Goal: Information Seeking & Learning: Learn about a topic

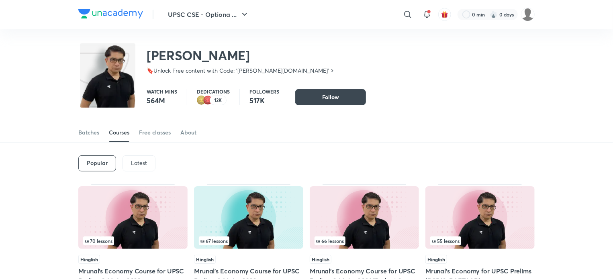
click at [136, 163] on p "Latest" at bounding box center [139, 163] width 16 height 6
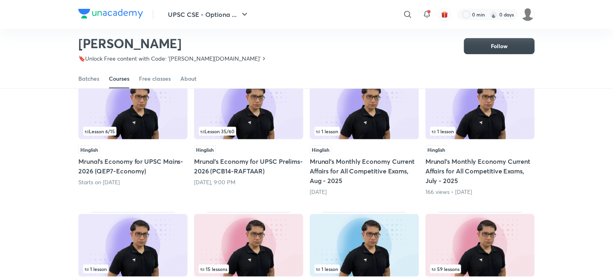
scroll to position [86, 0]
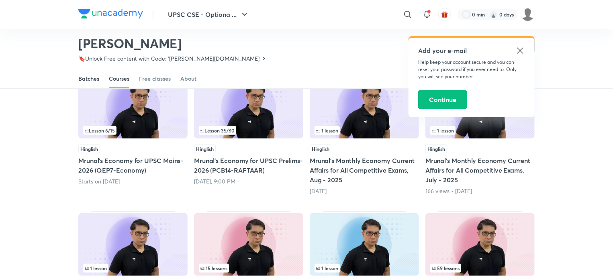
click at [94, 79] on div "Batches" at bounding box center [88, 79] width 21 height 8
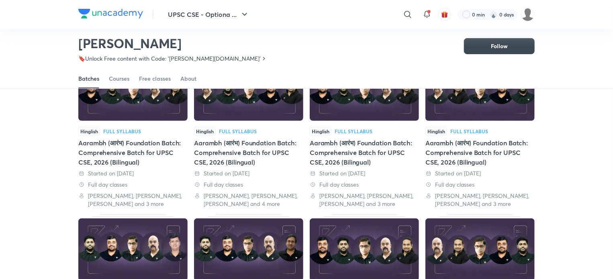
scroll to position [81, 0]
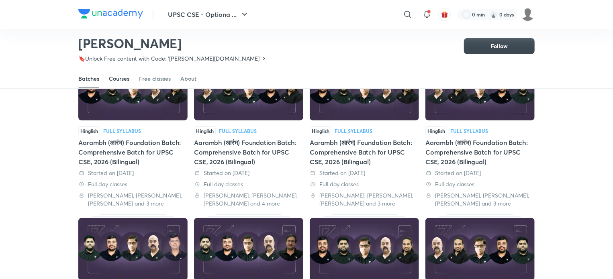
click at [124, 73] on link "Courses" at bounding box center [119, 78] width 20 height 19
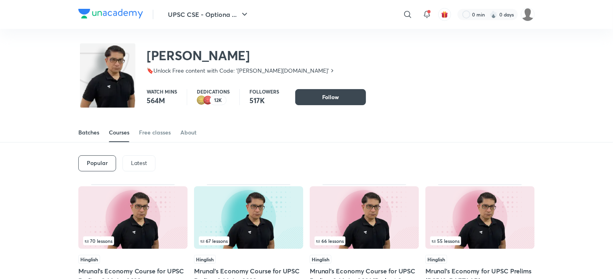
click at [83, 134] on div "Batches" at bounding box center [88, 132] width 21 height 8
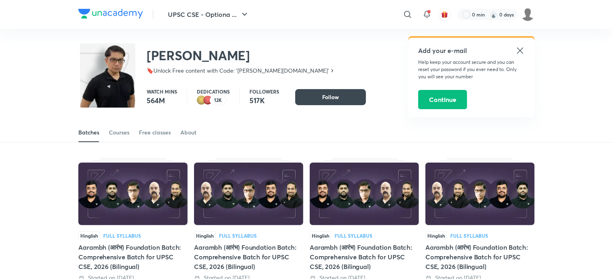
click at [517, 50] on icon at bounding box center [520, 51] width 10 height 10
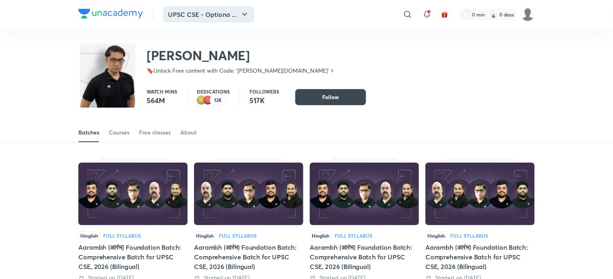
click at [239, 18] on button "UPSC CSE - Optiona ..." at bounding box center [208, 14] width 91 height 16
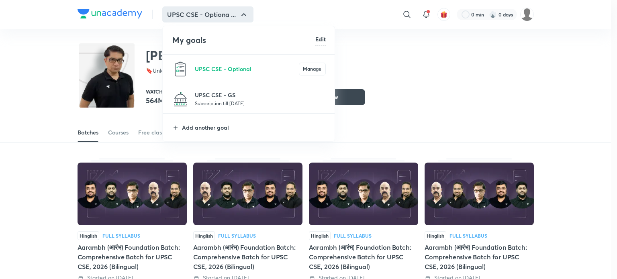
click at [191, 96] on li "UPSC CSE - GS Subscription till 5 Oct 2025" at bounding box center [249, 98] width 173 height 29
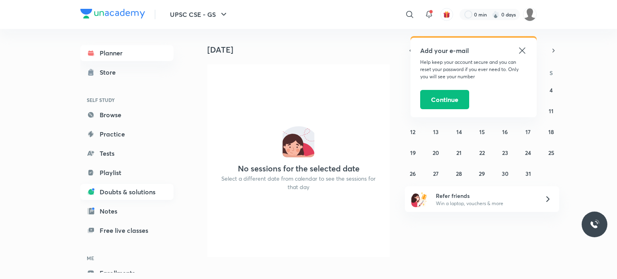
click at [143, 194] on link "Doubts & solutions" at bounding box center [126, 192] width 93 height 16
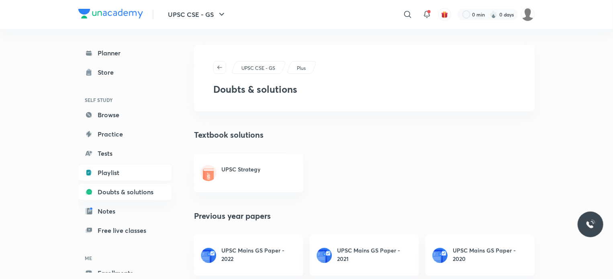
click at [112, 170] on link "Playlist" at bounding box center [124, 173] width 93 height 16
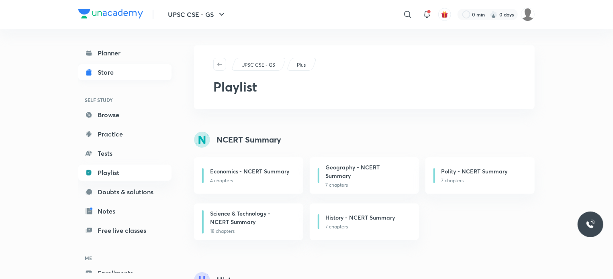
click at [127, 78] on link "Store" at bounding box center [124, 72] width 93 height 16
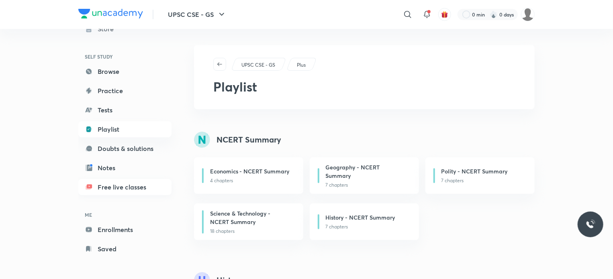
click at [112, 194] on link "Free live classes" at bounding box center [124, 187] width 93 height 16
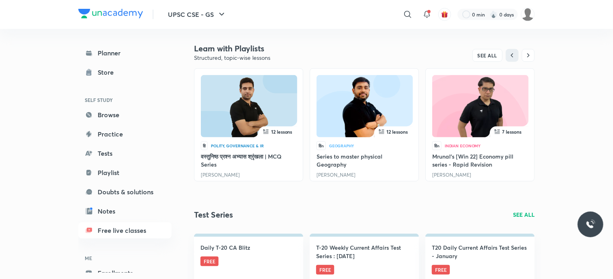
scroll to position [348, 0]
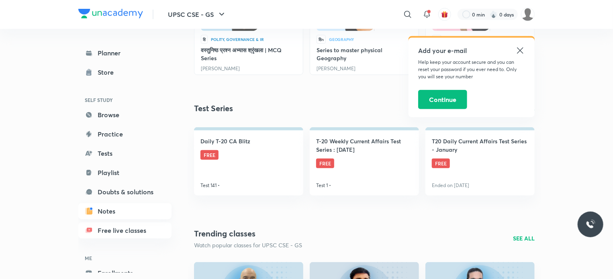
click at [137, 212] on link "Notes" at bounding box center [124, 211] width 93 height 16
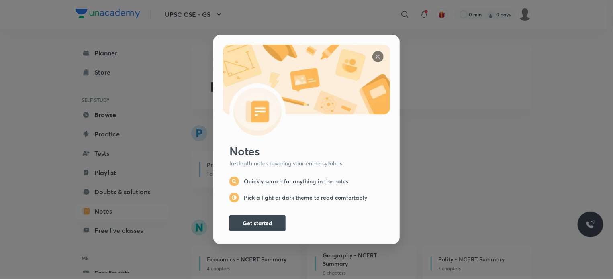
click at [153, 202] on div "Notes In-depth notes covering your entire syllabus Quickly search for anything …" at bounding box center [306, 139] width 613 height 279
click at [249, 208] on div "Notes In-depth notes covering your entire syllabus Quickly search for anything …" at bounding box center [306, 188] width 167 height 88
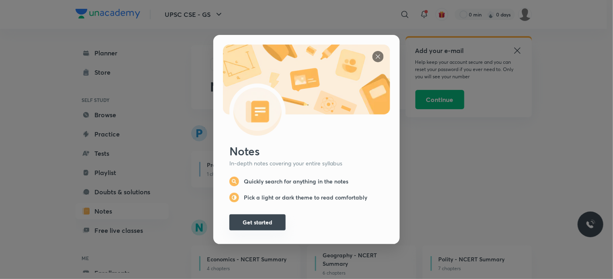
click at [244, 214] on button "Get started" at bounding box center [257, 222] width 56 height 16
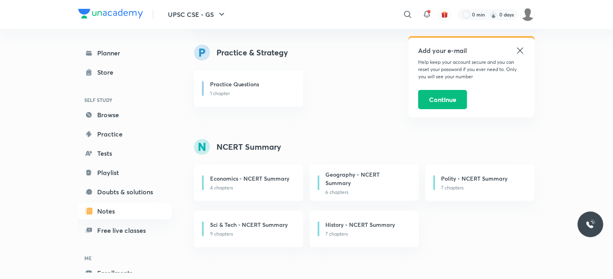
scroll to position [81, 0]
click at [130, 152] on link "Tests" at bounding box center [124, 153] width 93 height 16
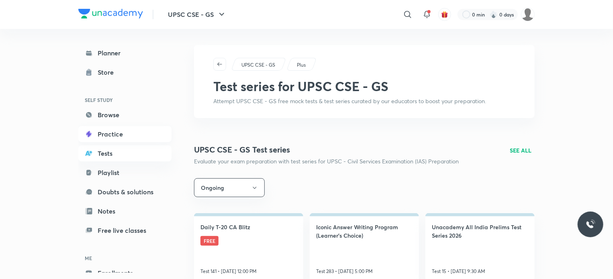
click at [140, 141] on link "Practice" at bounding box center [124, 134] width 93 height 16
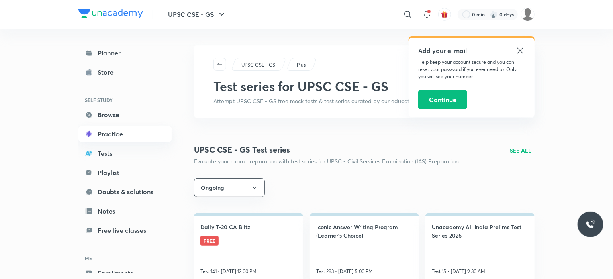
click at [140, 141] on link "Practice" at bounding box center [124, 134] width 93 height 16
click at [154, 113] on link "Browse" at bounding box center [124, 115] width 93 height 16
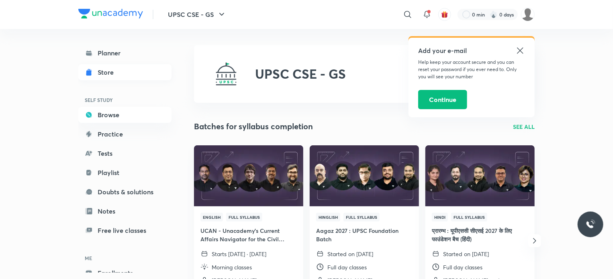
click at [120, 67] on link "Store" at bounding box center [124, 72] width 93 height 16
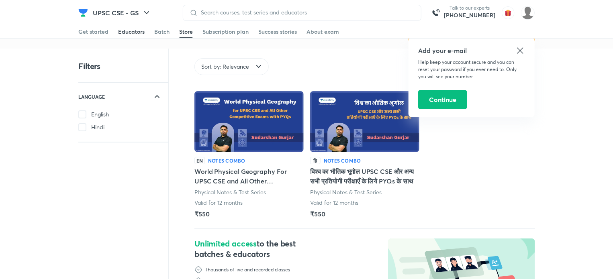
click at [127, 34] on div "Educators" at bounding box center [131, 32] width 26 height 8
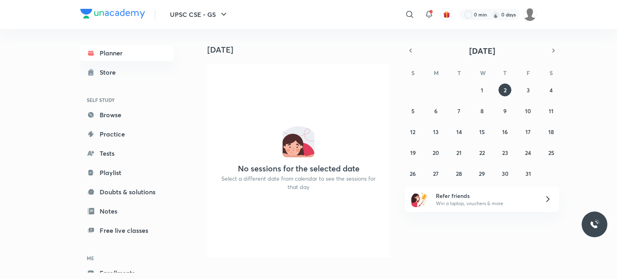
click at [238, 14] on div "UPSC CSE - GS ​ 0 min 0 days" at bounding box center [308, 14] width 456 height 29
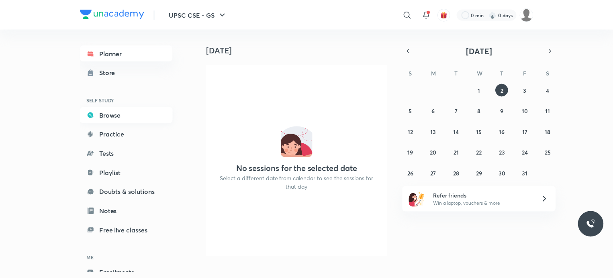
scroll to position [43, 0]
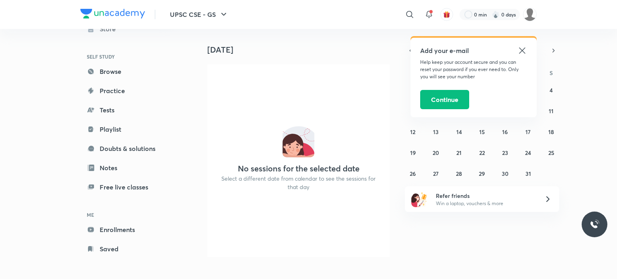
click at [527, 51] on div "Add your e-mail Help keep your account secure and you can reset your password i…" at bounding box center [473, 77] width 126 height 79
click at [525, 53] on icon at bounding box center [522, 51] width 10 height 10
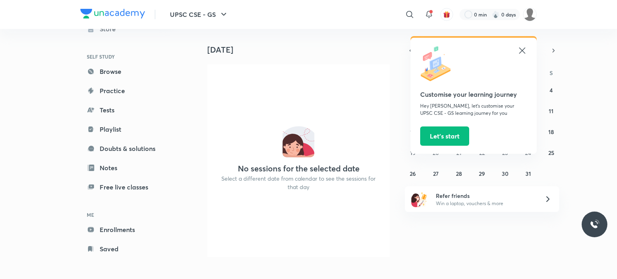
click at [524, 48] on icon at bounding box center [522, 50] width 6 height 6
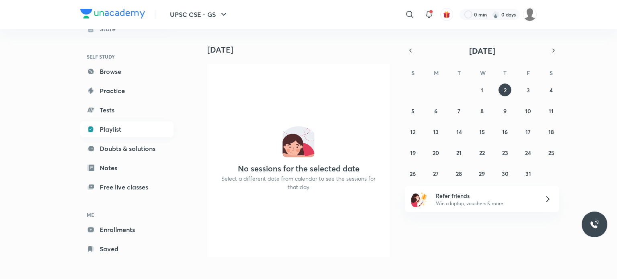
click at [118, 132] on link "Playlist" at bounding box center [126, 129] width 93 height 16
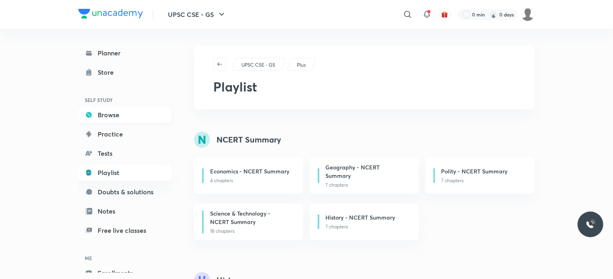
click at [135, 108] on link "Browse" at bounding box center [124, 115] width 93 height 16
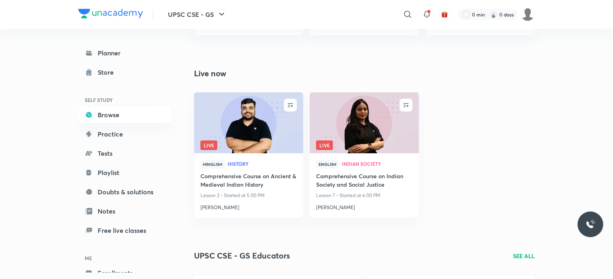
scroll to position [351, 0]
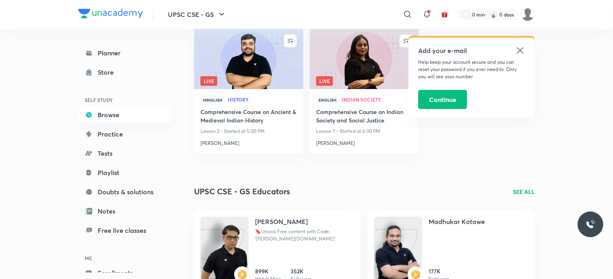
click at [521, 56] on div "Add your e-mail Help keep your account secure and you can reset your password i…" at bounding box center [471, 77] width 126 height 79
click at [522, 45] on div "Add your e-mail Help keep your account secure and you can reset your password i…" at bounding box center [471, 77] width 126 height 79
click at [519, 53] on icon at bounding box center [520, 51] width 10 height 10
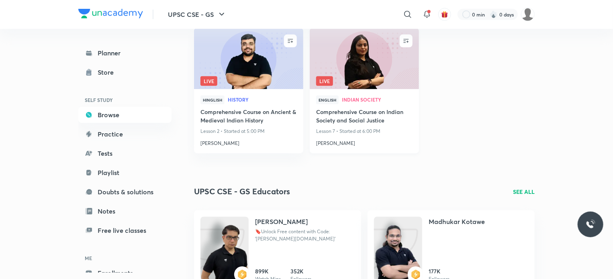
click at [353, 65] on img at bounding box center [363, 58] width 111 height 62
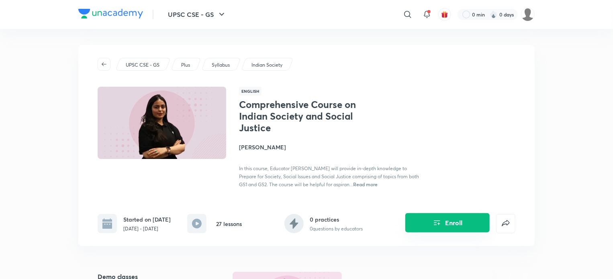
click at [447, 224] on button "Enroll" at bounding box center [447, 222] width 84 height 19
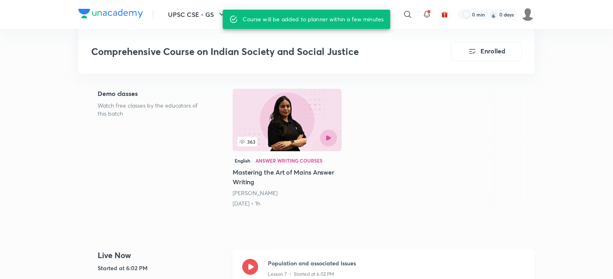
scroll to position [242, 0]
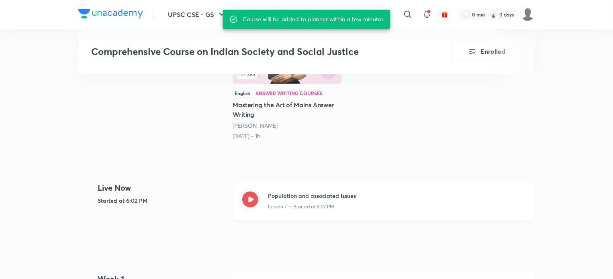
click at [250, 197] on icon at bounding box center [250, 199] width 16 height 16
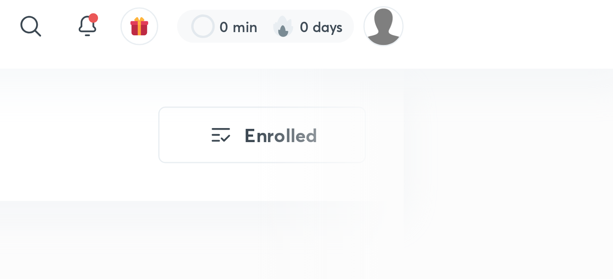
scroll to position [242, 0]
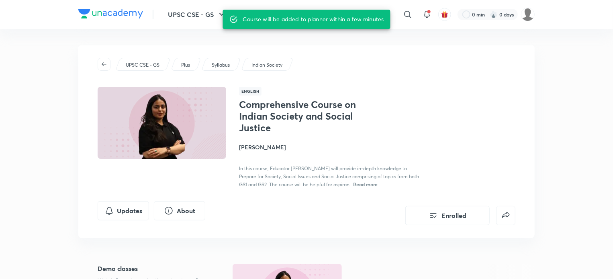
click at [145, 59] on div "UPSC CSE - GS" at bounding box center [142, 64] width 55 height 13
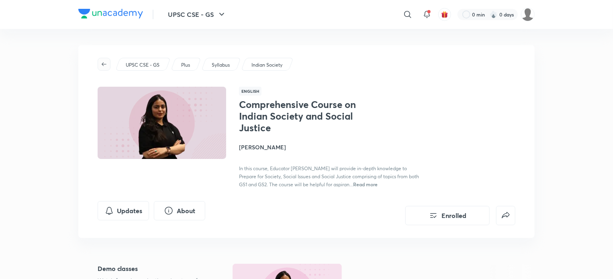
click at [106, 66] on icon "button" at bounding box center [104, 64] width 6 height 6
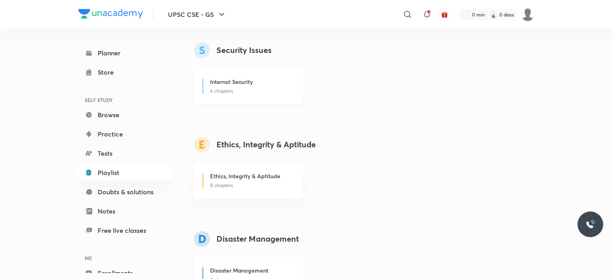
scroll to position [1077, 0]
click at [248, 187] on p "8 chapters" at bounding box center [251, 184] width 83 height 7
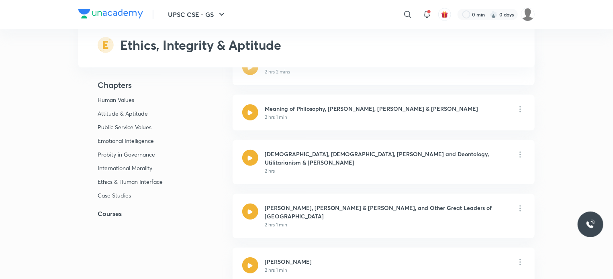
scroll to position [47, 0]
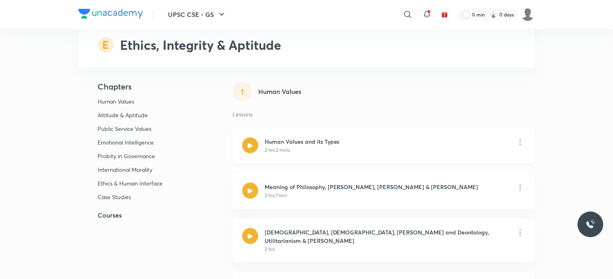
click at [290, 141] on h6 "Human Values and its Types" at bounding box center [302, 141] width 75 height 8
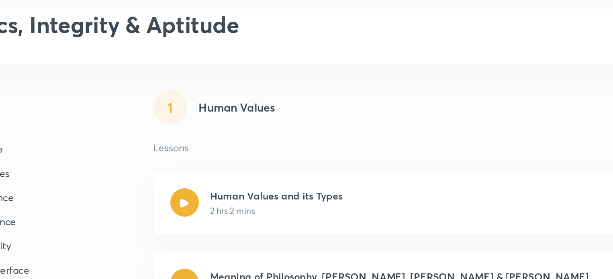
scroll to position [47, 0]
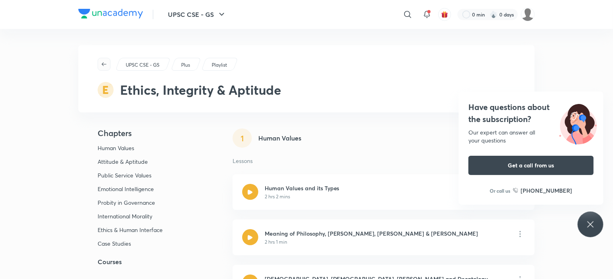
click at [108, 67] on span "button" at bounding box center [104, 64] width 12 height 6
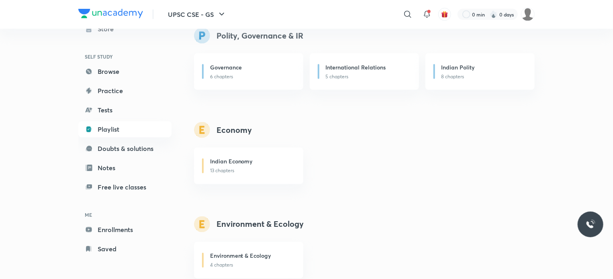
scroll to position [622, 0]
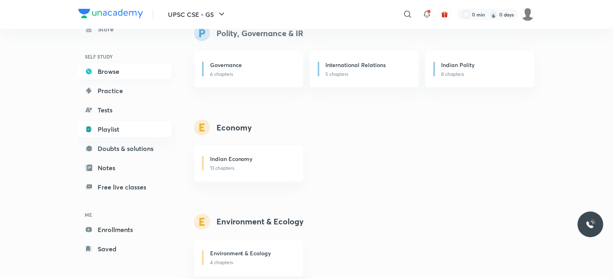
click at [138, 77] on link "Browse" at bounding box center [124, 71] width 93 height 16
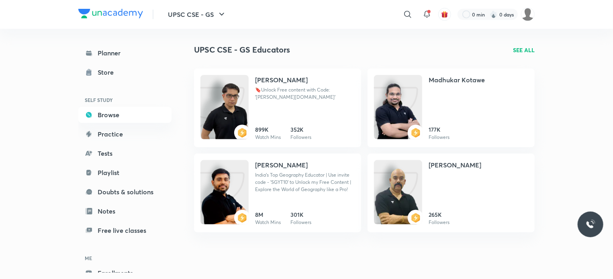
scroll to position [493, 0]
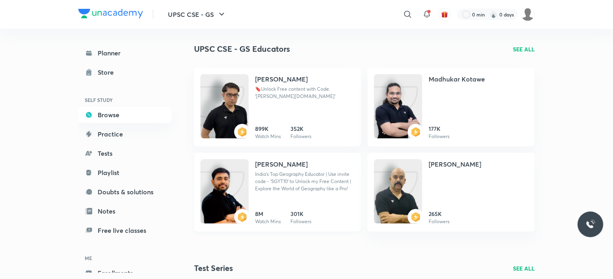
click at [305, 183] on p "India's Top Geography Educator | Use invite code - 'SGYT10' to Unlock my Free C…" at bounding box center [305, 182] width 100 height 22
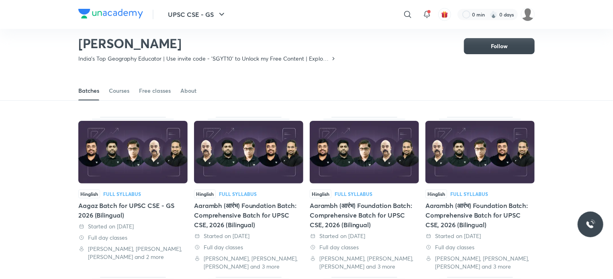
scroll to position [35, 0]
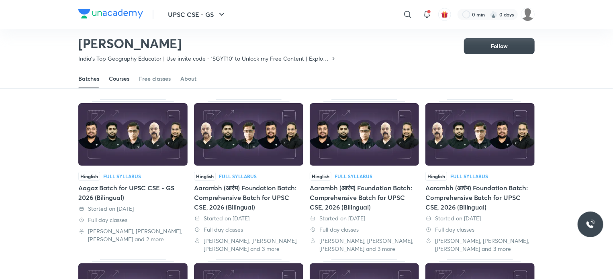
click at [128, 83] on link "Courses" at bounding box center [119, 78] width 20 height 19
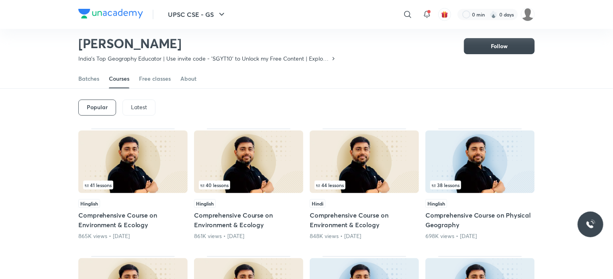
scroll to position [29, 0]
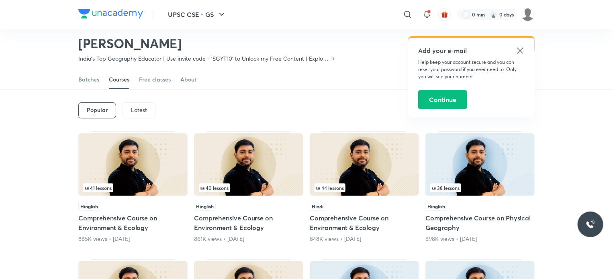
click at [230, 222] on h5 "Comprehensive Course on Environment & Ecology" at bounding box center [248, 222] width 109 height 19
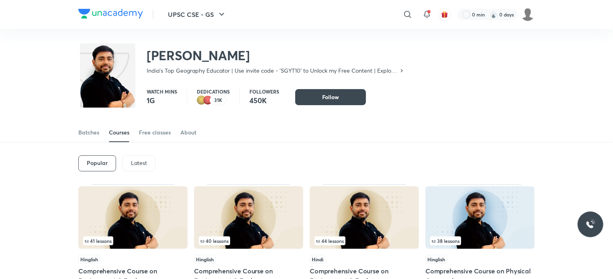
click at [139, 161] on p "Latest" at bounding box center [139, 163] width 16 height 6
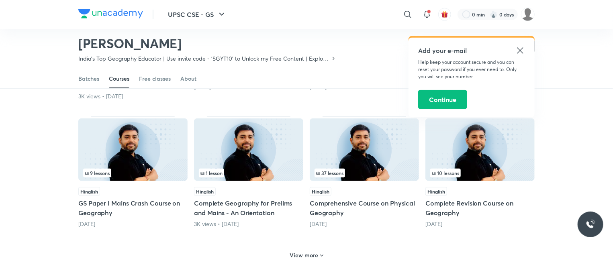
scroll to position [310, 0]
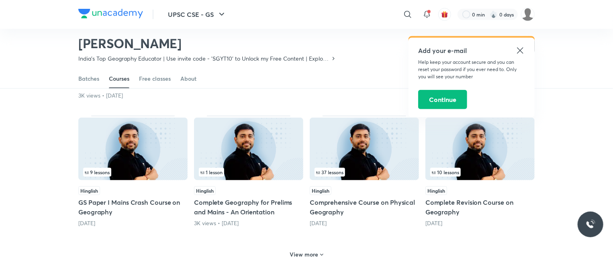
click at [311, 253] on h6 "View more" at bounding box center [304, 254] width 29 height 8
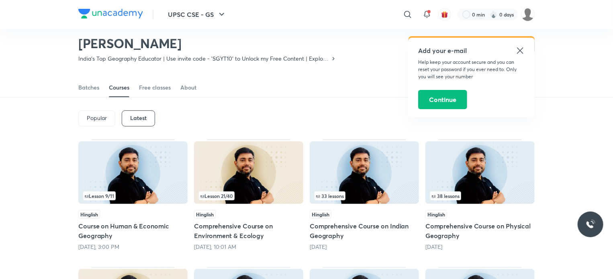
scroll to position [21, 0]
click at [525, 49] on div "Add your e-mail Help keep your account secure and you can reset your password i…" at bounding box center [471, 77] width 126 height 79
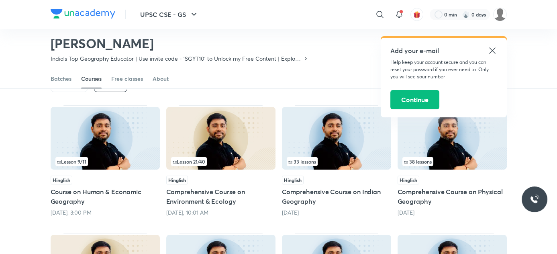
scroll to position [55, 0]
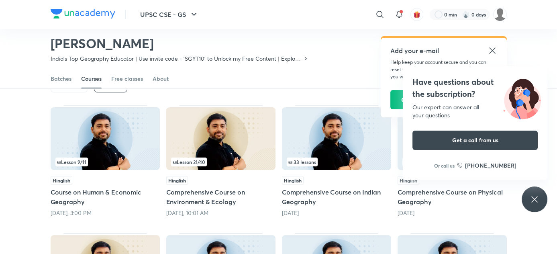
click at [495, 49] on icon at bounding box center [492, 51] width 10 height 10
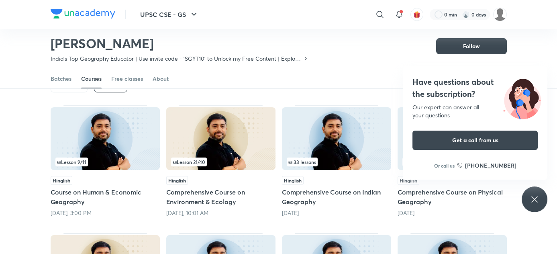
scroll to position [798, 0]
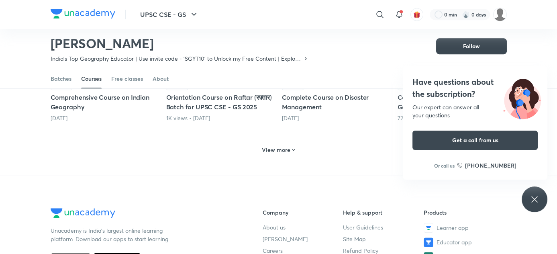
click at [526, 204] on div "Have questions about the subscription? Our expert can answer all your questions…" at bounding box center [534, 199] width 26 height 26
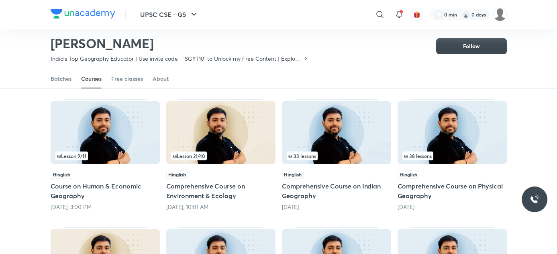
scroll to position [44, 0]
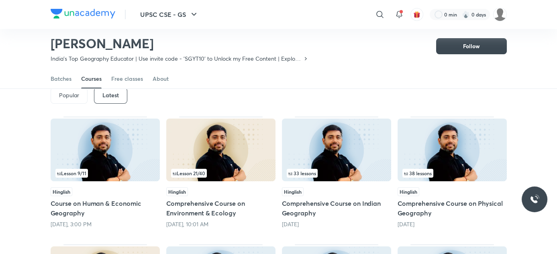
click at [342, 154] on img at bounding box center [336, 149] width 109 height 63
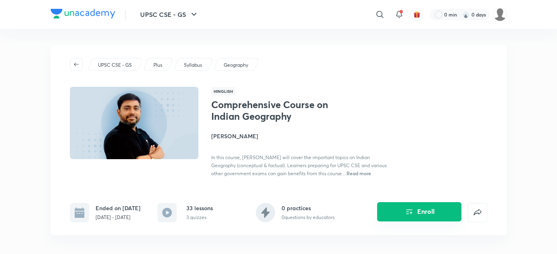
click at [402, 216] on button "Enroll" at bounding box center [419, 211] width 84 height 19
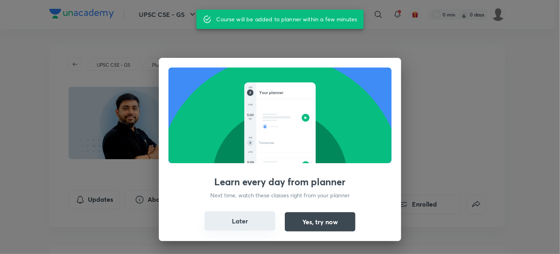
click at [255, 223] on button "Later" at bounding box center [240, 220] width 71 height 19
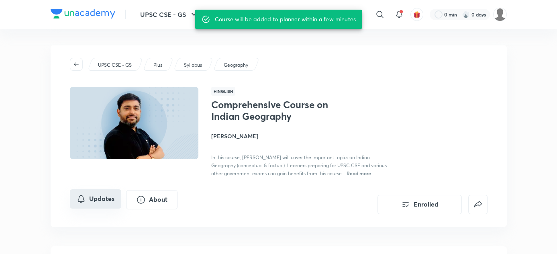
click at [103, 197] on button "Updates" at bounding box center [95, 198] width 51 height 19
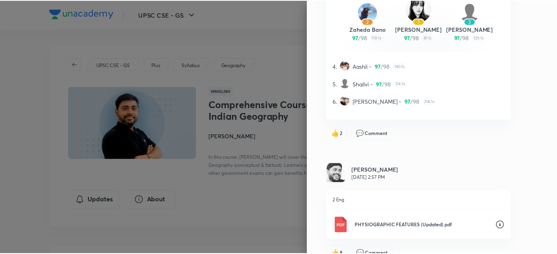
scroll to position [4455, 0]
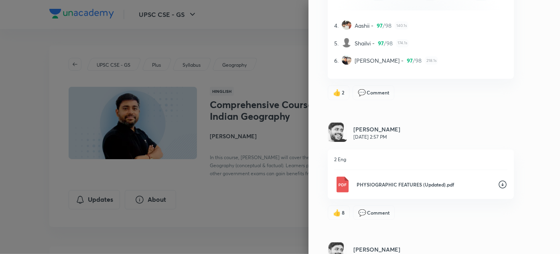
click at [257, 200] on div at bounding box center [280, 127] width 560 height 254
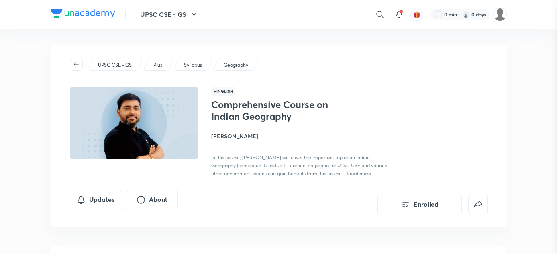
scroll to position [0, 0]
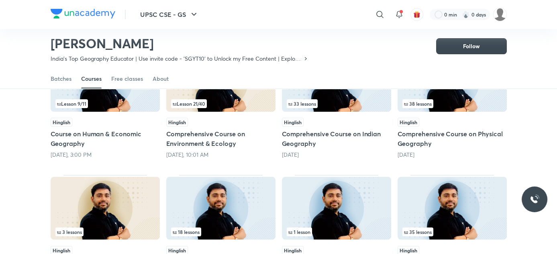
scroll to position [48, 0]
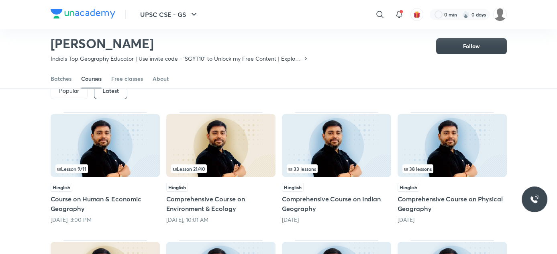
click at [339, 141] on img at bounding box center [336, 145] width 109 height 63
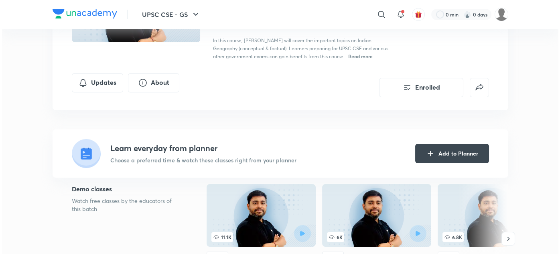
scroll to position [118, 0]
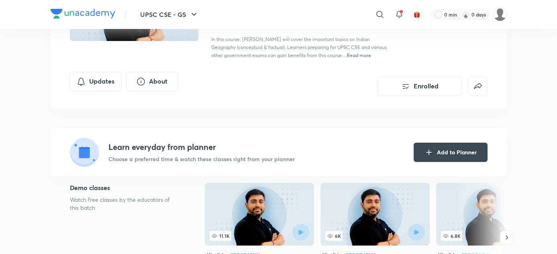
click at [96, 96] on div "Updates About" at bounding box center [126, 84] width 112 height 24
click at [100, 86] on button "Updates" at bounding box center [95, 80] width 51 height 19
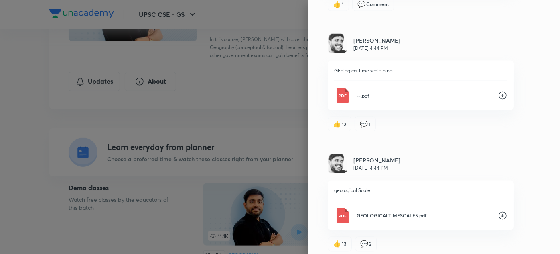
scroll to position [6813, 0]
click at [501, 210] on icon at bounding box center [503, 215] width 10 height 10
click at [498, 90] on icon at bounding box center [503, 95] width 10 height 10
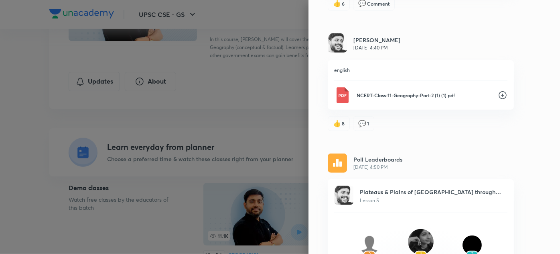
scroll to position [6444, 0]
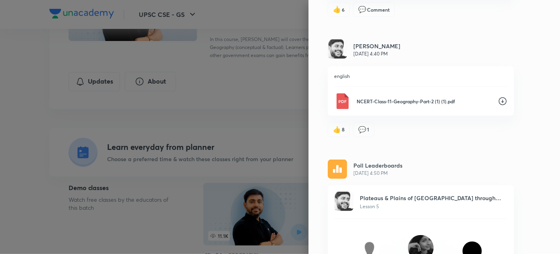
click at [498, 96] on icon at bounding box center [503, 101] width 10 height 10
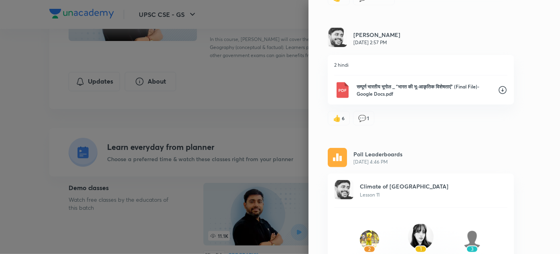
scroll to position [4560, 0]
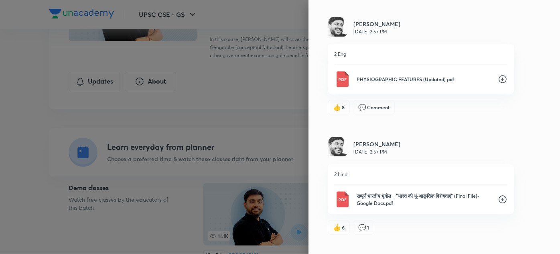
click at [499, 74] on icon at bounding box center [503, 79] width 10 height 10
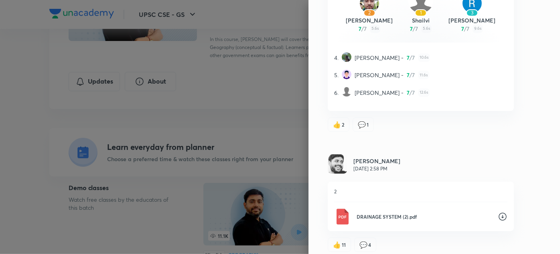
scroll to position [3137, 0]
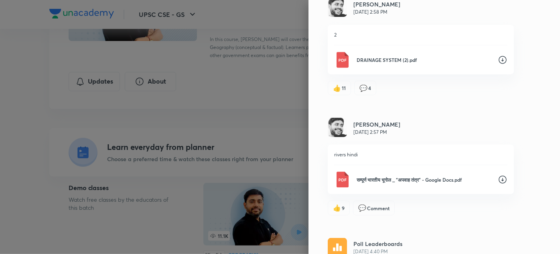
click at [498, 55] on icon at bounding box center [503, 60] width 10 height 10
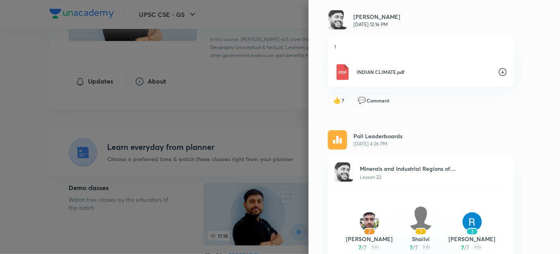
scroll to position [2758, 0]
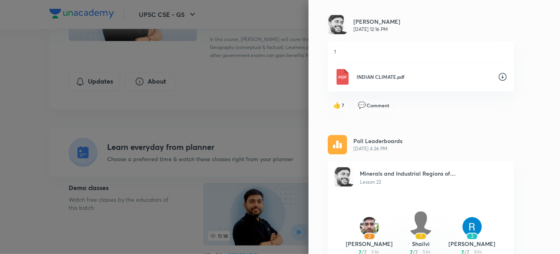
click at [502, 72] on icon at bounding box center [503, 77] width 10 height 10
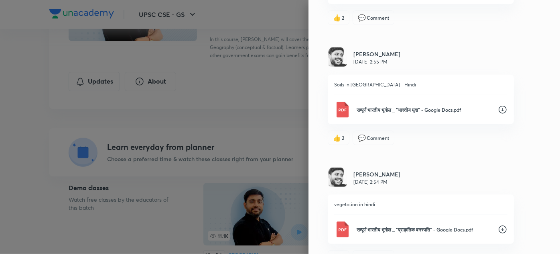
scroll to position [1661, 0]
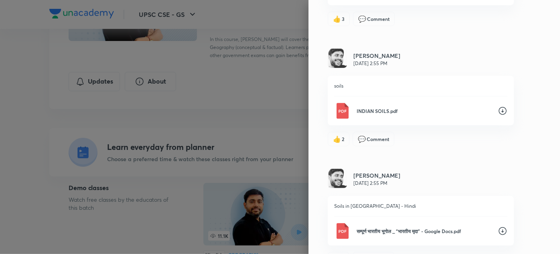
click at [498, 106] on icon at bounding box center [503, 111] width 10 height 10
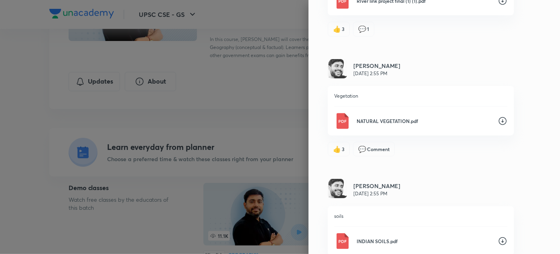
scroll to position [1519, 0]
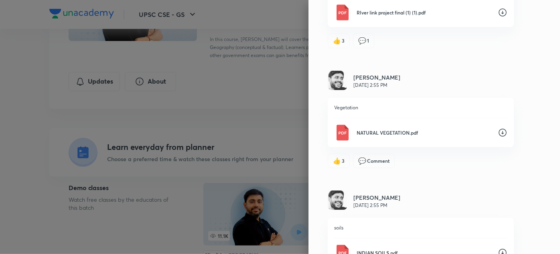
click at [499, 130] on icon at bounding box center [503, 132] width 8 height 8
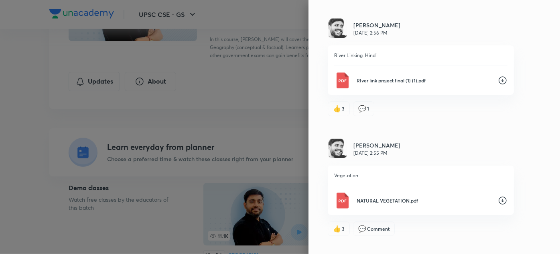
scroll to position [1432, 0]
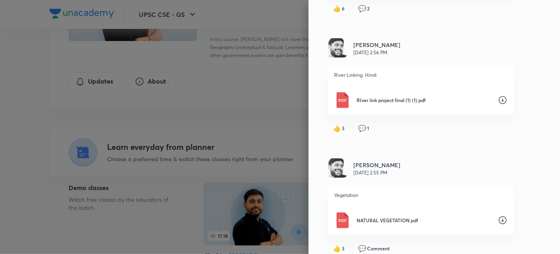
click at [499, 98] on icon at bounding box center [503, 100] width 8 height 8
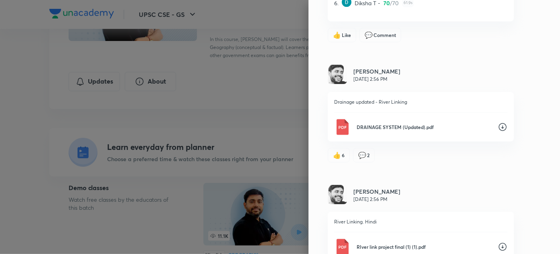
scroll to position [1285, 0]
click at [499, 126] on icon at bounding box center [503, 127] width 8 height 8
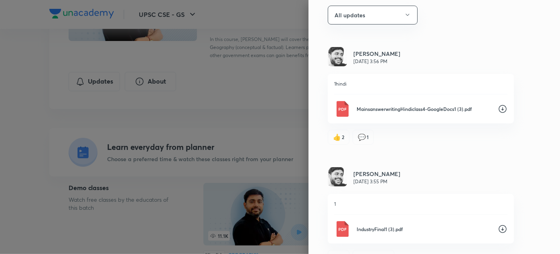
scroll to position [50, 0]
click at [502, 225] on icon at bounding box center [503, 228] width 10 height 10
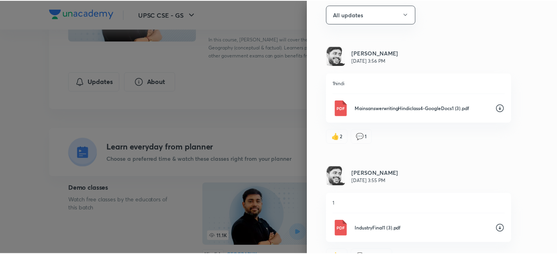
scroll to position [0, 0]
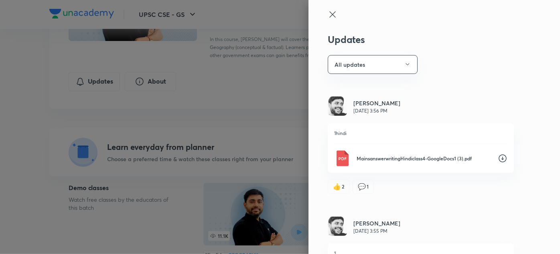
click at [499, 157] on icon at bounding box center [503, 158] width 10 height 10
click at [331, 22] on div at bounding box center [421, 22] width 186 height 24
click at [330, 13] on icon at bounding box center [333, 14] width 6 height 6
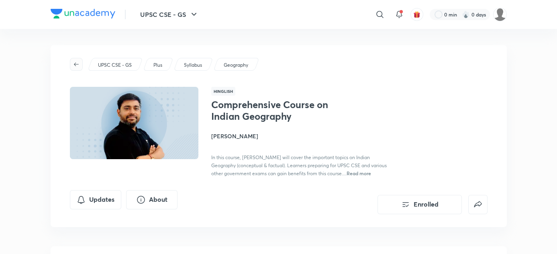
click at [78, 64] on icon "button" at bounding box center [76, 64] width 6 height 6
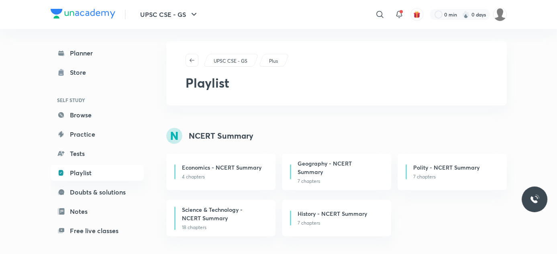
scroll to position [1, 0]
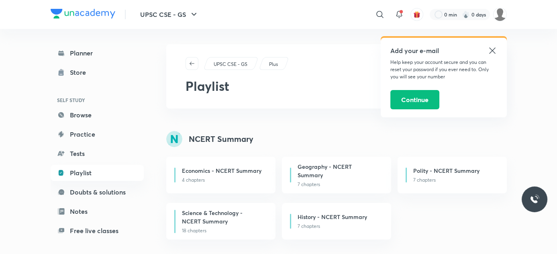
click at [493, 52] on icon at bounding box center [492, 50] width 6 height 6
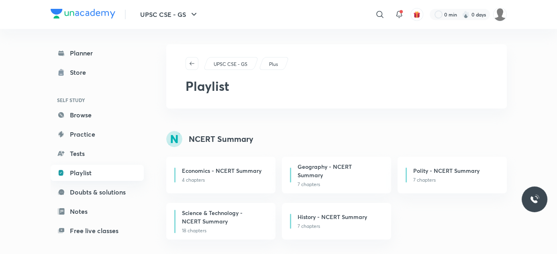
click at [104, 170] on link "Playlist" at bounding box center [97, 173] width 93 height 16
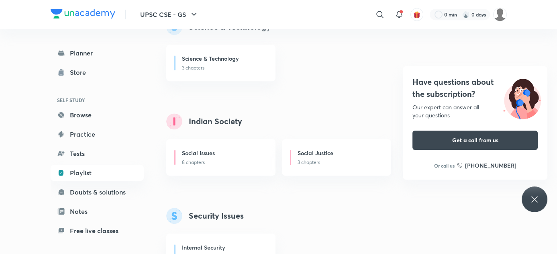
scroll to position [913, 0]
click at [117, 173] on link "Playlist" at bounding box center [97, 173] width 93 height 16
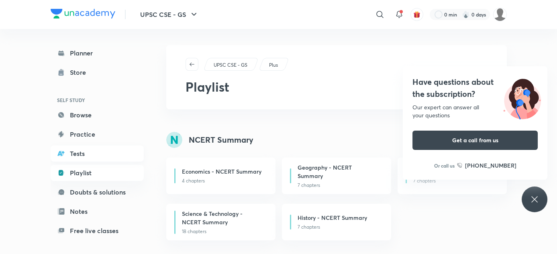
click at [104, 157] on link "Tests" at bounding box center [97, 153] width 93 height 16
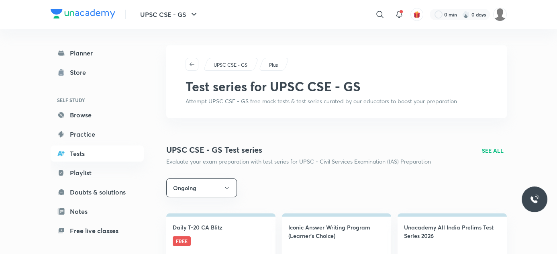
click at [115, 126] on link "Practice" at bounding box center [97, 134] width 93 height 16
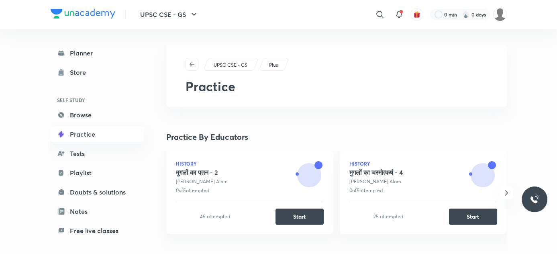
click at [112, 51] on link "Planner" at bounding box center [97, 53] width 93 height 16
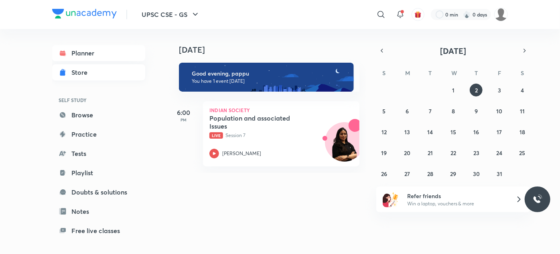
click at [104, 69] on link "Store" at bounding box center [98, 72] width 93 height 16
click at [88, 109] on link "Browse" at bounding box center [98, 115] width 93 height 16
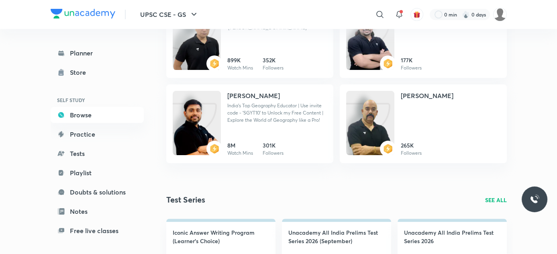
scroll to position [592, 0]
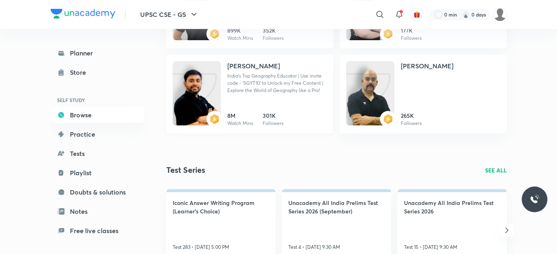
click at [287, 89] on p "India's Top Geography Educator | Use invite code - 'SGYT10' to Unlock my Free C…" at bounding box center [277, 83] width 100 height 22
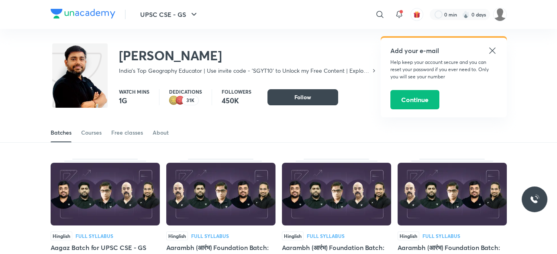
click at [493, 53] on icon at bounding box center [492, 51] width 10 height 10
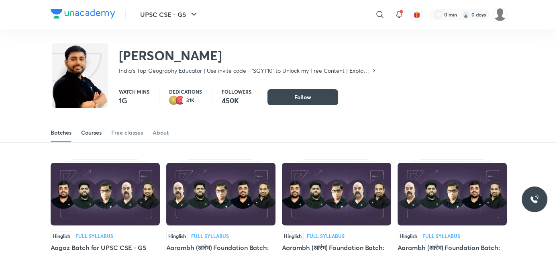
click at [86, 133] on div "Courses" at bounding box center [91, 132] width 20 height 8
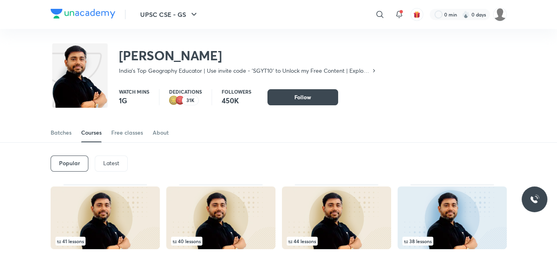
scroll to position [35, 0]
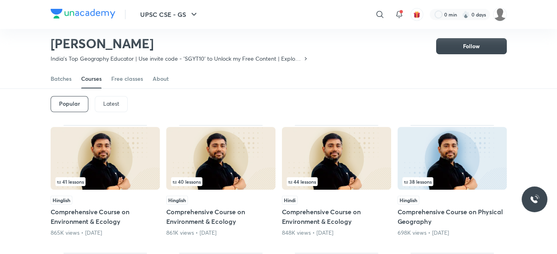
click at [102, 104] on div "Latest" at bounding box center [111, 104] width 33 height 16
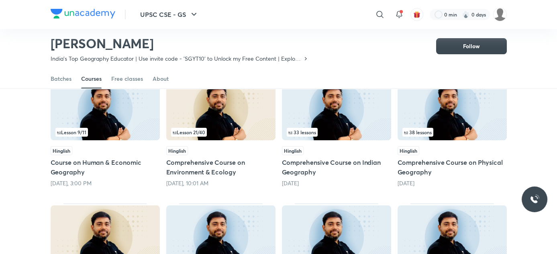
scroll to position [86, 0]
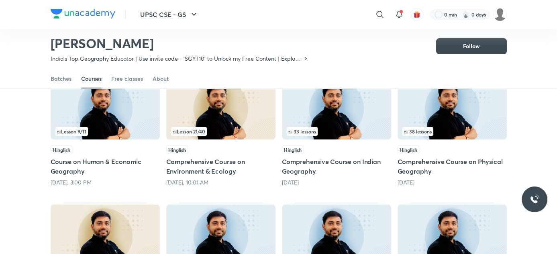
click at [468, 104] on img at bounding box center [451, 108] width 109 height 63
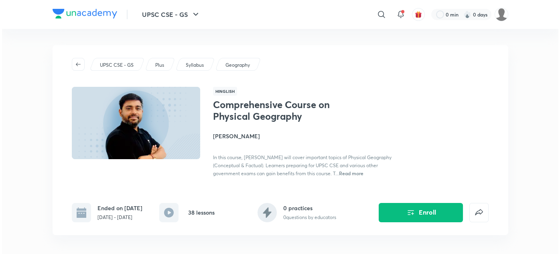
scroll to position [118, 0]
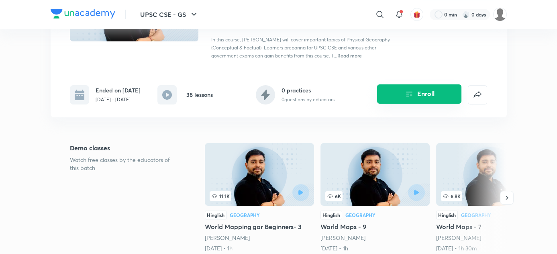
click at [411, 99] on icon "Enroll" at bounding box center [409, 94] width 10 height 10
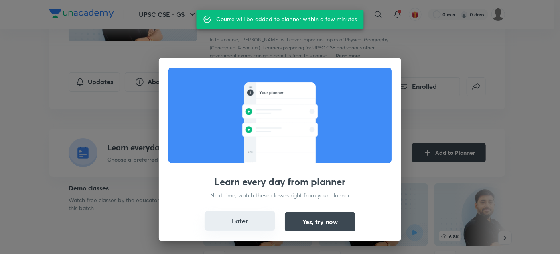
click at [269, 219] on button "Later" at bounding box center [240, 220] width 71 height 19
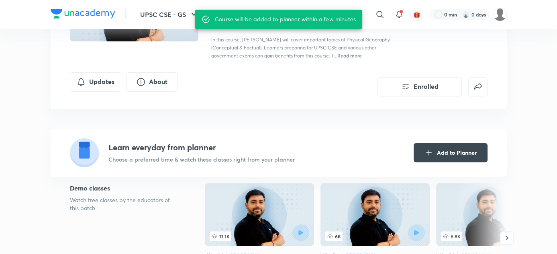
click at [102, 96] on div "Updates About" at bounding box center [126, 84] width 112 height 24
click at [106, 91] on button "Updates" at bounding box center [95, 80] width 51 height 19
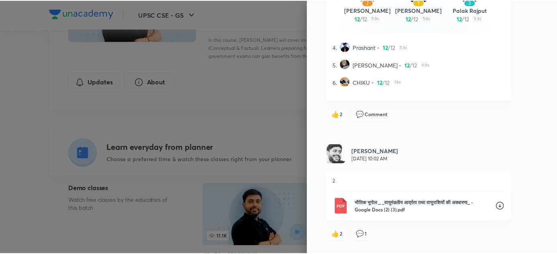
scroll to position [2290, 0]
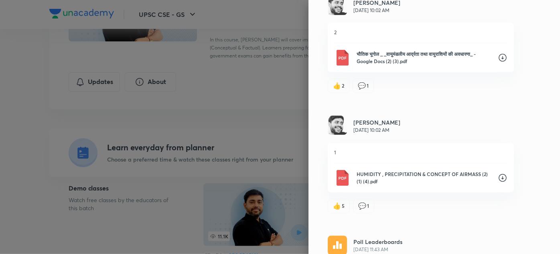
click at [260, 144] on div at bounding box center [280, 127] width 560 height 254
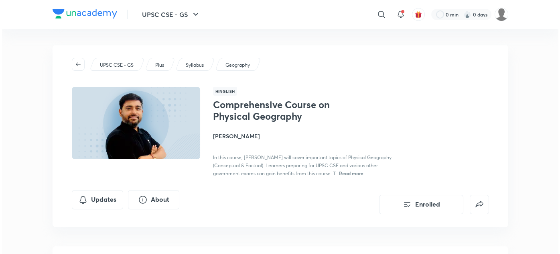
scroll to position [48, 0]
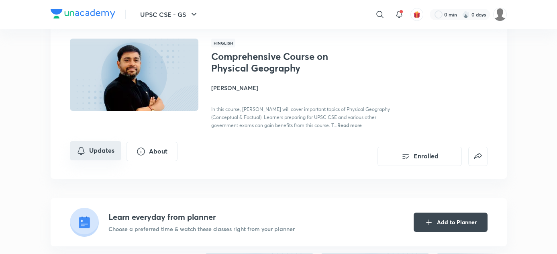
click at [112, 155] on button "Updates" at bounding box center [95, 150] width 51 height 19
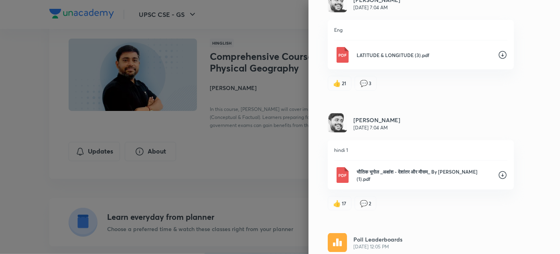
scroll to position [9739, 0]
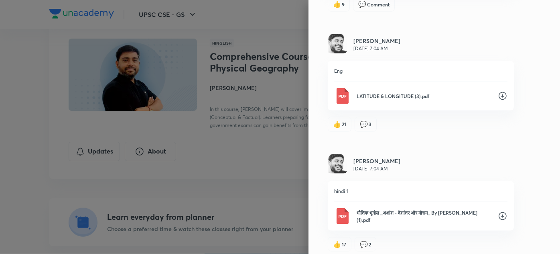
click at [498, 91] on icon at bounding box center [503, 96] width 10 height 10
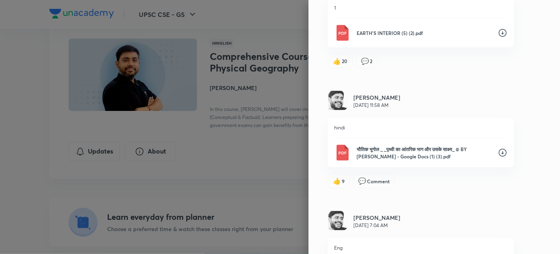
scroll to position [9475, 0]
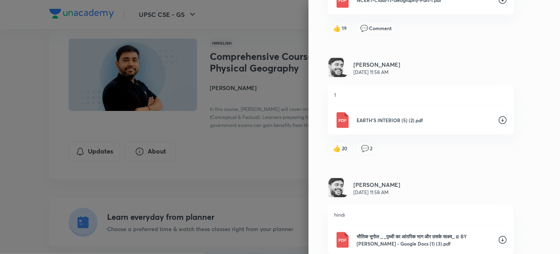
click at [501, 115] on icon at bounding box center [503, 120] width 10 height 10
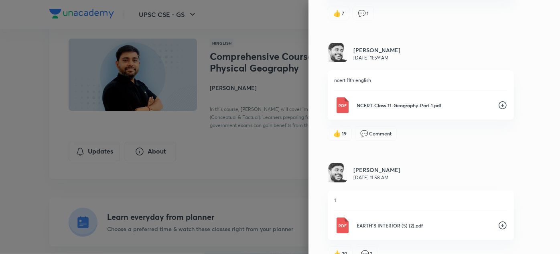
scroll to position [9368, 0]
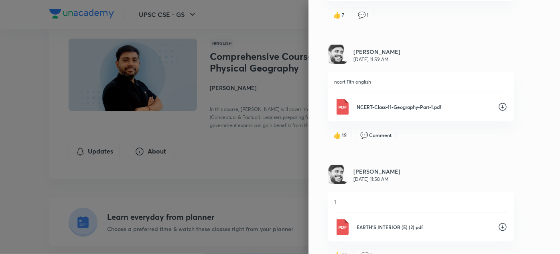
click at [498, 102] on icon at bounding box center [503, 107] width 10 height 10
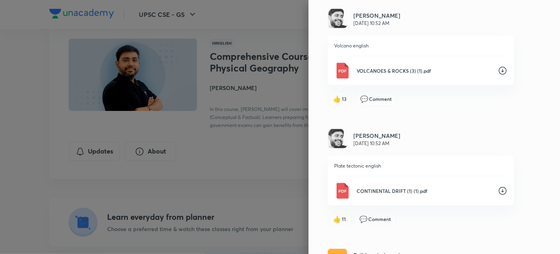
scroll to position [8064, 0]
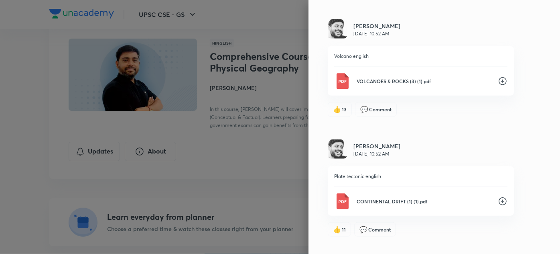
click at [499, 196] on icon at bounding box center [503, 201] width 10 height 10
click at [499, 77] on icon at bounding box center [503, 81] width 8 height 8
click at [536, 111] on div "Updates All updates Poll Leaderboards Aug 29, 11:54 AM Extra Session Lesson 37 …" at bounding box center [435, 127] width 252 height 254
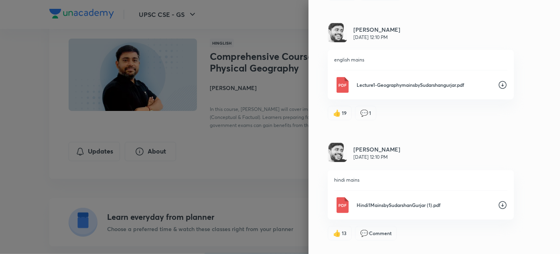
scroll to position [7217, 0]
click at [499, 81] on icon at bounding box center [503, 85] width 8 height 8
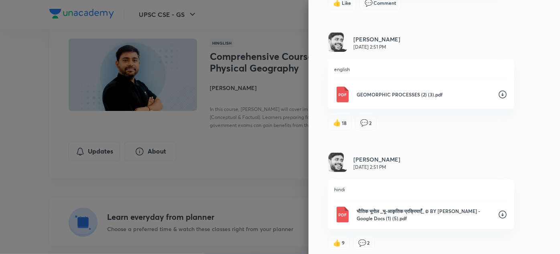
scroll to position [6240, 0]
click at [498, 90] on icon at bounding box center [503, 95] width 10 height 10
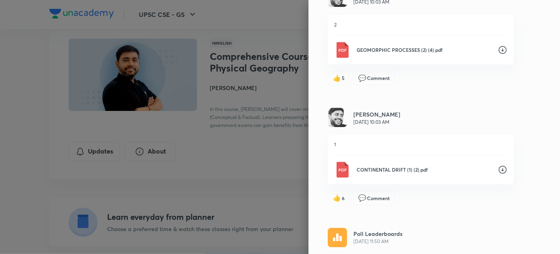
scroll to position [4228, 0]
click at [502, 165] on icon at bounding box center [503, 170] width 10 height 10
click at [499, 45] on icon at bounding box center [503, 50] width 10 height 10
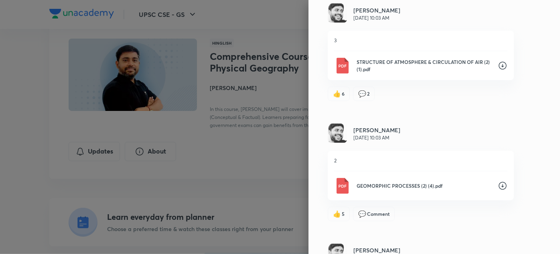
scroll to position [4052, 0]
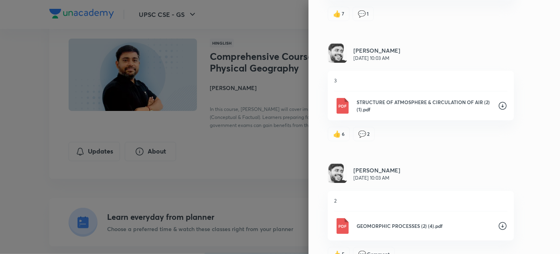
click at [499, 102] on icon at bounding box center [503, 106] width 8 height 8
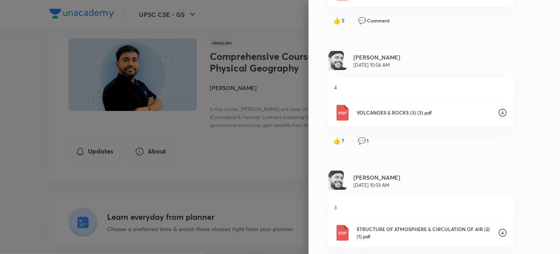
scroll to position [3900, 0]
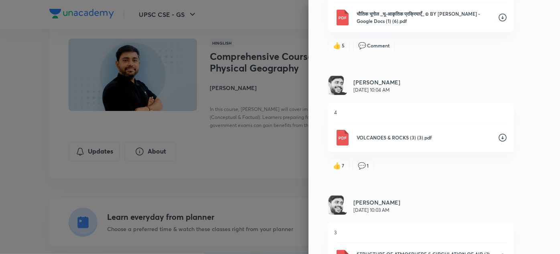
click at [498, 132] on icon at bounding box center [503, 137] width 10 height 10
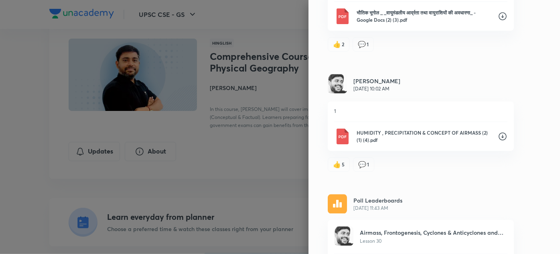
scroll to position [2290, 0]
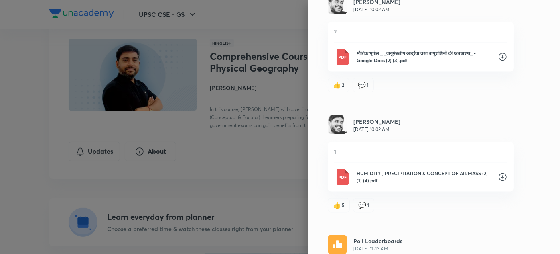
click at [499, 173] on icon at bounding box center [503, 177] width 8 height 8
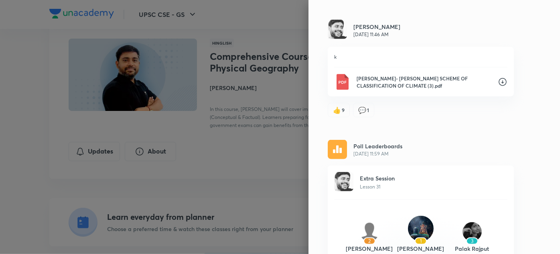
scroll to position [1903, 0]
click at [499, 77] on icon at bounding box center [503, 82] width 10 height 10
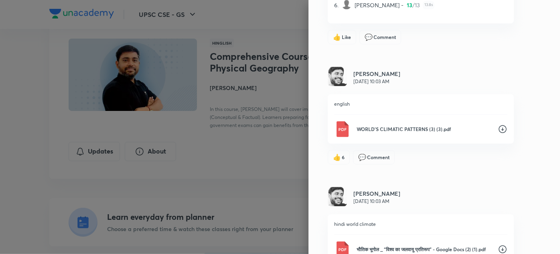
scroll to position [985, 0]
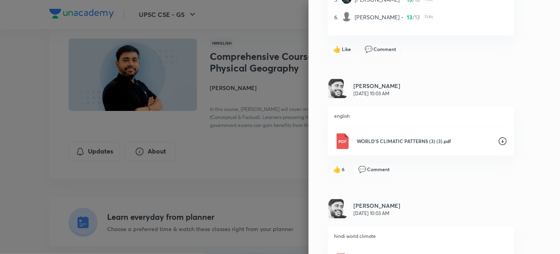
click at [498, 138] on icon at bounding box center [503, 141] width 10 height 10
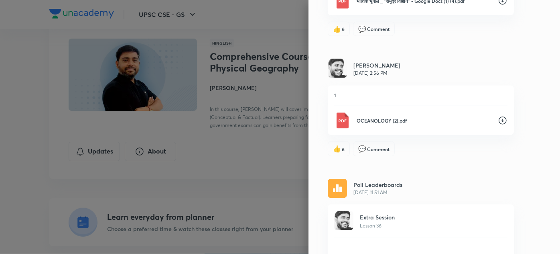
scroll to position [374, 0]
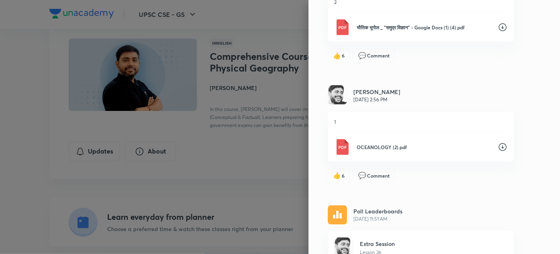
click at [499, 143] on icon at bounding box center [503, 147] width 8 height 8
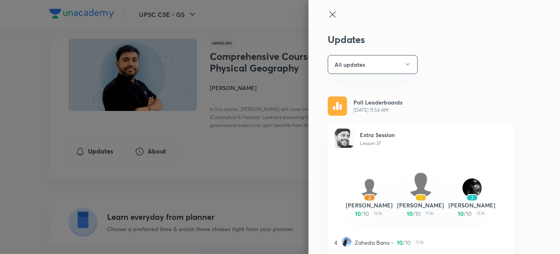
scroll to position [0, 0]
click at [328, 17] on icon at bounding box center [333, 15] width 10 height 10
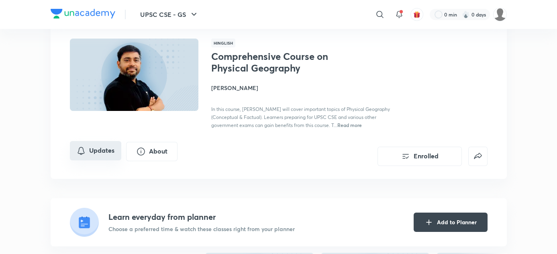
click at [94, 155] on button "Updates" at bounding box center [95, 150] width 51 height 19
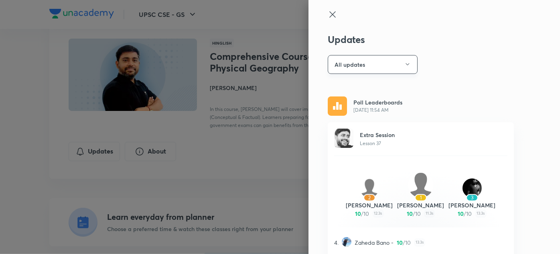
drag, startPoint x: 94, startPoint y: 155, endPoint x: 388, endPoint y: 59, distance: 309.9
click at [388, 59] on div "Updates All updates Poll Leaderboards Aug 29, 11:54 AM Extra Session Lesson 37 …" at bounding box center [280, 127] width 560 height 254
click at [388, 59] on button "All updates" at bounding box center [373, 64] width 90 height 19
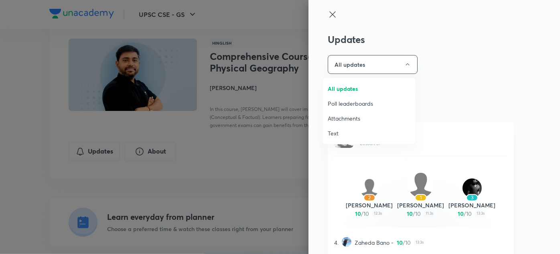
click at [344, 121] on span "Attachments" at bounding box center [369, 118] width 83 height 8
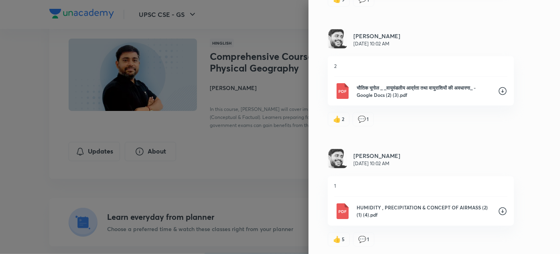
scroll to position [705, 0]
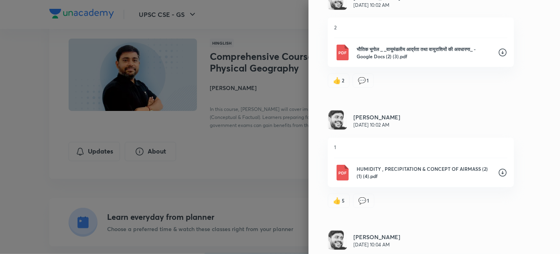
scroll to position [86, 0]
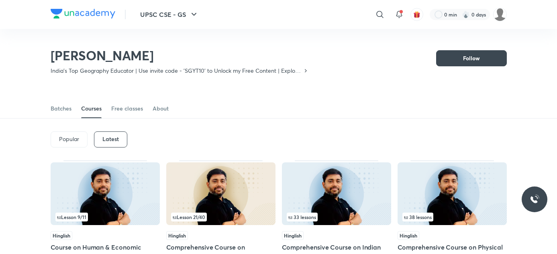
scroll to position [9, 0]
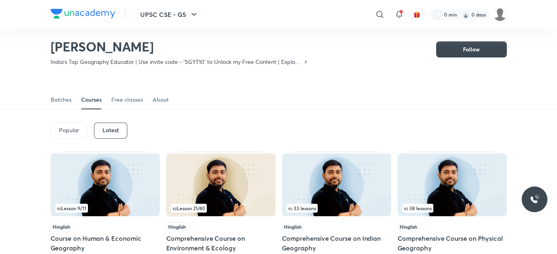
click at [96, 129] on div "Latest" at bounding box center [110, 130] width 33 height 16
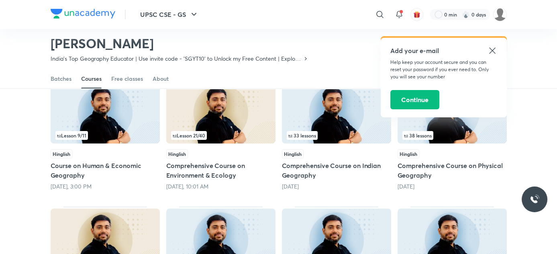
scroll to position [83, 0]
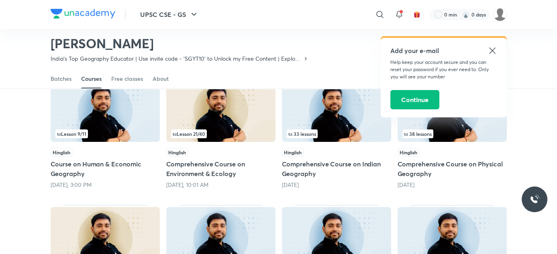
click at [488, 53] on icon at bounding box center [492, 51] width 10 height 10
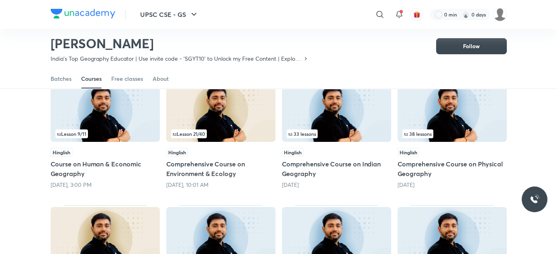
scroll to position [171, 0]
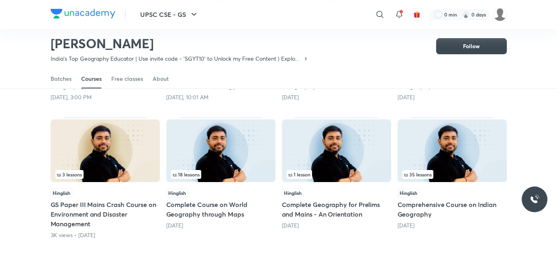
click at [238, 156] on img at bounding box center [220, 150] width 109 height 63
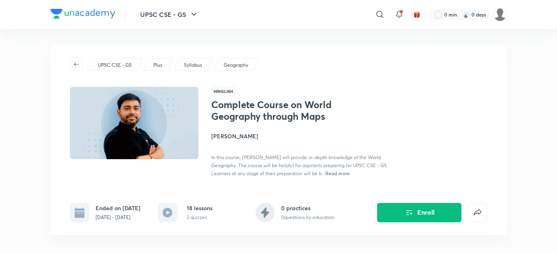
scroll to position [59, 0]
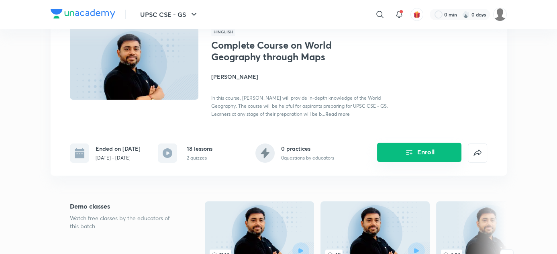
click at [413, 149] on icon "Enroll" at bounding box center [409, 152] width 10 height 10
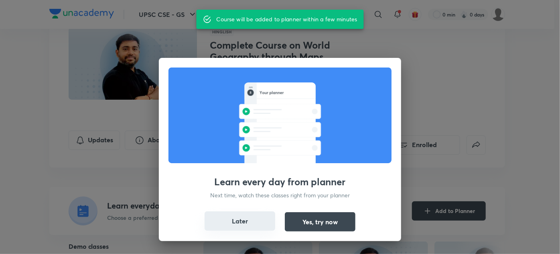
click at [248, 212] on button "Later" at bounding box center [240, 220] width 71 height 19
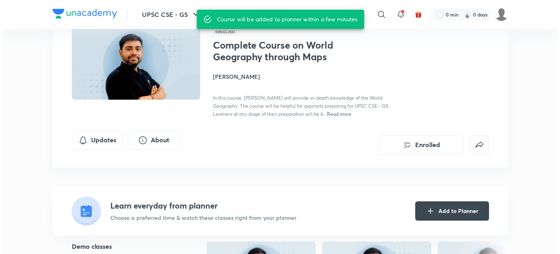
scroll to position [83, 0]
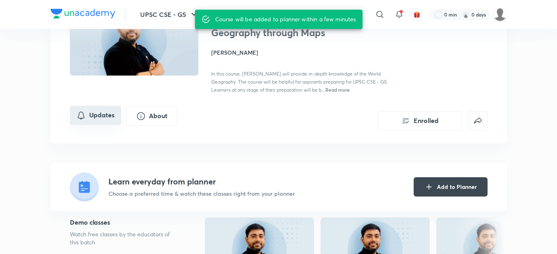
click at [90, 114] on button "Updates" at bounding box center [95, 115] width 51 height 19
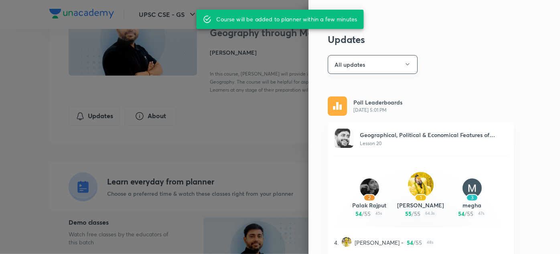
click at [391, 63] on button "All updates" at bounding box center [373, 64] width 90 height 19
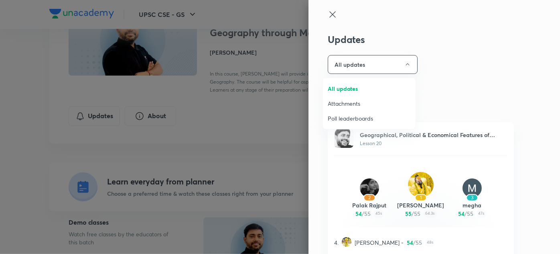
click at [374, 104] on span "Attachments" at bounding box center [369, 103] width 83 height 8
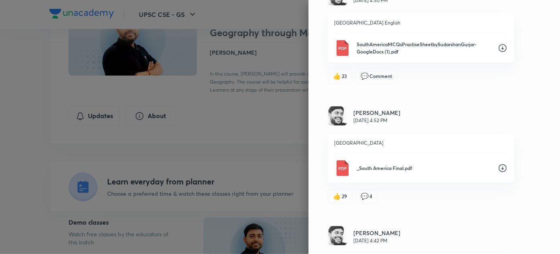
scroll to position [949, 0]
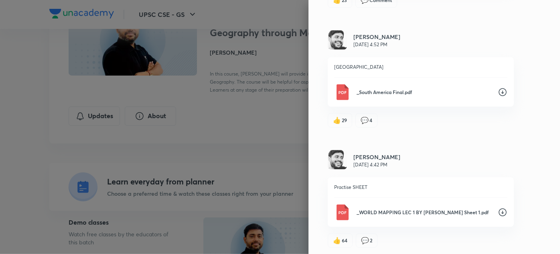
click at [498, 211] on icon at bounding box center [503, 212] width 10 height 10
click at [536, 76] on div "Updates Attachments Sudarshan Gurjar Jul 18, 8:40 PM europe Europe Political Pr…" at bounding box center [435, 127] width 252 height 254
click at [498, 88] on icon at bounding box center [503, 92] width 10 height 10
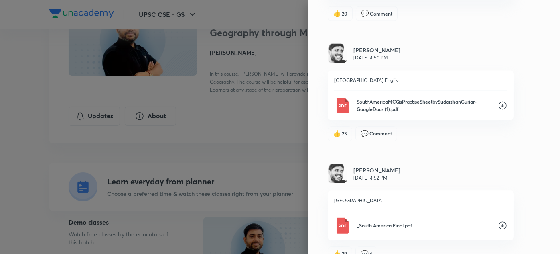
scroll to position [809, 0]
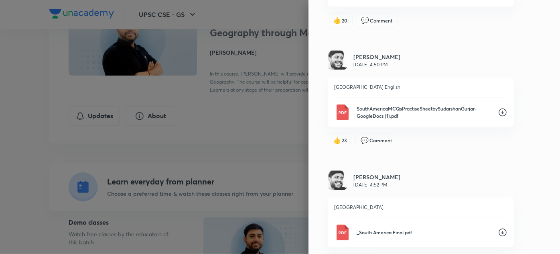
click at [492, 107] on div "SouthAmericaMCQsPractiseSheetbySudarshanGurjar-GoogleDocs (1).pdf" at bounding box center [420, 112] width 173 height 16
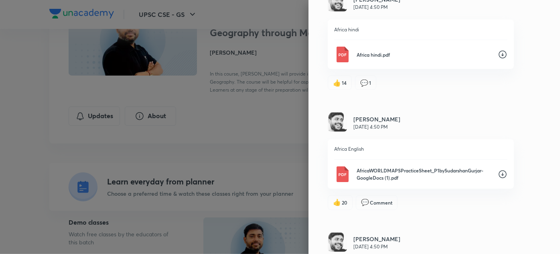
click at [499, 173] on icon at bounding box center [503, 175] width 8 height 8
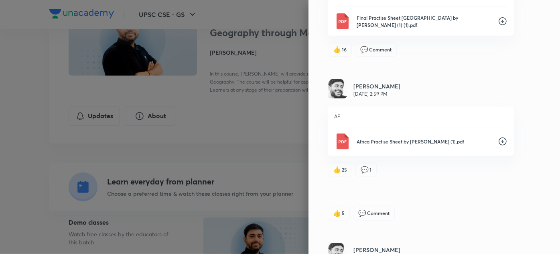
scroll to position [254, 0]
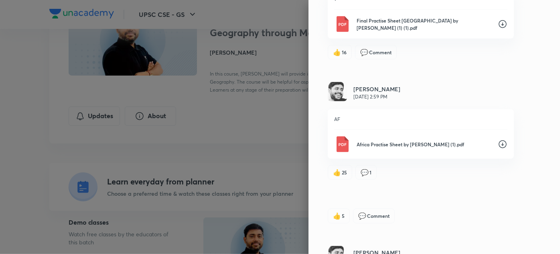
click at [499, 142] on icon at bounding box center [503, 144] width 8 height 8
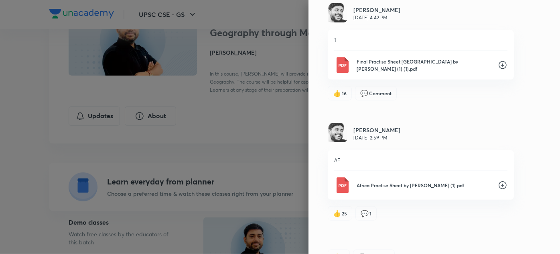
scroll to position [209, 0]
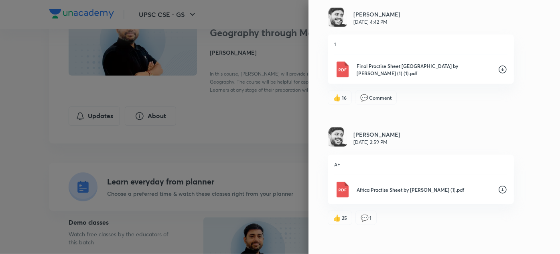
click at [498, 68] on icon at bounding box center [503, 70] width 10 height 10
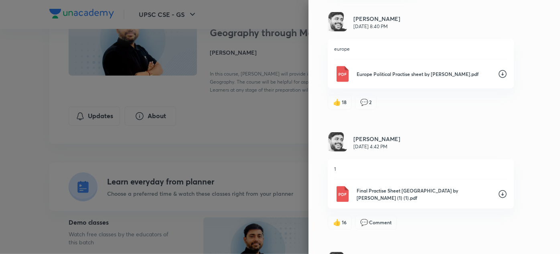
scroll to position [84, 0]
click at [500, 77] on icon at bounding box center [503, 74] width 10 height 10
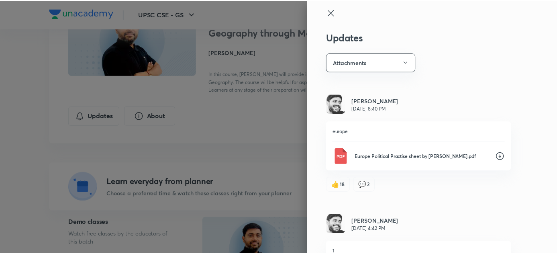
scroll to position [122, 0]
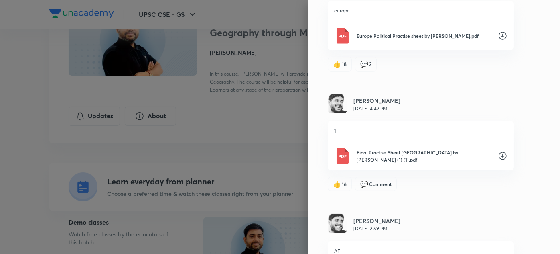
click at [189, 107] on div at bounding box center [280, 127] width 560 height 254
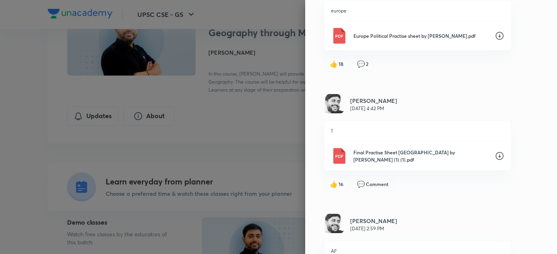
scroll to position [0, 0]
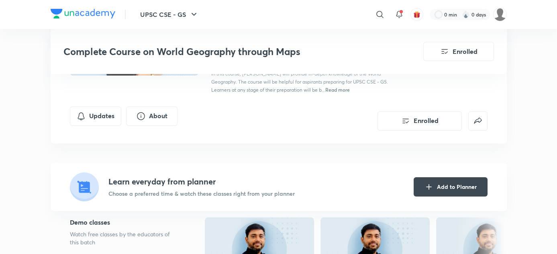
scroll to position [171, 0]
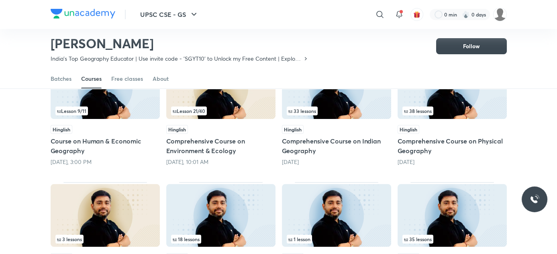
scroll to position [105, 0]
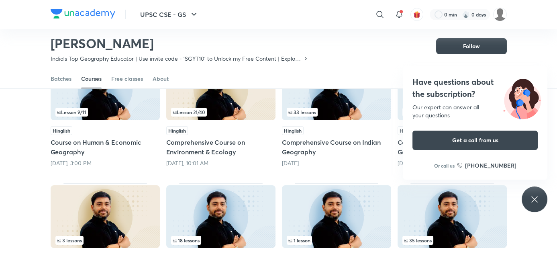
click at [7, 173] on div "Popular Latest Lesson 9 / 11 Hinglish Course on Human & Economic Geography Tomo…" at bounding box center [278, 250] width 557 height 472
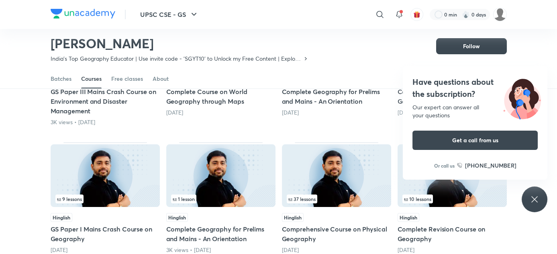
scroll to position [345, 0]
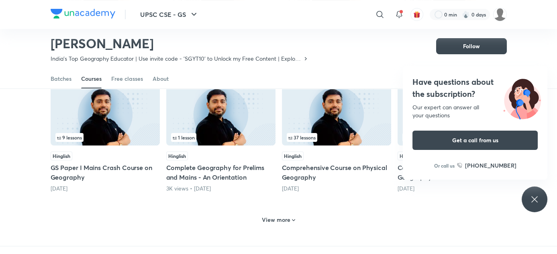
click at [279, 218] on h6 "View more" at bounding box center [276, 220] width 29 height 8
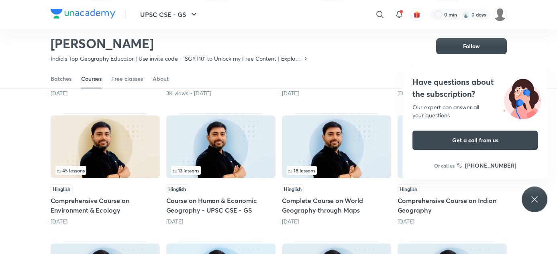
scroll to position [440, 0]
click at [199, 138] on img at bounding box center [220, 146] width 109 height 63
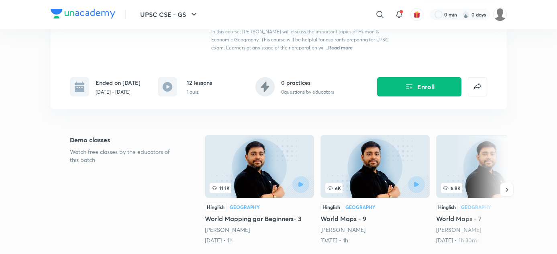
scroll to position [151, 0]
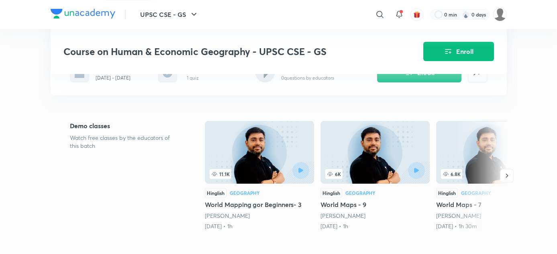
scroll to position [440, 0]
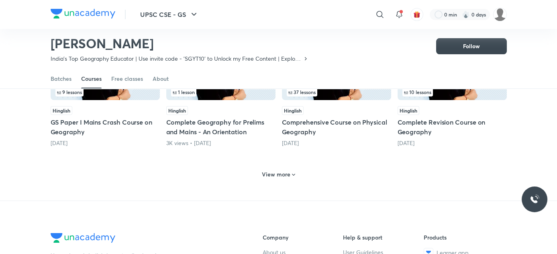
scroll to position [391, 0]
click at [281, 174] on h6 "View more" at bounding box center [276, 174] width 29 height 8
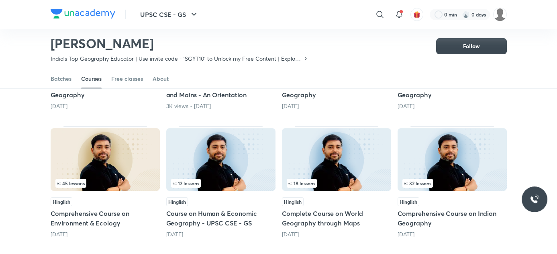
scroll to position [446, 0]
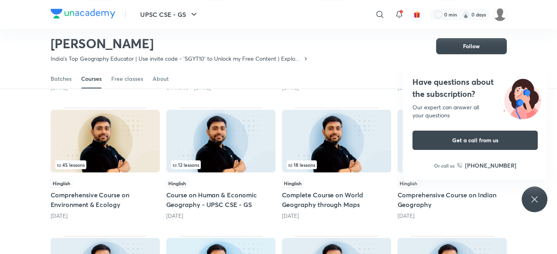
click at [228, 122] on img at bounding box center [220, 141] width 109 height 63
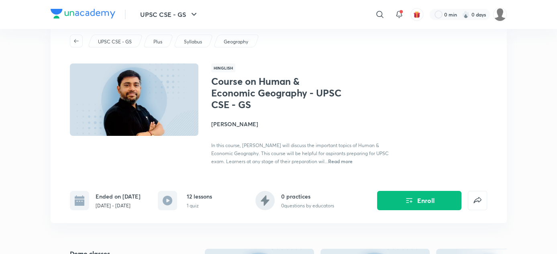
scroll to position [77, 0]
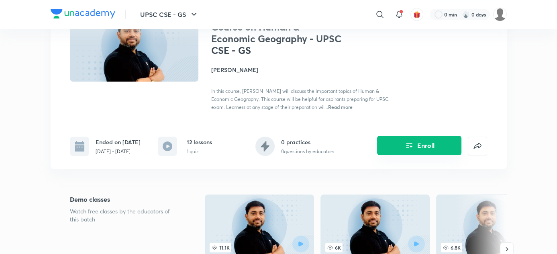
click at [415, 136] on button "Enroll" at bounding box center [419, 145] width 84 height 19
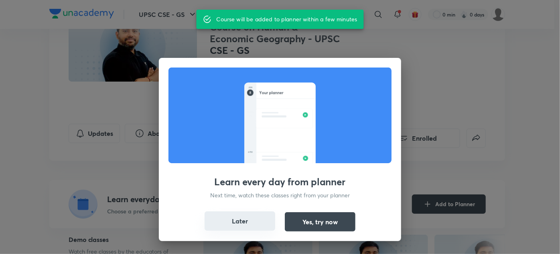
click at [239, 217] on button "Later" at bounding box center [240, 220] width 71 height 19
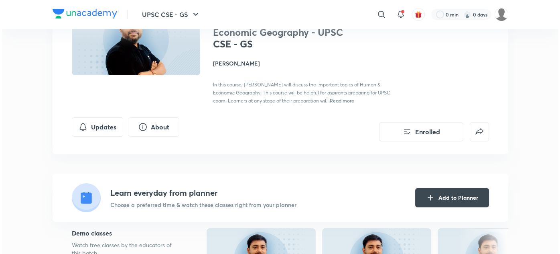
scroll to position [71, 0]
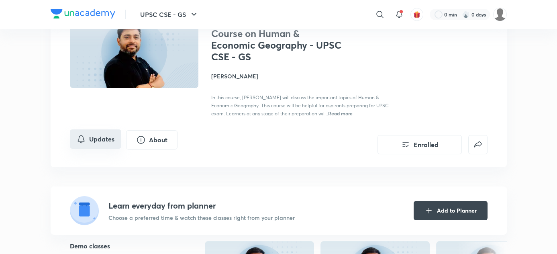
click at [96, 138] on button "Updates" at bounding box center [95, 138] width 51 height 19
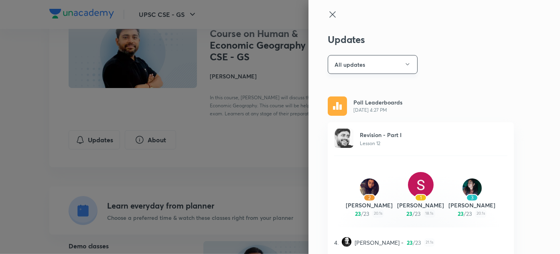
click at [372, 64] on button "All updates" at bounding box center [373, 64] width 90 height 19
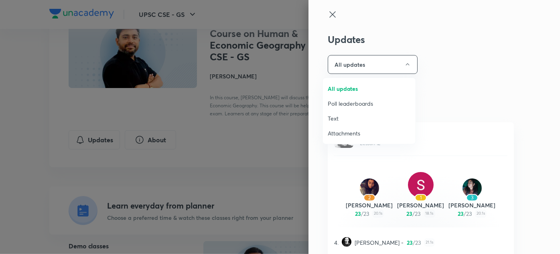
click at [334, 132] on span "Attachments" at bounding box center [369, 133] width 83 height 8
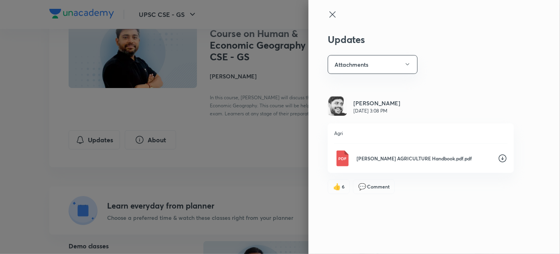
click at [501, 157] on icon at bounding box center [503, 158] width 10 height 10
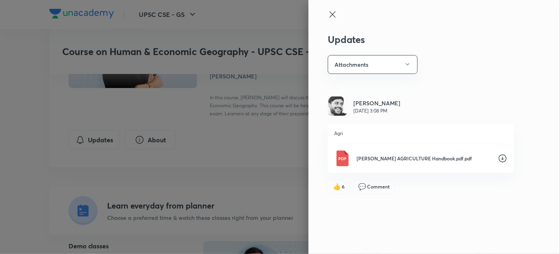
scroll to position [446, 0]
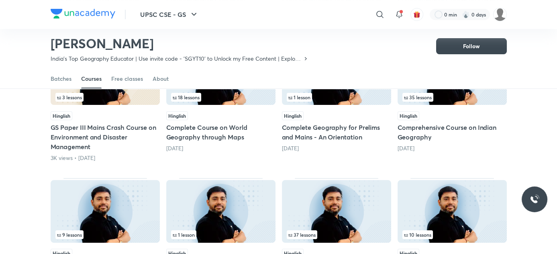
scroll to position [415, 0]
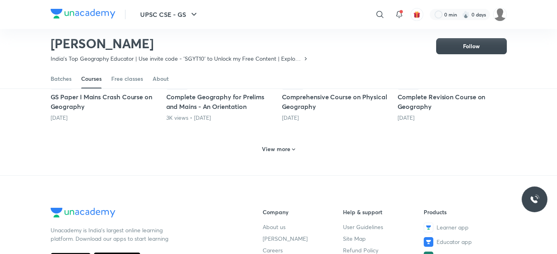
click at [274, 156] on div "View more" at bounding box center [279, 148] width 456 height 21
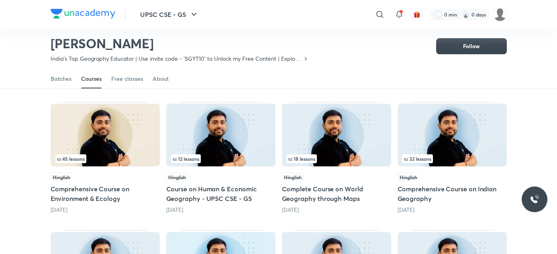
scroll to position [451, 0]
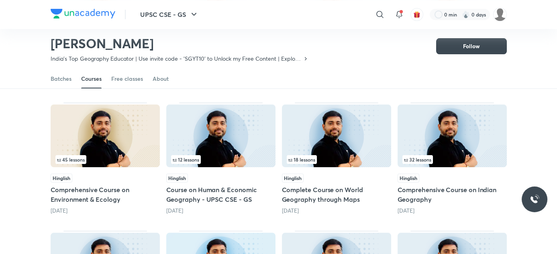
click at [102, 126] on img at bounding box center [105, 135] width 109 height 63
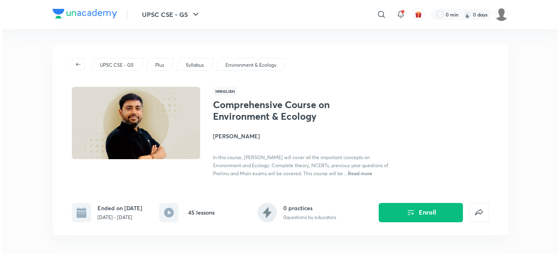
scroll to position [62, 0]
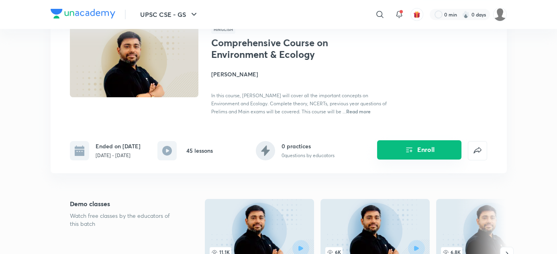
drag, startPoint x: 428, startPoint y: 136, endPoint x: 420, endPoint y: 141, distance: 8.5
click at [420, 141] on div "Enroll" at bounding box center [419, 144] width 136 height 32
click at [420, 141] on button "Enroll" at bounding box center [419, 149] width 84 height 19
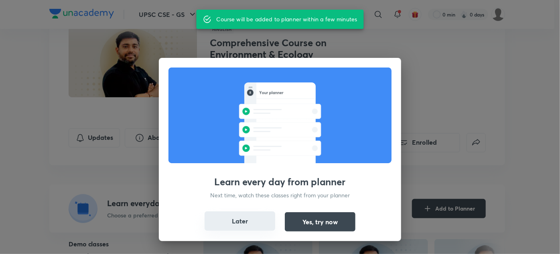
click at [240, 220] on button "Later" at bounding box center [240, 220] width 71 height 19
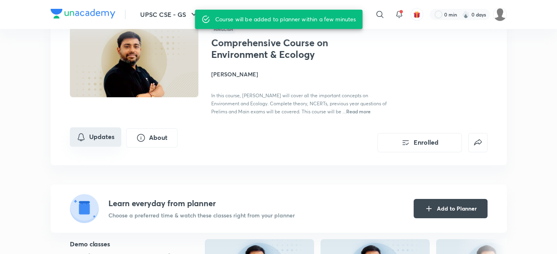
click at [89, 136] on button "Updates" at bounding box center [95, 136] width 51 height 19
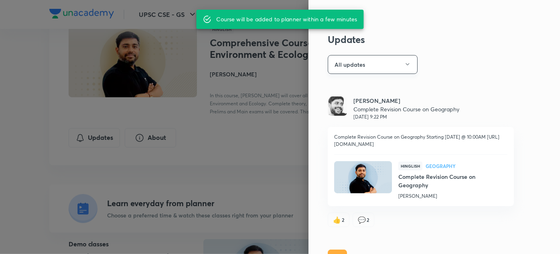
click at [387, 70] on button "All updates" at bounding box center [373, 64] width 90 height 19
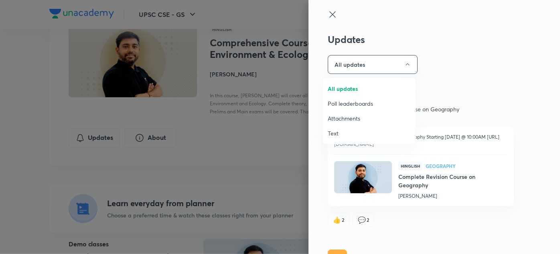
click at [341, 120] on span "Attachments" at bounding box center [369, 118] width 83 height 8
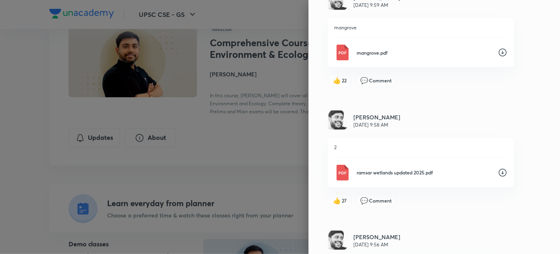
scroll to position [786, 0]
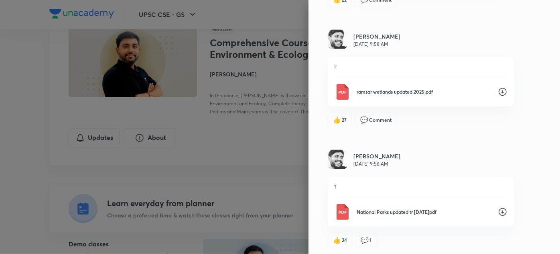
click at [501, 207] on icon at bounding box center [503, 212] width 10 height 10
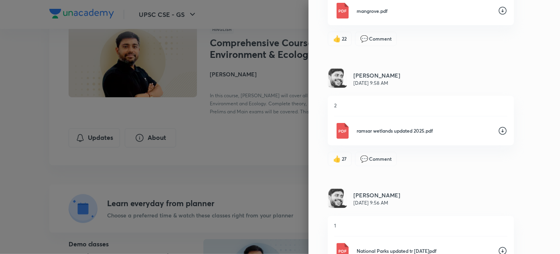
scroll to position [747, 0]
click at [499, 129] on icon at bounding box center [503, 131] width 10 height 10
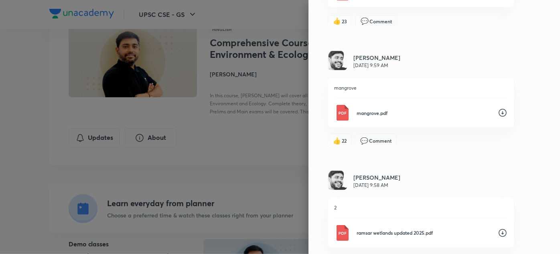
click at [500, 112] on icon at bounding box center [503, 113] width 10 height 10
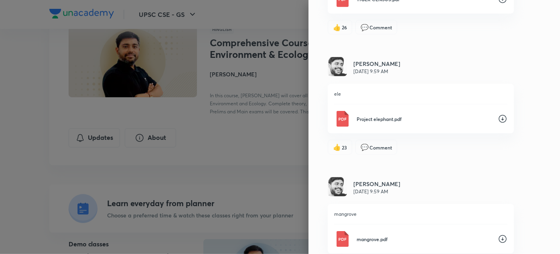
scroll to position [487, 0]
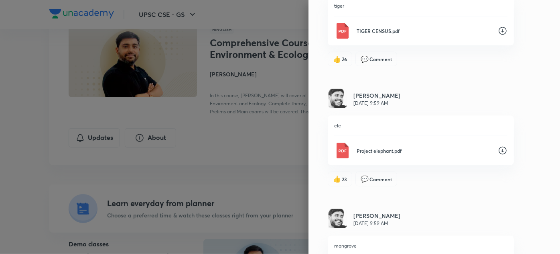
click at [498, 150] on icon at bounding box center [503, 151] width 10 height 10
click at [499, 29] on icon at bounding box center [503, 31] width 8 height 8
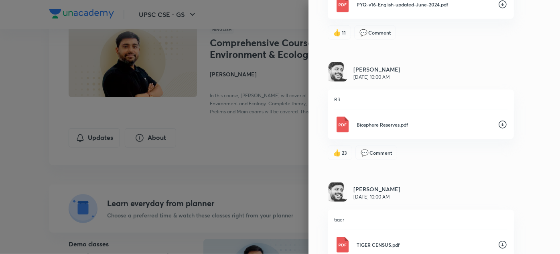
scroll to position [274, 0]
click at [498, 126] on icon at bounding box center [503, 125] width 10 height 10
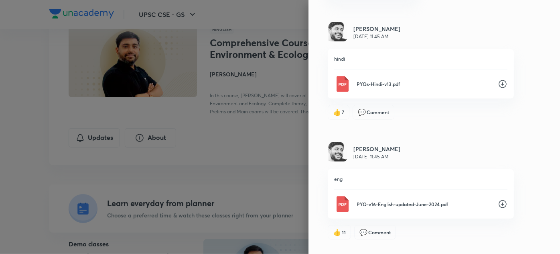
scroll to position [43, 0]
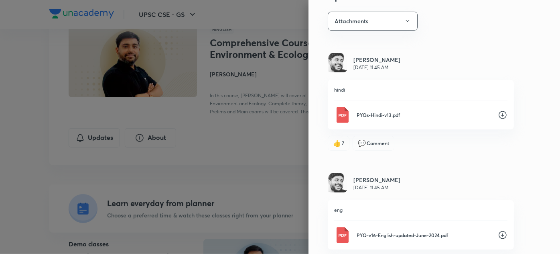
click at [498, 232] on icon at bounding box center [503, 235] width 10 height 10
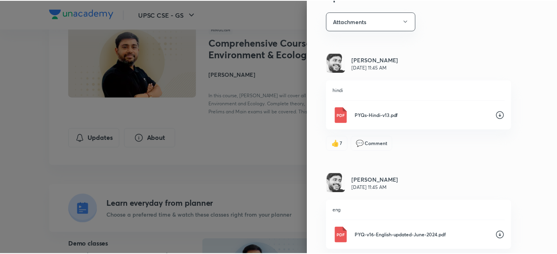
scroll to position [0, 0]
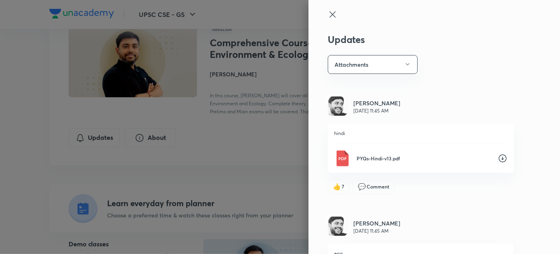
click at [328, 18] on icon at bounding box center [333, 15] width 10 height 10
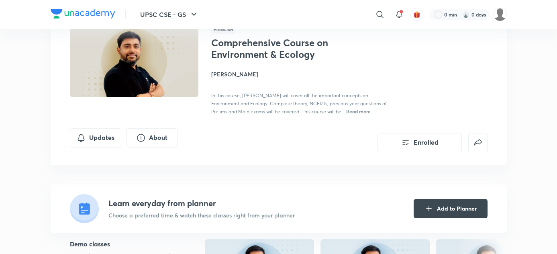
scroll to position [451, 0]
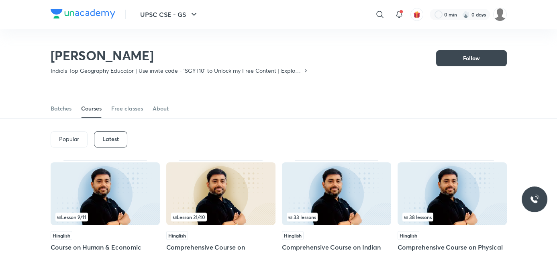
scroll to position [101, 0]
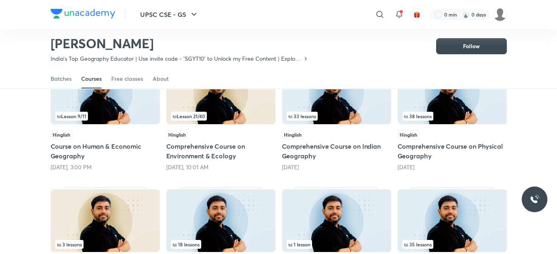
click at [250, 99] on img at bounding box center [220, 92] width 109 height 63
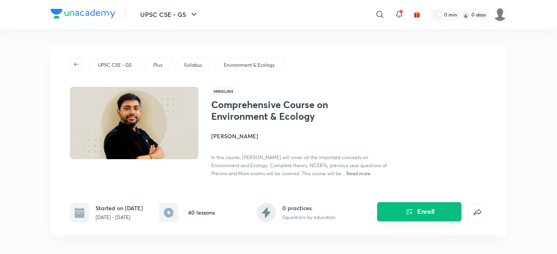
click at [400, 204] on button "Enroll" at bounding box center [419, 211] width 84 height 19
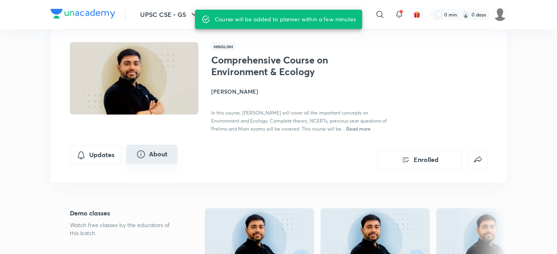
scroll to position [45, 0]
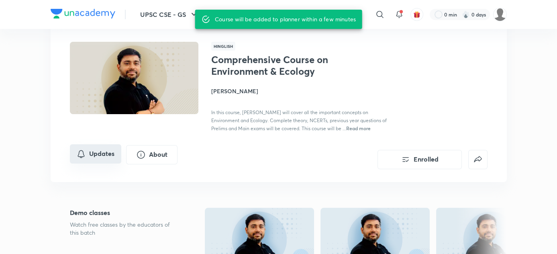
click at [92, 157] on button "Updates" at bounding box center [95, 153] width 51 height 19
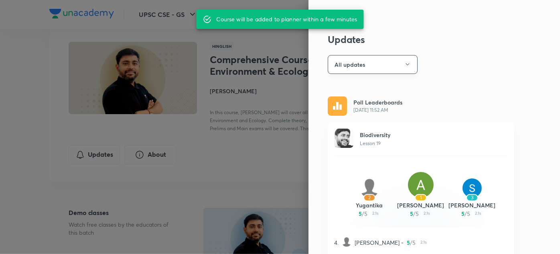
click at [385, 65] on button "All updates" at bounding box center [373, 64] width 90 height 19
click at [344, 116] on span "Attachments" at bounding box center [369, 118] width 83 height 8
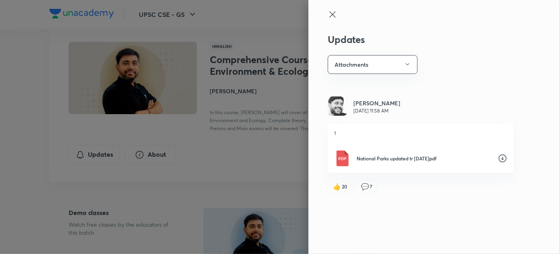
click at [333, 18] on icon at bounding box center [333, 15] width 10 height 10
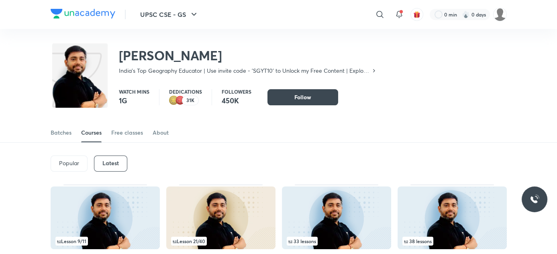
click at [133, 55] on h2 "[PERSON_NAME]" at bounding box center [248, 55] width 258 height 16
click at [82, 12] on img at bounding box center [83, 14] width 65 height 10
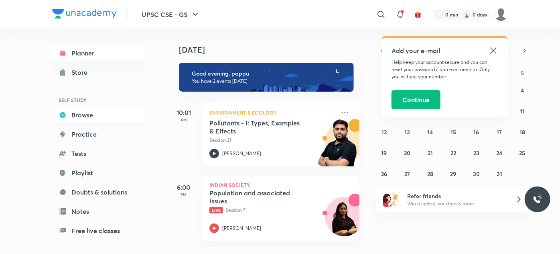
click at [77, 122] on link "Browse" at bounding box center [98, 115] width 93 height 16
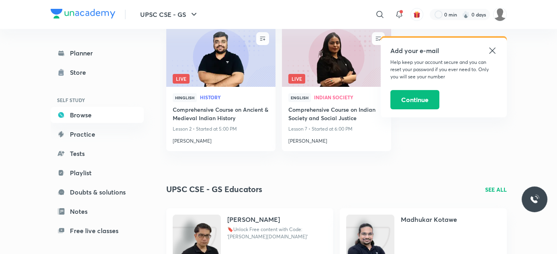
scroll to position [481, 0]
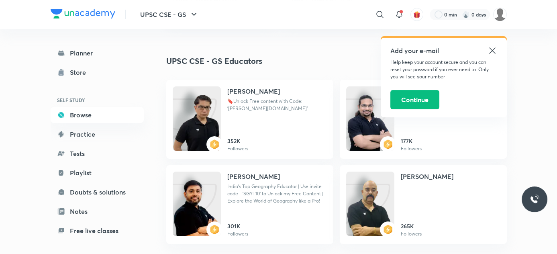
click at [487, 53] on icon at bounding box center [492, 51] width 10 height 10
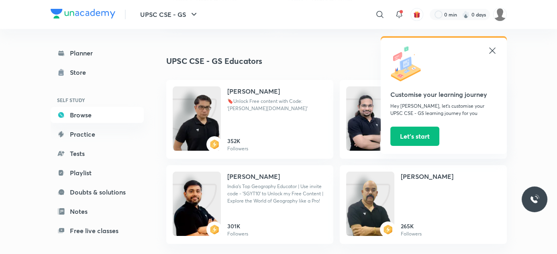
click at [493, 45] on div "Customise your learning journey Hey pappu, let’s customise your UPSC CSE - GS l…" at bounding box center [444, 96] width 126 height 116
click at [492, 50] on icon at bounding box center [492, 50] width 6 height 6
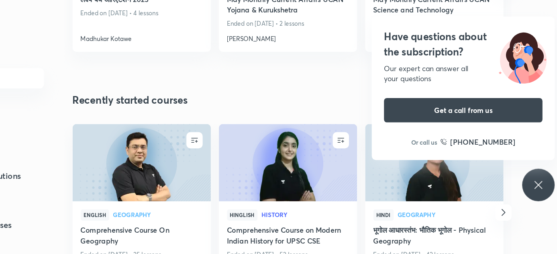
scroll to position [974, 0]
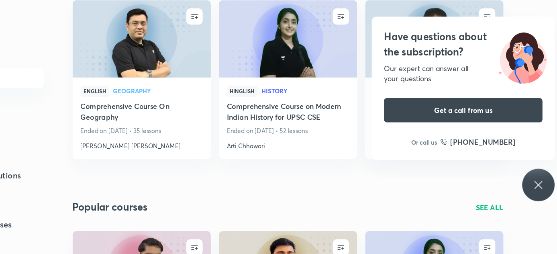
scroll to position [1116, 0]
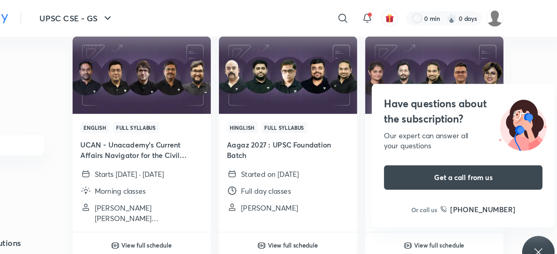
scroll to position [93, 0]
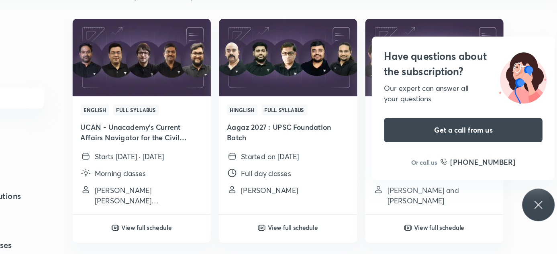
click at [530, 198] on icon at bounding box center [534, 199] width 10 height 10
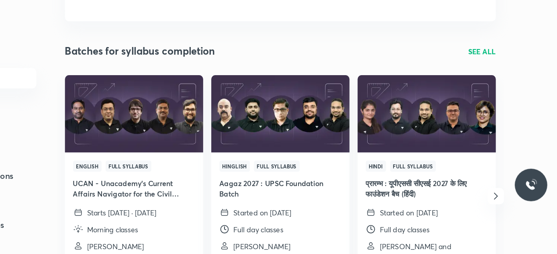
scroll to position [33, 0]
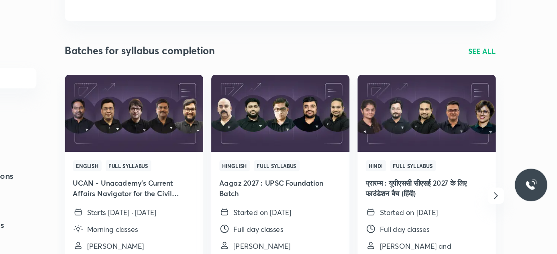
click at [493, 93] on p "SEE ALL" at bounding box center [496, 93] width 22 height 8
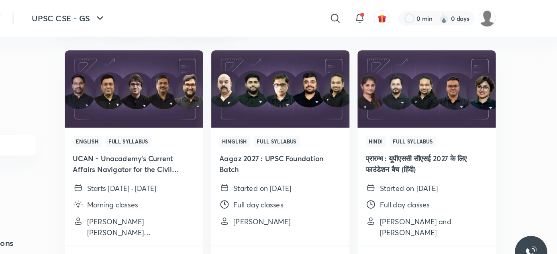
scroll to position [76, 0]
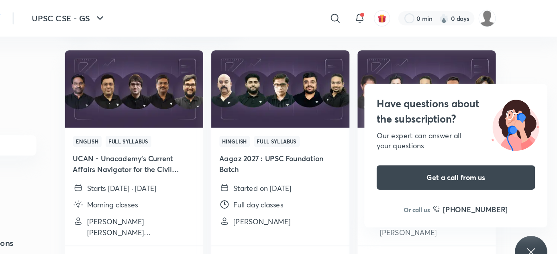
click at [538, 192] on div "Have questions about the subscription? Our expert can answer all your questions…" at bounding box center [534, 199] width 26 height 26
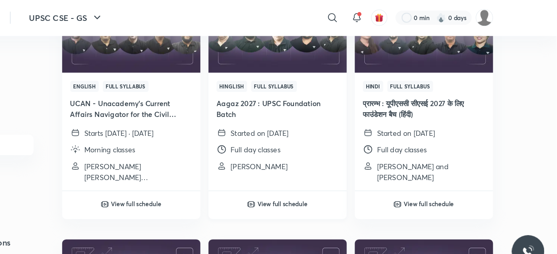
scroll to position [119, 0]
click at [362, 49] on img at bounding box center [336, 27] width 111 height 62
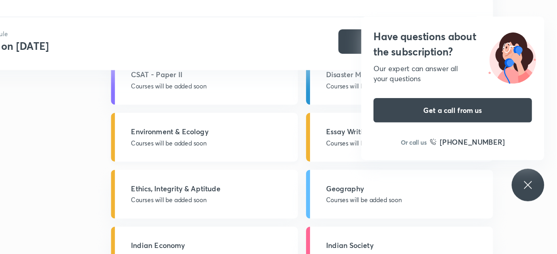
scroll to position [1162, 0]
click at [259, 196] on link "Ethics, Integrity & Aptitude Courses will be added soon" at bounding box center [279, 207] width 148 height 39
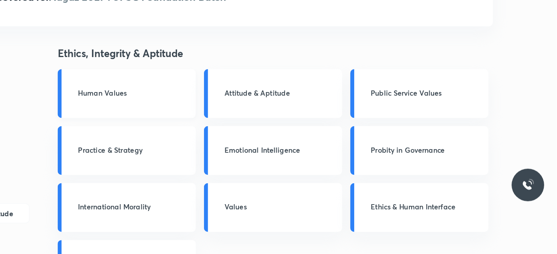
click at [197, 135] on div "Human Values" at bounding box center [217, 127] width 109 height 39
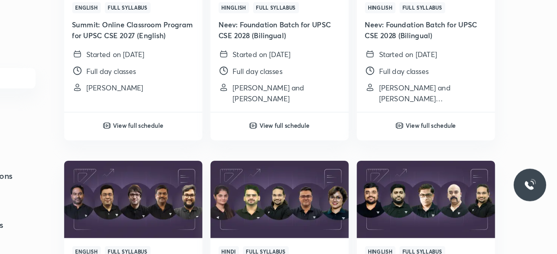
scroll to position [325, 0]
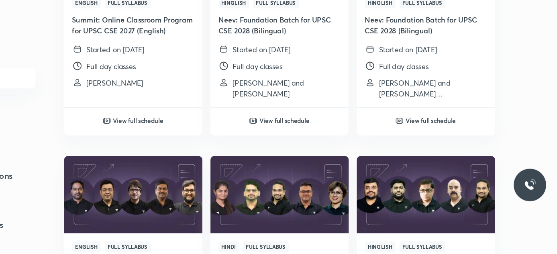
click at [292, 189] on img at bounding box center [336, 206] width 111 height 62
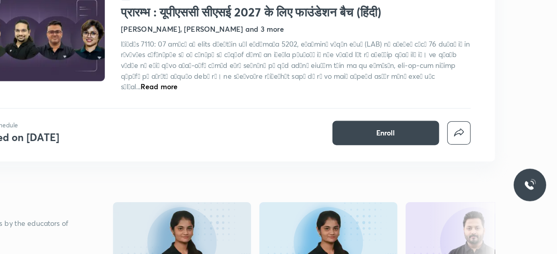
scroll to position [39, 0]
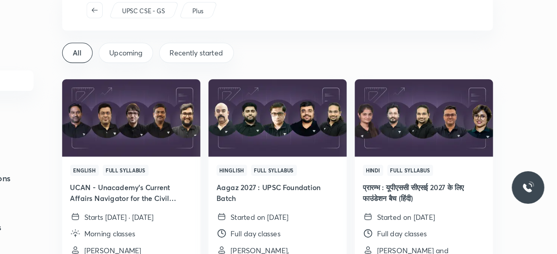
scroll to position [2, 0]
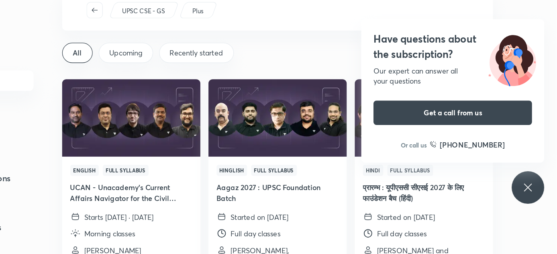
click at [535, 198] on icon at bounding box center [534, 199] width 6 height 6
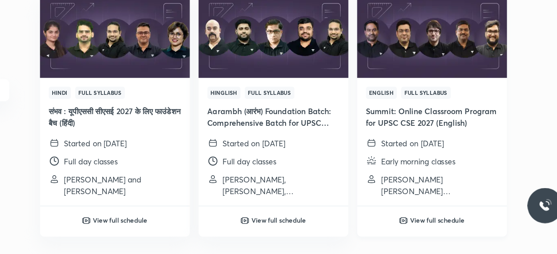
scroll to position [841, 0]
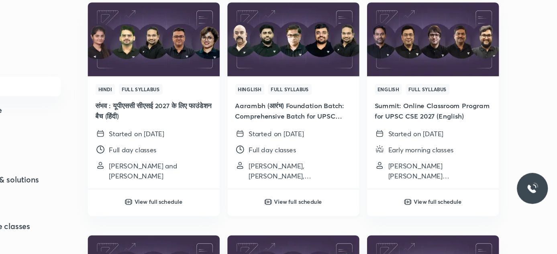
click at [316, 208] on img at bounding box center [315, 210] width 6 height 6
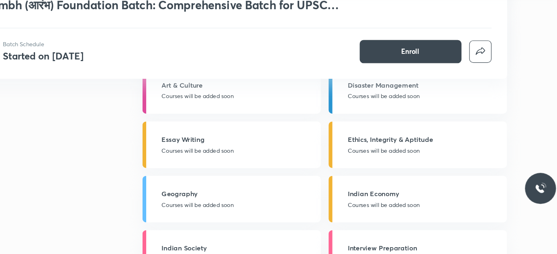
scroll to position [1228, 0]
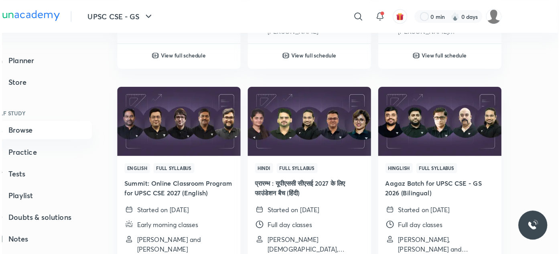
scroll to position [424, 0]
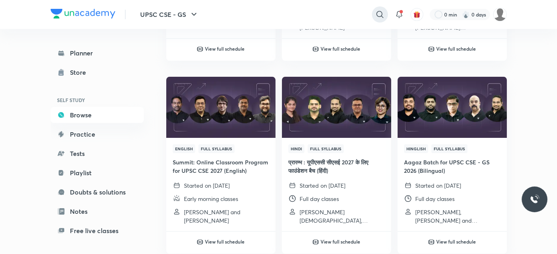
click at [378, 17] on icon at bounding box center [380, 15] width 10 height 10
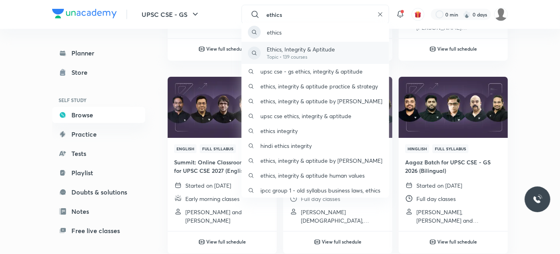
type input "ethics"
click at [316, 47] on p "Ethics, Integrity & Aptitude" at bounding box center [301, 49] width 68 height 8
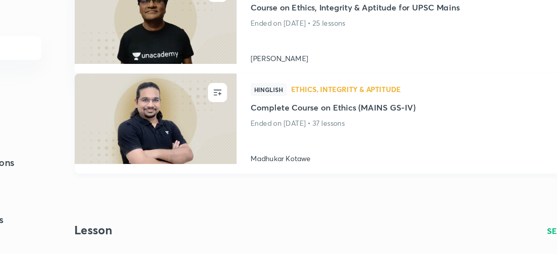
scroll to position [431, 0]
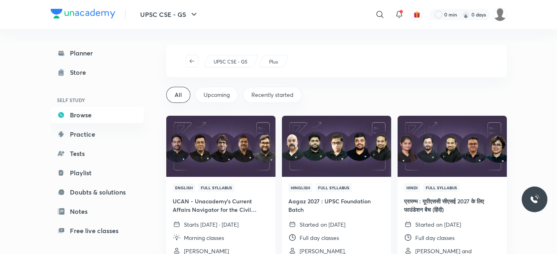
click at [216, 96] on span "Upcoming" at bounding box center [217, 95] width 26 height 8
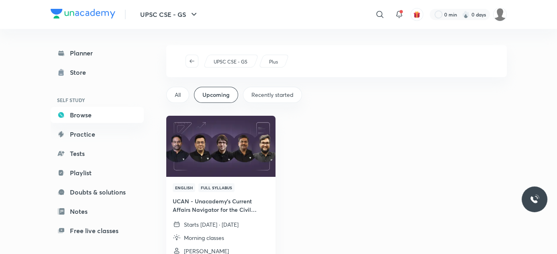
click at [270, 90] on div "Recently started" at bounding box center [272, 95] width 59 height 16
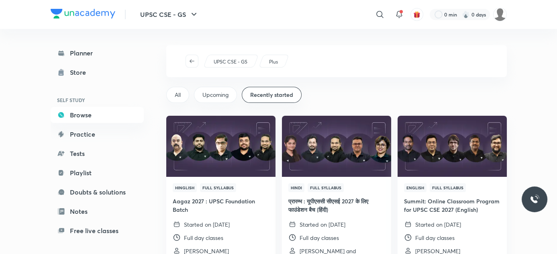
click at [181, 99] on div "All" at bounding box center [177, 95] width 23 height 16
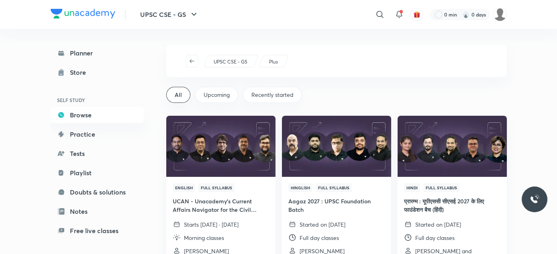
scroll to position [23, 0]
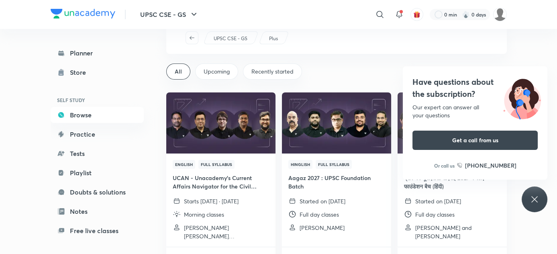
click at [278, 35] on link "Plus" at bounding box center [273, 38] width 12 height 7
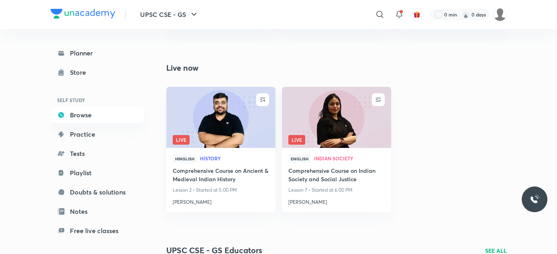
scroll to position [292, 0]
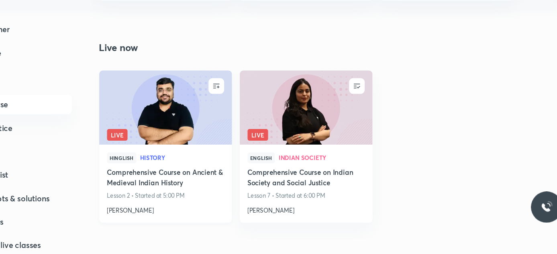
click at [246, 138] on img at bounding box center [220, 117] width 111 height 62
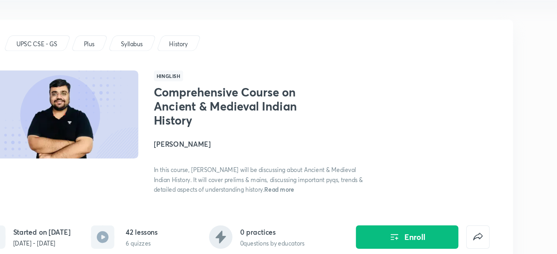
scroll to position [65, 0]
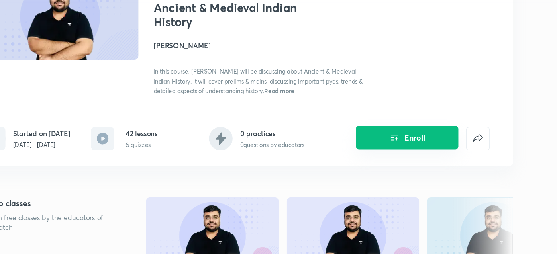
click at [409, 156] on icon "Enroll" at bounding box center [409, 158] width 10 height 10
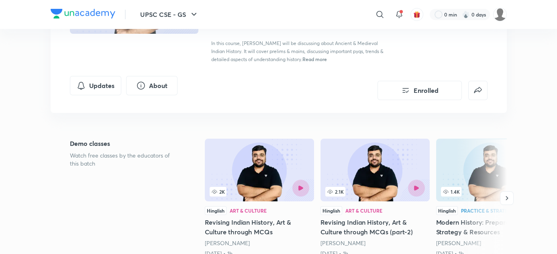
scroll to position [120, 0]
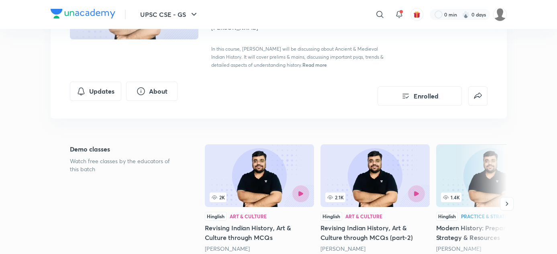
click at [271, 159] on img at bounding box center [259, 175] width 109 height 63
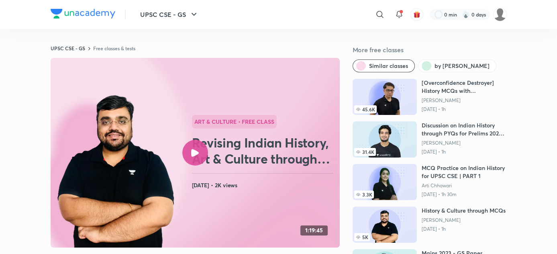
click at [168, 145] on img at bounding box center [115, 171] width 121 height 157
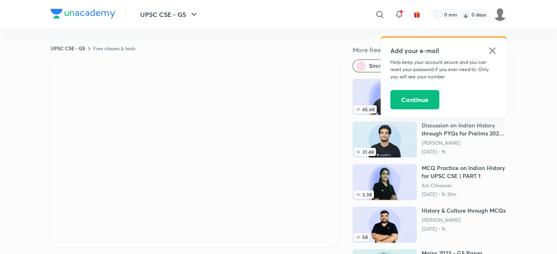
click at [499, 53] on div "Add your e-mail Help keep your account secure and you can reset your password i…" at bounding box center [444, 77] width 126 height 79
click at [489, 49] on icon at bounding box center [492, 51] width 10 height 10
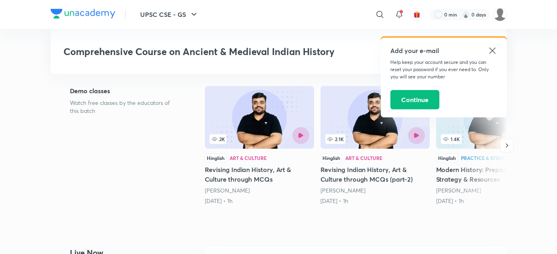
scroll to position [177, 0]
click at [490, 48] on icon at bounding box center [492, 51] width 10 height 10
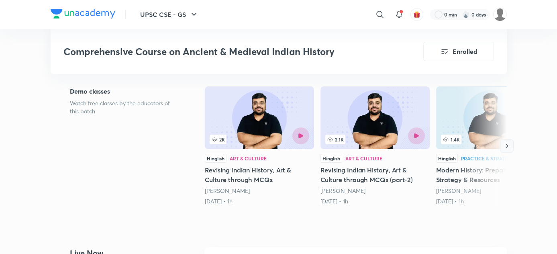
click at [506, 147] on icon "button" at bounding box center [506, 146] width 2 height 4
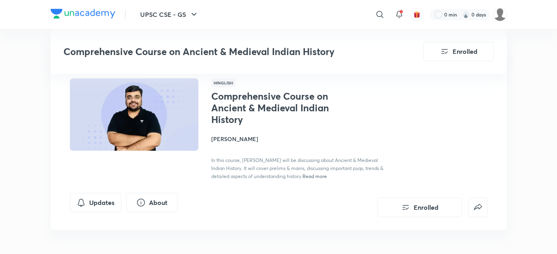
scroll to position [0, 0]
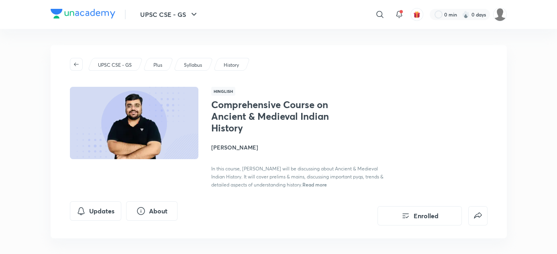
click at [98, 10] on img at bounding box center [83, 14] width 65 height 10
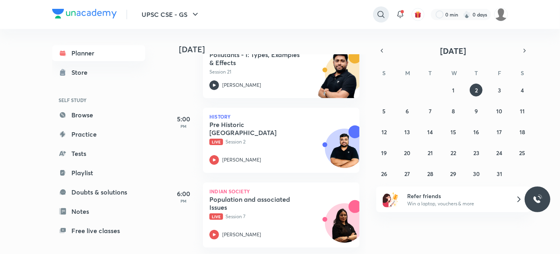
click at [382, 17] on icon at bounding box center [382, 15] width 10 height 10
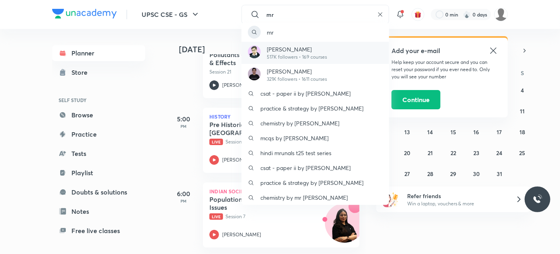
type input "mr"
click at [300, 49] on p "[PERSON_NAME]" at bounding box center [297, 49] width 60 height 8
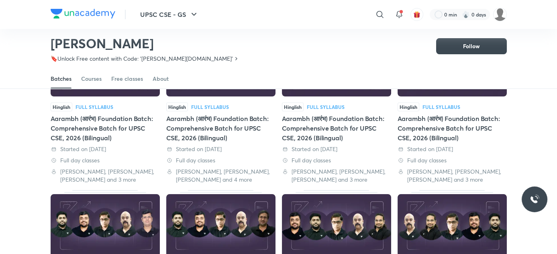
scroll to position [106, 0]
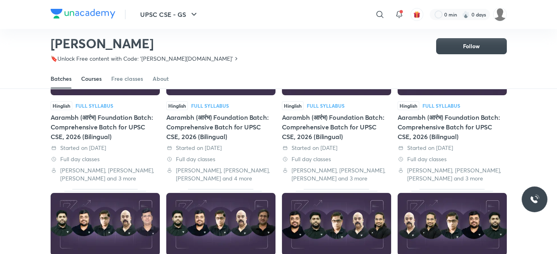
click at [100, 73] on link "Courses" at bounding box center [91, 78] width 20 height 19
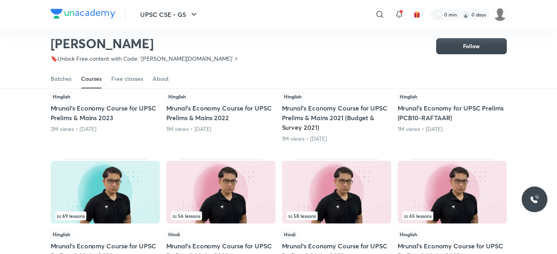
scroll to position [37, 0]
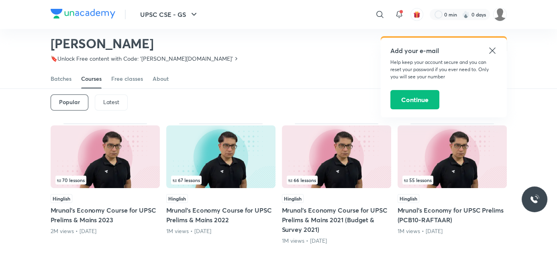
click at [116, 105] on div "Latest" at bounding box center [111, 102] width 33 height 16
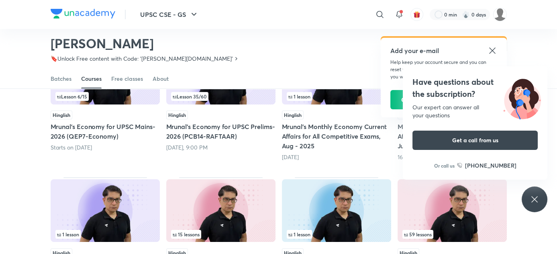
scroll to position [120, 0]
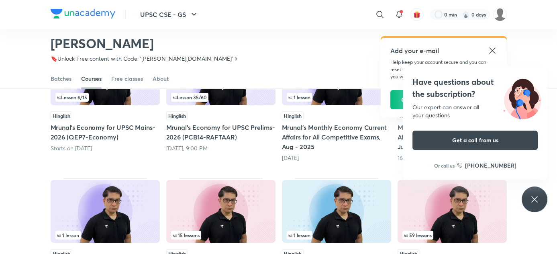
click at [492, 48] on icon at bounding box center [492, 51] width 10 height 10
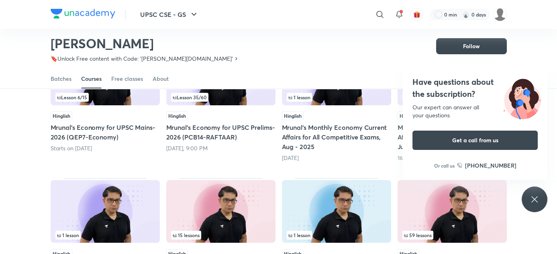
click at [538, 199] on icon at bounding box center [534, 199] width 10 height 10
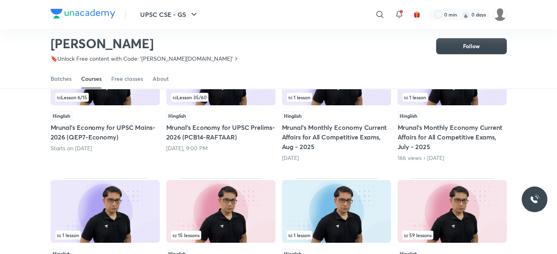
scroll to position [212, 0]
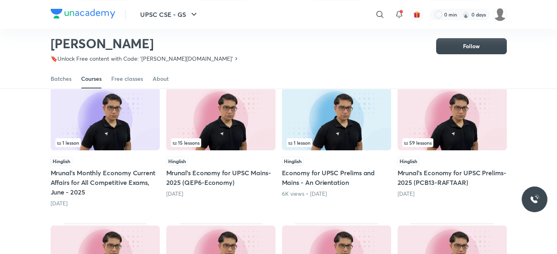
drag, startPoint x: 263, startPoint y: 130, endPoint x: 278, endPoint y: 169, distance: 42.0
click at [278, 169] on div "Lesson 6 / 15 Hinglish Mrunal’s Economy for UPSC Mains-2026 (QEP7-Economy) Star…" at bounding box center [279, 168] width 456 height 440
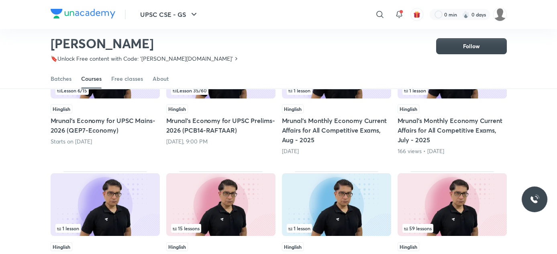
scroll to position [126, 0]
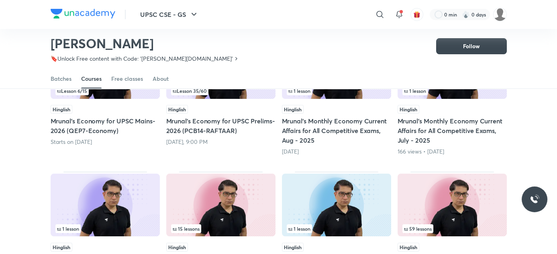
click at [246, 94] on div "Lesson 35 / 60" at bounding box center [221, 90] width 100 height 9
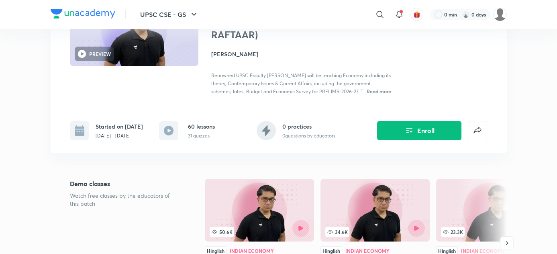
scroll to position [93, 0]
click at [417, 139] on button "Enroll" at bounding box center [419, 129] width 84 height 19
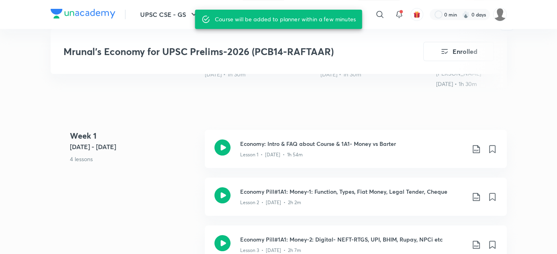
scroll to position [304, 0]
click at [327, 149] on div "Lesson 1 • Jul 17 • 1h 54m" at bounding box center [352, 153] width 225 height 10
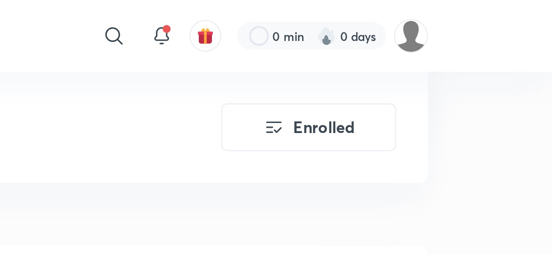
scroll to position [569, 0]
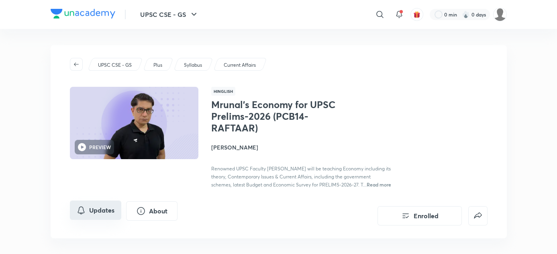
click at [88, 220] on button "Updates" at bounding box center [95, 209] width 51 height 19
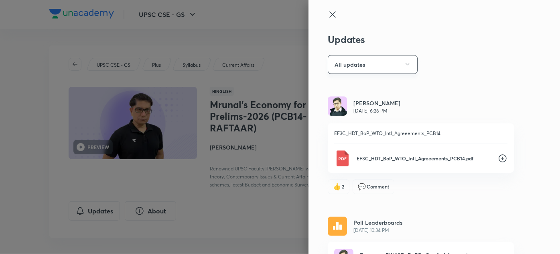
click at [373, 72] on button "All updates" at bounding box center [373, 64] width 90 height 19
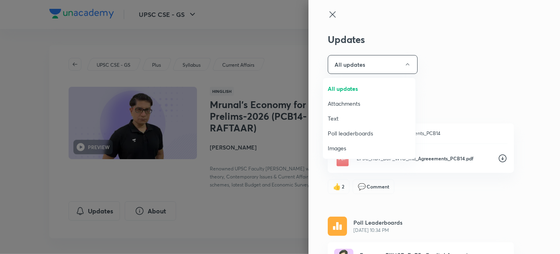
click at [337, 147] on span "Images" at bounding box center [369, 148] width 83 height 8
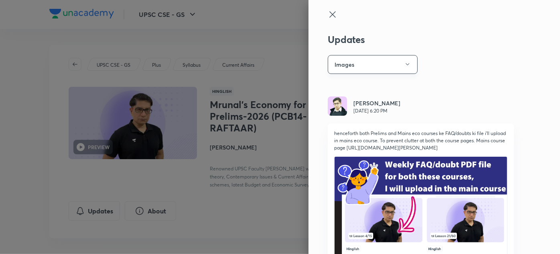
click at [367, 66] on button "Images" at bounding box center [373, 64] width 90 height 19
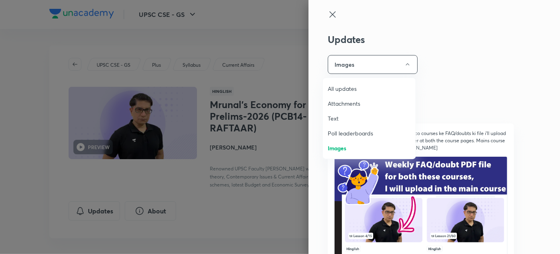
click at [344, 98] on li "Attachments" at bounding box center [369, 103] width 93 height 15
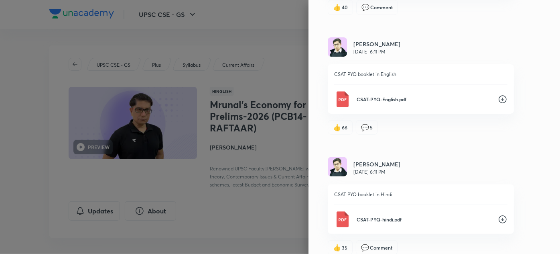
scroll to position [3163, 0]
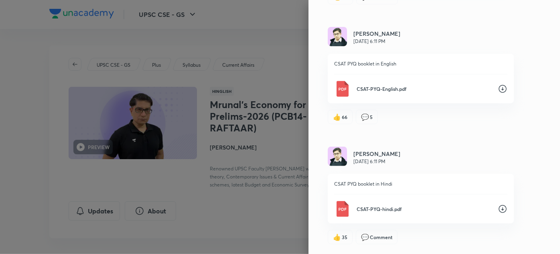
click at [499, 90] on icon at bounding box center [503, 89] width 8 height 8
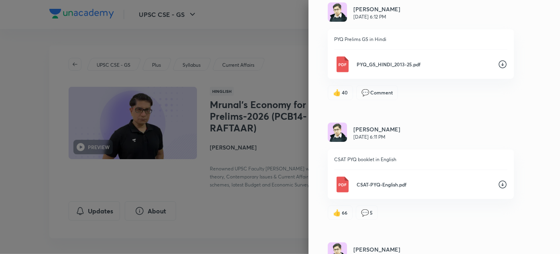
click at [310, 101] on div "Updates Attachments Mrunal Patel Oct 2, 6:26 PM EF3C_HDT_BoP_WTO_Intl_Agreeemen…" at bounding box center [435, 127] width 252 height 254
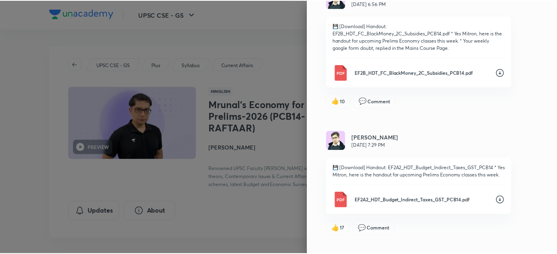
scroll to position [505, 0]
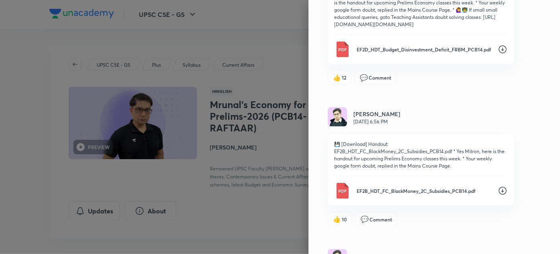
click at [199, 145] on div at bounding box center [280, 127] width 560 height 254
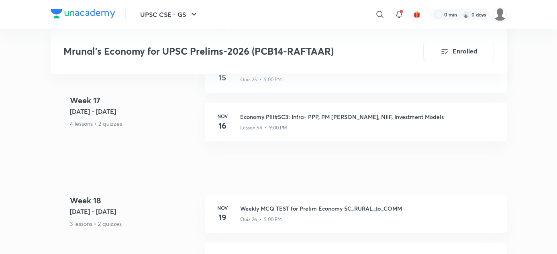
scroll to position [4820, 0]
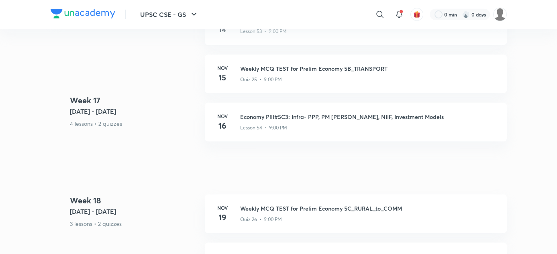
scroll to position [126, 0]
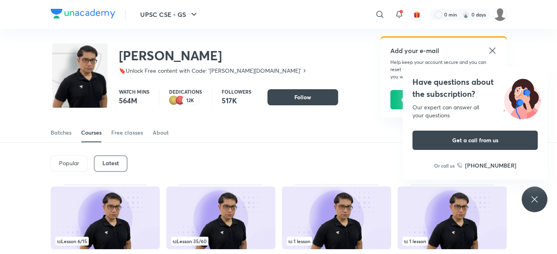
click at [531, 202] on icon at bounding box center [534, 199] width 6 height 6
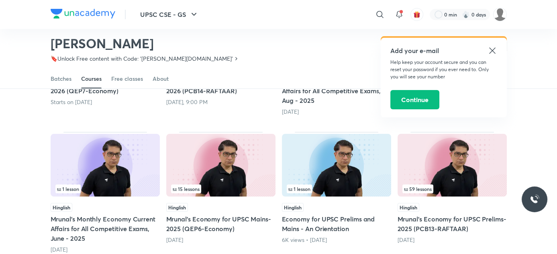
scroll to position [165, 0]
click at [454, 163] on img at bounding box center [451, 165] width 109 height 63
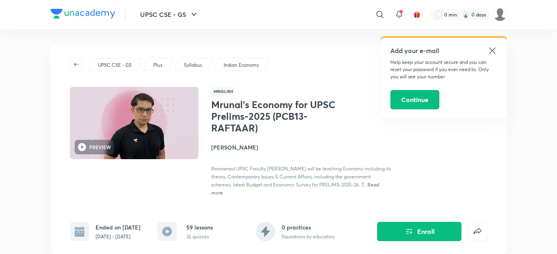
scroll to position [123, 0]
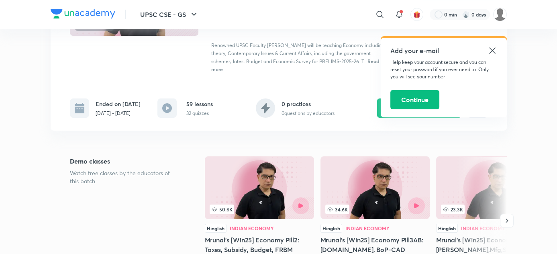
click at [492, 47] on icon at bounding box center [492, 51] width 10 height 10
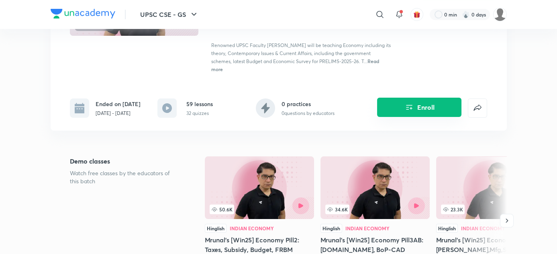
click at [415, 116] on button "Enroll" at bounding box center [419, 107] width 84 height 19
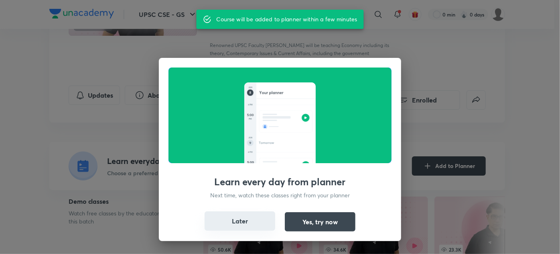
click at [252, 219] on button "Later" at bounding box center [240, 220] width 71 height 19
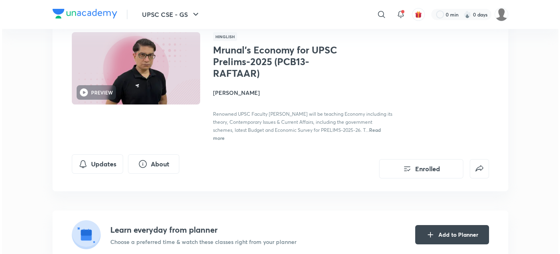
scroll to position [0, 0]
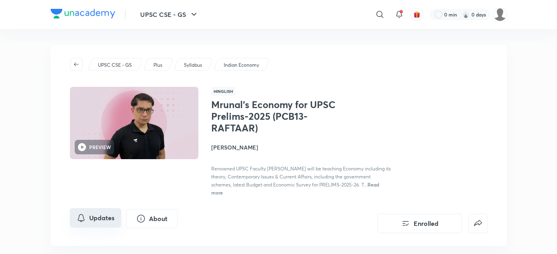
click at [92, 218] on button "Updates" at bounding box center [95, 217] width 51 height 19
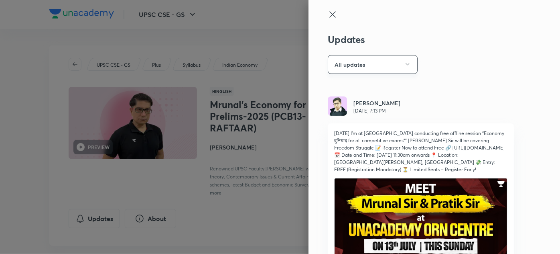
click at [392, 60] on button "All updates" at bounding box center [373, 64] width 90 height 19
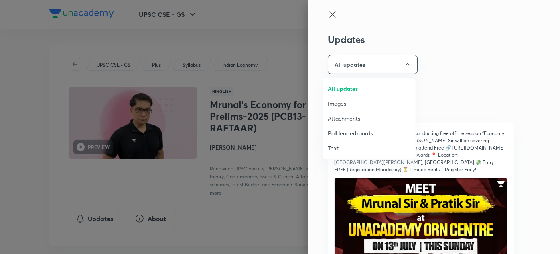
click at [350, 120] on span "Attachments" at bounding box center [369, 118] width 83 height 8
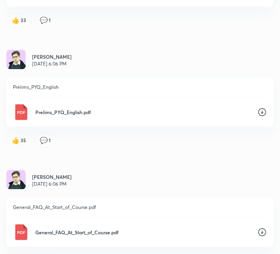
scroll to position [6115, 0]
click at [257, 116] on icon at bounding box center [262, 112] width 10 height 10
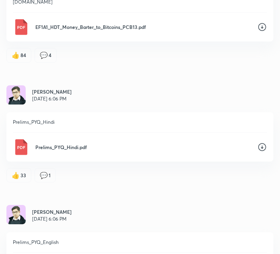
scroll to position [5877, 0]
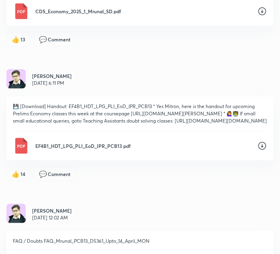
scroll to position [2411, 0]
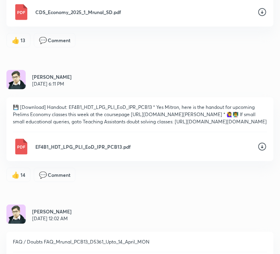
click at [258, 17] on icon at bounding box center [262, 12] width 10 height 10
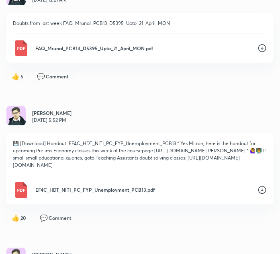
scroll to position [1972, 0]
click at [130, 193] on p "EF4C_HDT_NITI_PC_FYP_Unemployment_PCB13.pdf" at bounding box center [143, 189] width 216 height 7
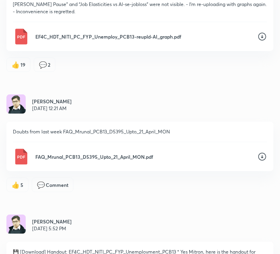
scroll to position [1863, 0]
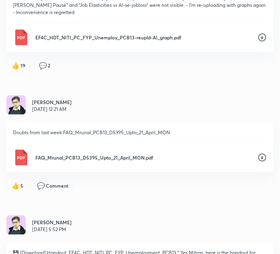
click at [257, 42] on icon at bounding box center [262, 38] width 10 height 10
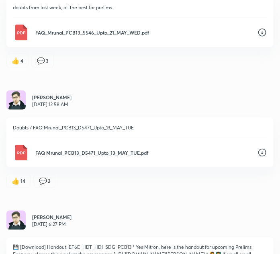
scroll to position [120, 0]
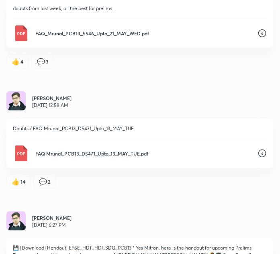
scroll to position [165, 0]
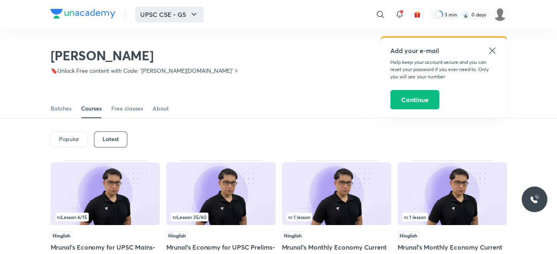
click at [184, 10] on button "UPSC CSE - GS" at bounding box center [169, 14] width 68 height 16
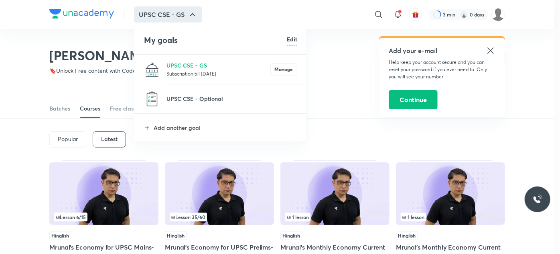
click at [0, 90] on div at bounding box center [280, 127] width 560 height 254
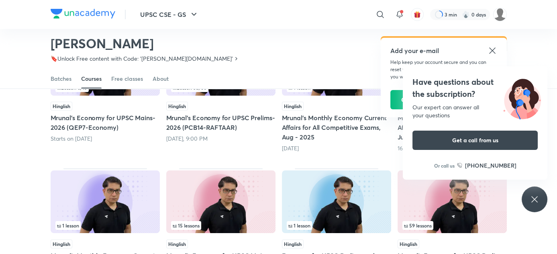
scroll to position [179, 0]
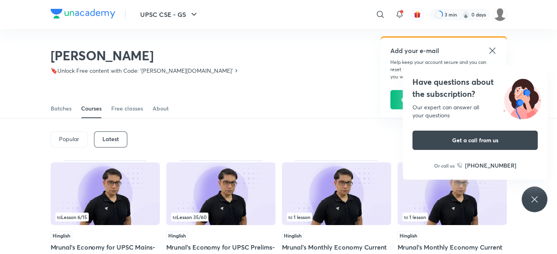
click at [495, 53] on icon at bounding box center [492, 51] width 10 height 10
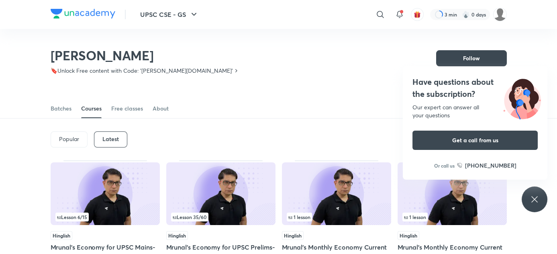
click at [78, 16] on img at bounding box center [83, 14] width 65 height 10
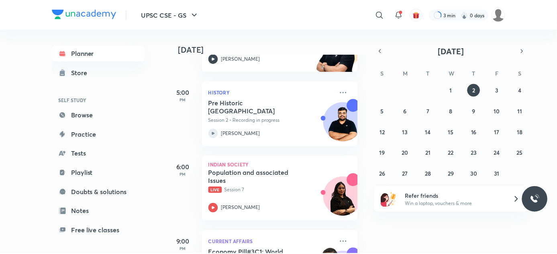
scroll to position [149, 8]
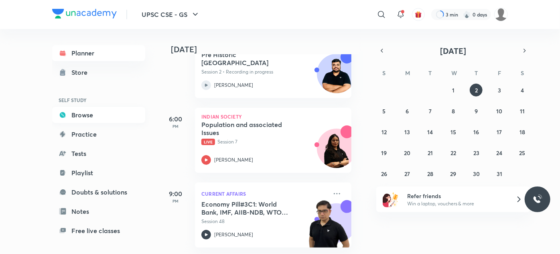
click at [73, 119] on link "Browse" at bounding box center [98, 115] width 93 height 16
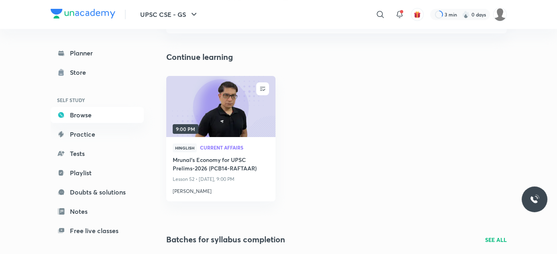
scroll to position [70, 0]
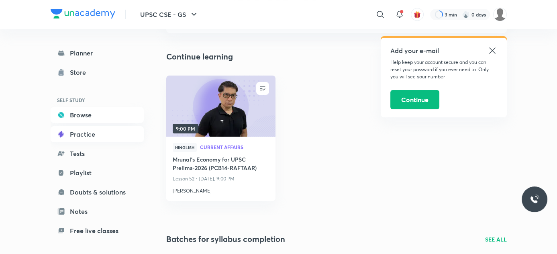
click at [63, 134] on icon at bounding box center [61, 134] width 6 height 6
click at [107, 59] on link "Planner" at bounding box center [97, 53] width 93 height 16
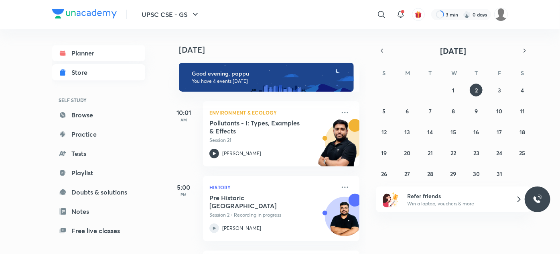
click at [90, 76] on div "Store" at bounding box center [81, 72] width 21 height 10
click at [62, 121] on link "Browse" at bounding box center [98, 115] width 93 height 16
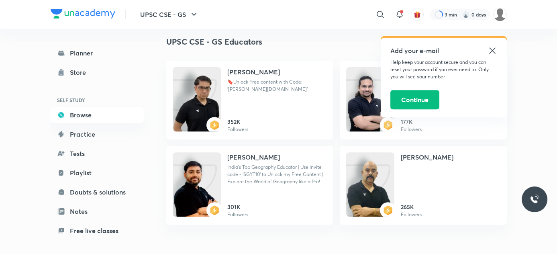
scroll to position [686, 0]
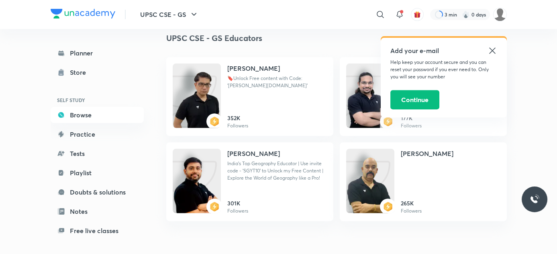
click at [492, 50] on icon at bounding box center [492, 50] width 6 height 6
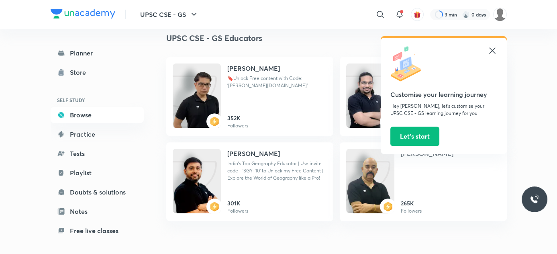
click at [490, 52] on icon at bounding box center [492, 51] width 10 height 10
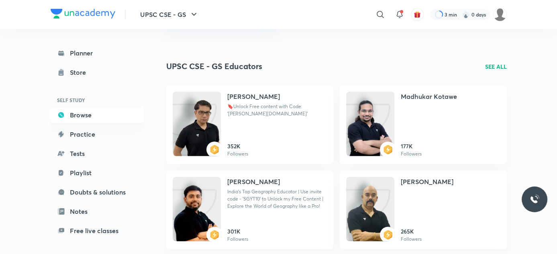
scroll to position [656, 0]
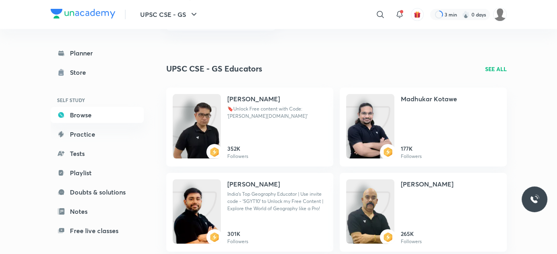
click at [495, 66] on p "SEE ALL" at bounding box center [496, 69] width 22 height 8
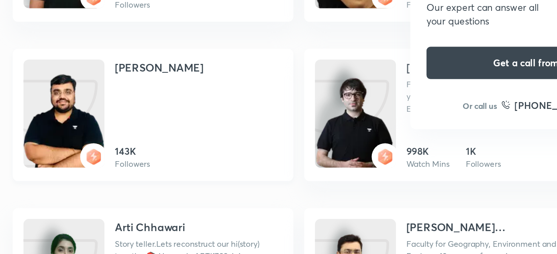
scroll to position [400, 0]
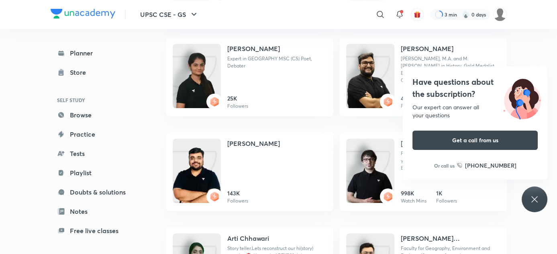
click at [540, 238] on div "UPSC CSE - GS ​ 3 min 0 days Planner Store SELF STUDY Browse Practice Tests Pla…" at bounding box center [278, 102] width 557 height 1004
click at [539, 195] on icon at bounding box center [534, 199] width 10 height 10
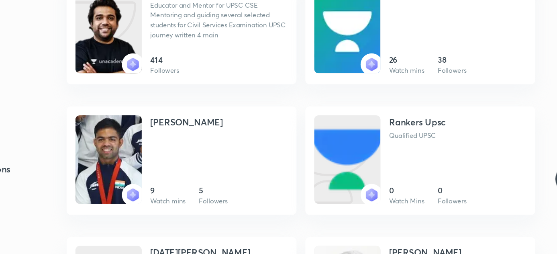
scroll to position [2153, 0]
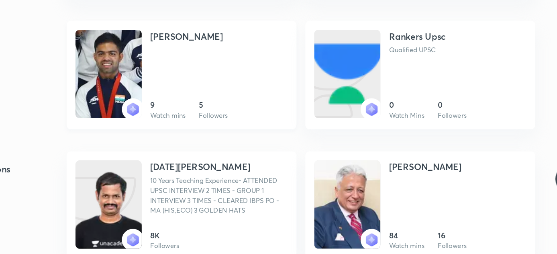
click at [259, 96] on h4 "[PERSON_NAME]" at bounding box center [253, 96] width 53 height 10
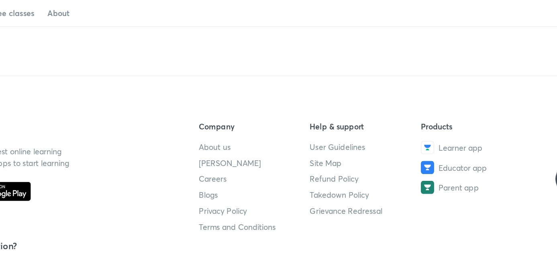
scroll to position [183, 0]
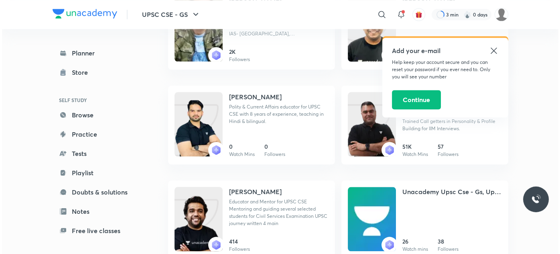
scroll to position [1965, 0]
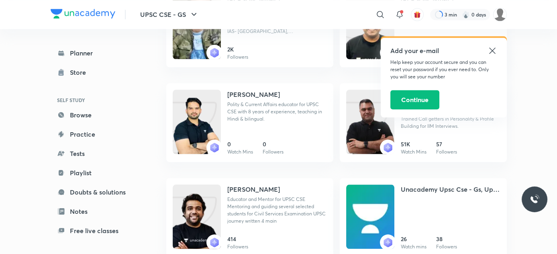
click at [495, 47] on icon at bounding box center [492, 51] width 10 height 10
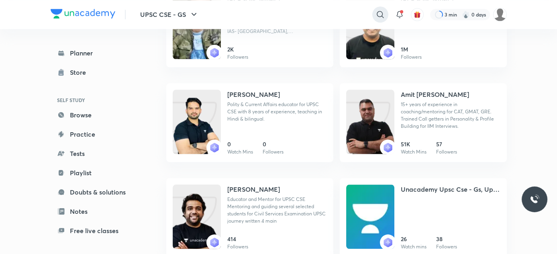
click at [384, 15] on icon at bounding box center [380, 15] width 10 height 10
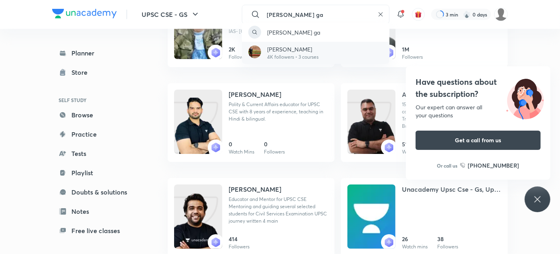
type input "[PERSON_NAME] ga"
click at [305, 51] on p "[PERSON_NAME]" at bounding box center [293, 49] width 51 height 8
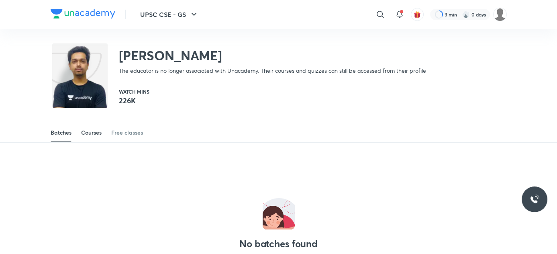
click at [92, 134] on div "Courses" at bounding box center [91, 132] width 20 height 8
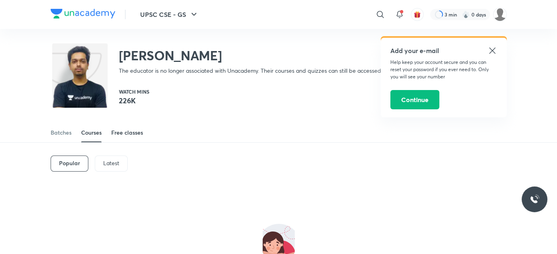
click at [125, 132] on div "Free classes" at bounding box center [127, 132] width 32 height 8
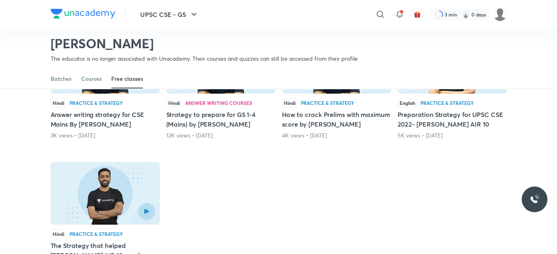
scroll to position [130, 0]
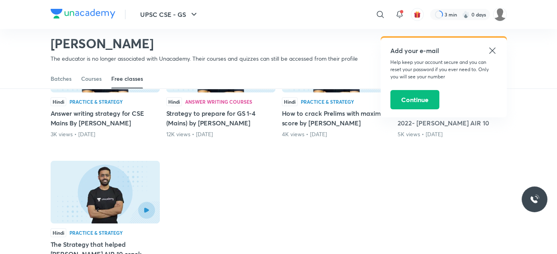
click at [489, 47] on icon at bounding box center [492, 51] width 10 height 10
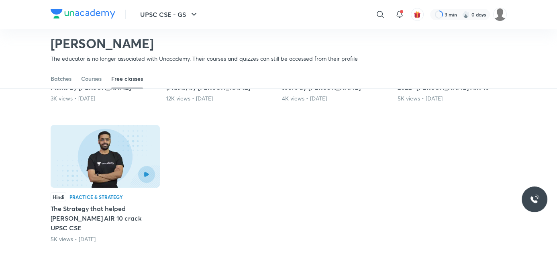
scroll to position [0, 0]
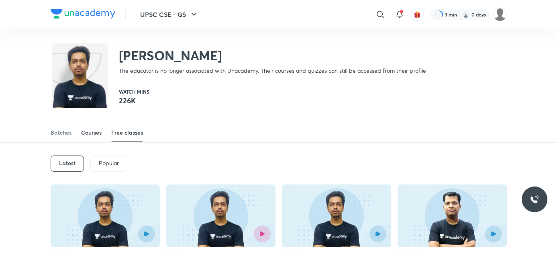
click at [84, 128] on link "Courses" at bounding box center [91, 132] width 20 height 19
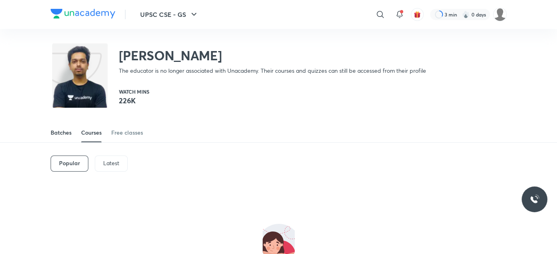
click at [69, 132] on div "Batches" at bounding box center [61, 132] width 21 height 8
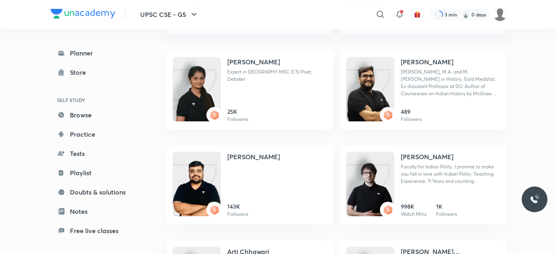
scroll to position [407, 0]
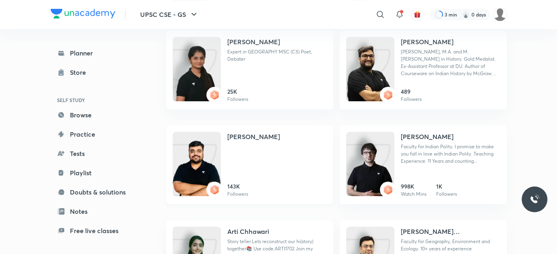
click at [263, 155] on div "[PERSON_NAME] 143K Followers" at bounding box center [277, 165] width 100 height 66
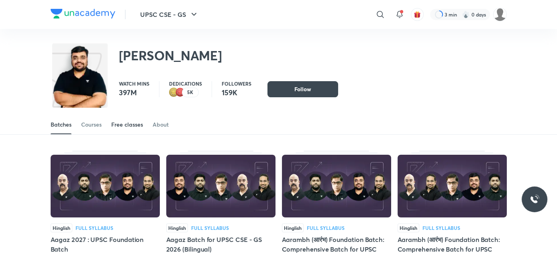
click at [124, 124] on div "Free classes" at bounding box center [127, 124] width 32 height 8
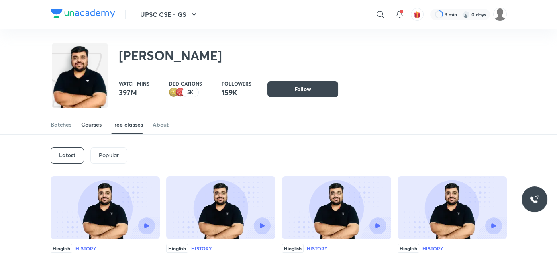
click at [87, 127] on div "Courses" at bounding box center [91, 124] width 20 height 8
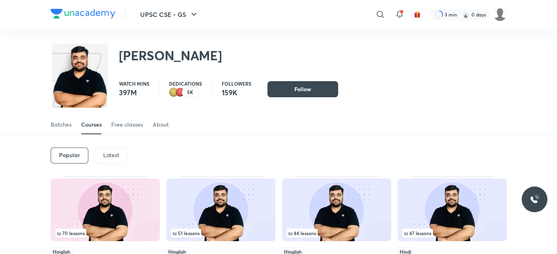
click at [115, 152] on p "Latest" at bounding box center [111, 155] width 16 height 6
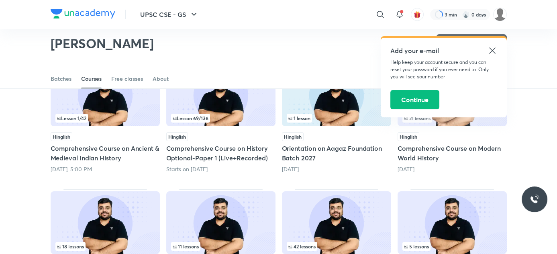
scroll to position [91, 0]
click at [494, 49] on icon at bounding box center [492, 51] width 10 height 10
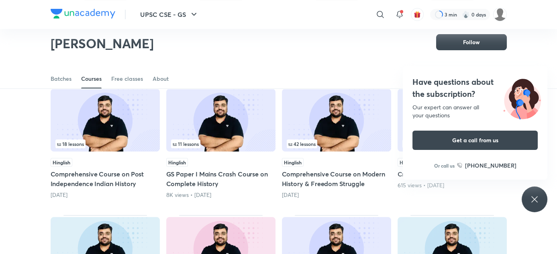
scroll to position [125, 0]
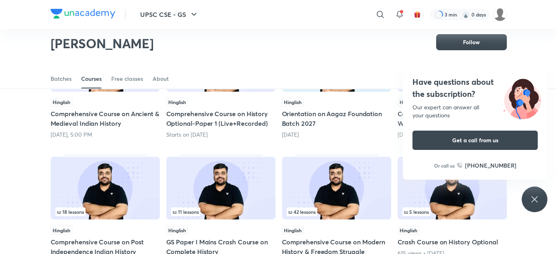
click at [534, 190] on div "Have questions about the subscription? Our expert can answer all your questions…" at bounding box center [534, 199] width 26 height 26
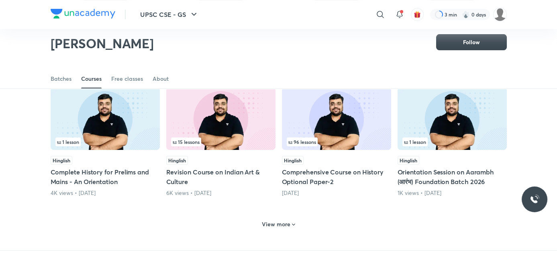
scroll to position [324, 0]
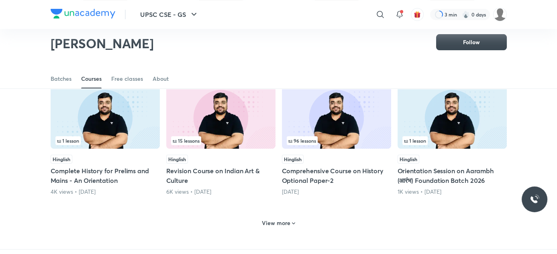
click at [268, 220] on h6 "View more" at bounding box center [276, 223] width 29 height 8
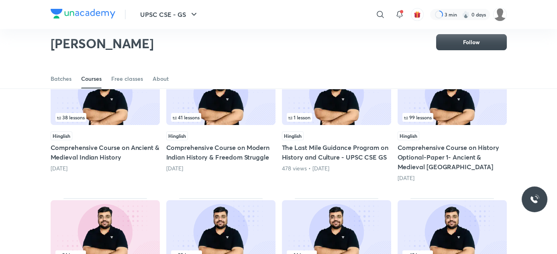
scroll to position [475, 0]
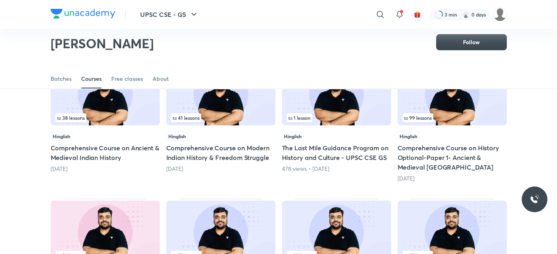
click at [147, 114] on div "38 lessons" at bounding box center [105, 117] width 100 height 9
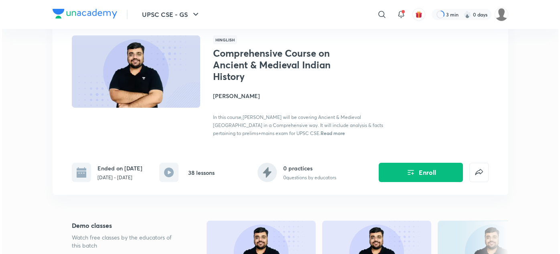
scroll to position [49, 0]
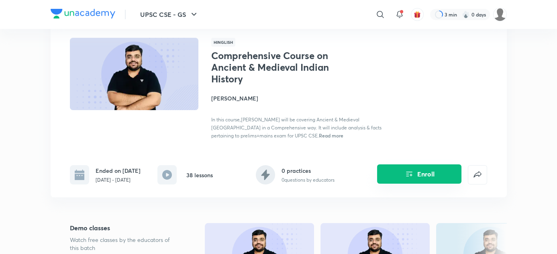
click at [413, 179] on button "Enroll" at bounding box center [419, 173] width 84 height 19
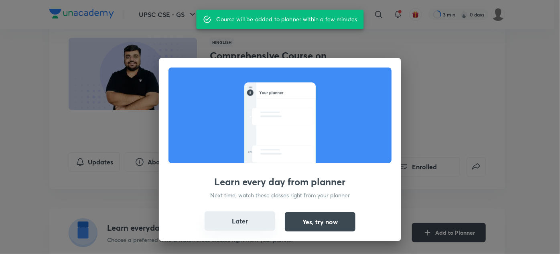
click at [219, 219] on button "Later" at bounding box center [240, 220] width 71 height 19
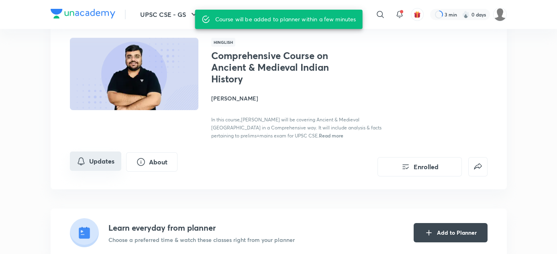
click at [101, 162] on button "Updates" at bounding box center [95, 160] width 51 height 19
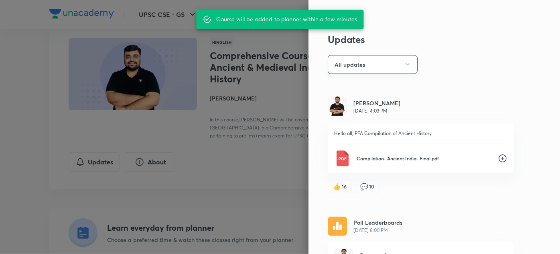
click at [378, 60] on button "All updates" at bounding box center [373, 64] width 90 height 19
click at [338, 116] on span "Attachments" at bounding box center [369, 118] width 83 height 8
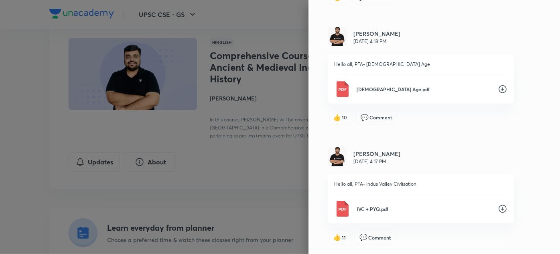
scroll to position [547, 0]
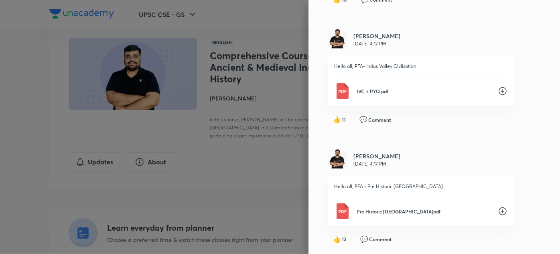
click at [499, 208] on icon at bounding box center [503, 211] width 10 height 10
click at [499, 88] on icon at bounding box center [503, 91] width 10 height 10
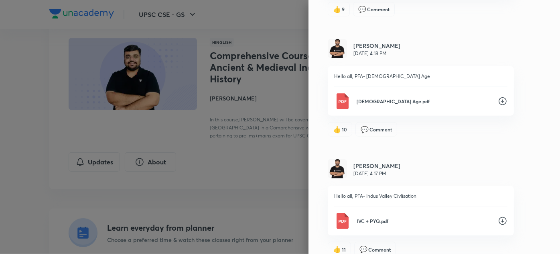
click at [498, 96] on icon at bounding box center [503, 101] width 10 height 10
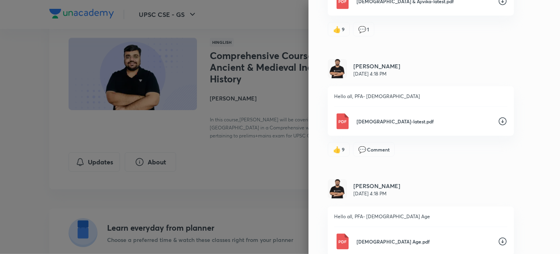
scroll to position [278, 0]
click at [500, 119] on icon at bounding box center [503, 121] width 10 height 10
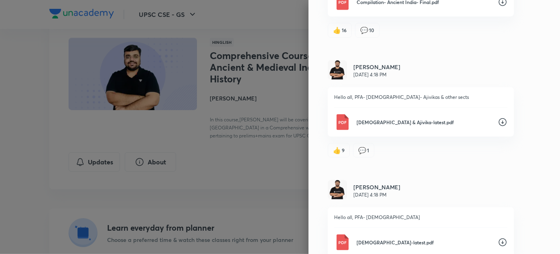
scroll to position [152, 0]
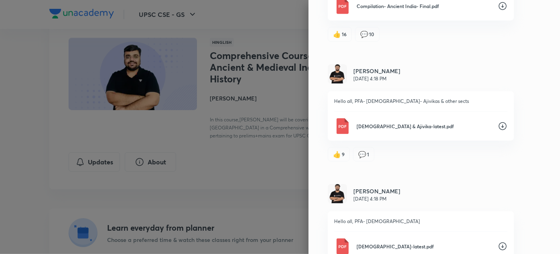
click at [498, 124] on icon at bounding box center [503, 126] width 10 height 10
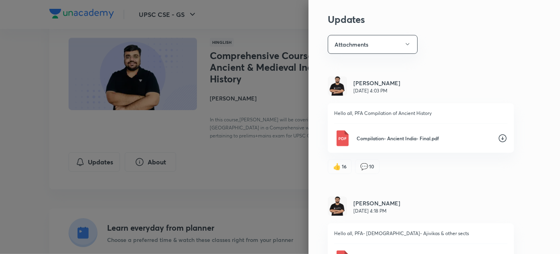
scroll to position [21, 0]
click at [498, 139] on icon at bounding box center [503, 137] width 10 height 10
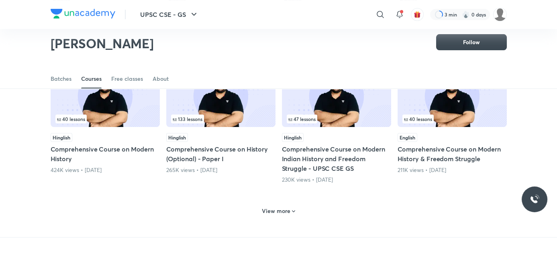
scroll to position [364, 0]
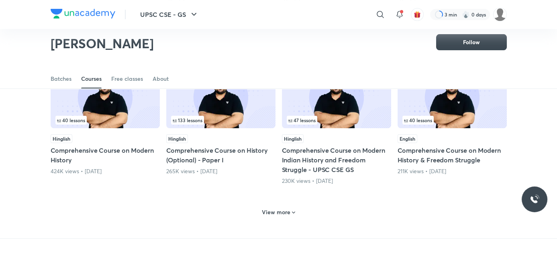
click at [248, 217] on div "View more" at bounding box center [279, 211] width 456 height 21
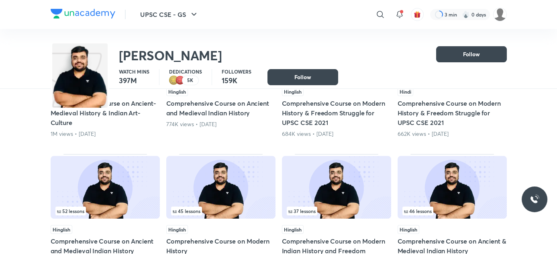
scroll to position [0, 0]
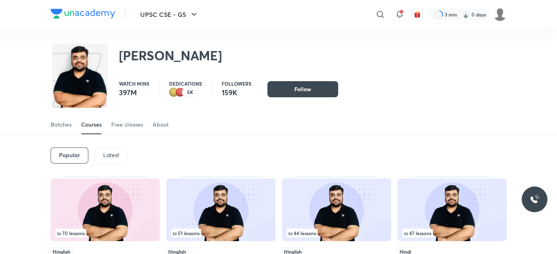
click at [112, 154] on p "Latest" at bounding box center [111, 155] width 16 height 6
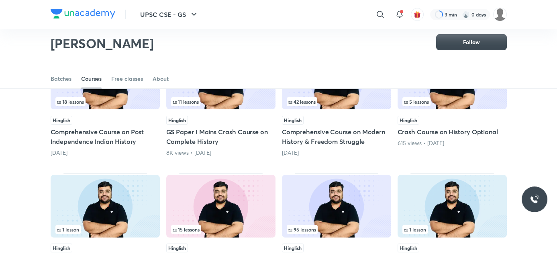
scroll to position [332, 0]
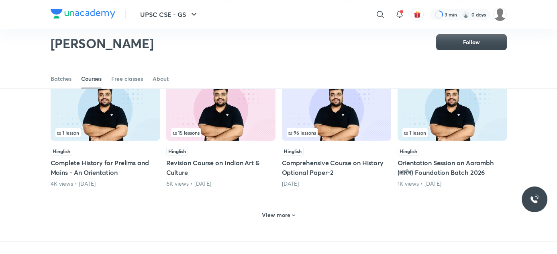
click at [295, 215] on icon at bounding box center [293, 215] width 6 height 6
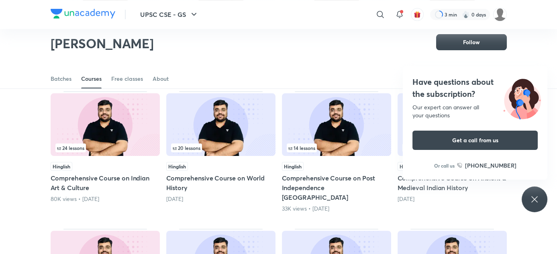
scroll to position [584, 0]
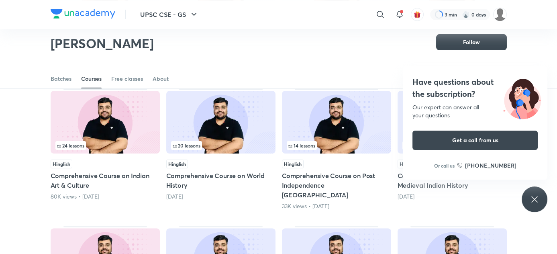
click at [120, 132] on img at bounding box center [105, 122] width 109 height 63
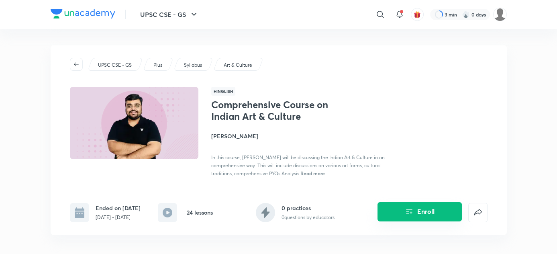
click at [416, 213] on button "Enroll" at bounding box center [419, 211] width 84 height 19
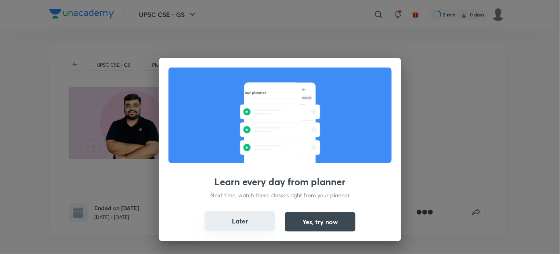
click at [214, 214] on button "Later" at bounding box center [240, 220] width 71 height 19
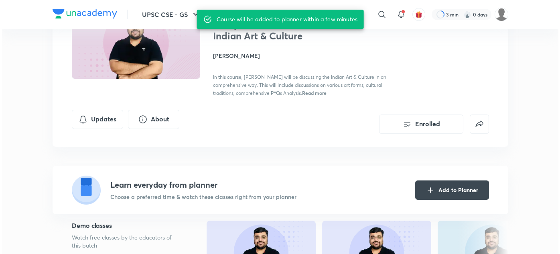
scroll to position [80, 0]
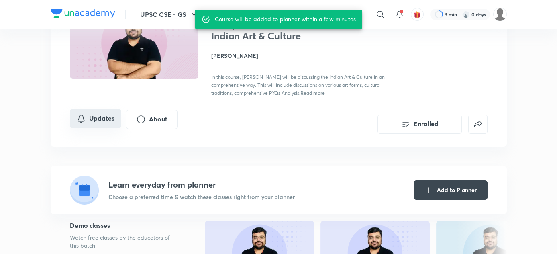
click at [106, 124] on button "Updates" at bounding box center [95, 118] width 51 height 19
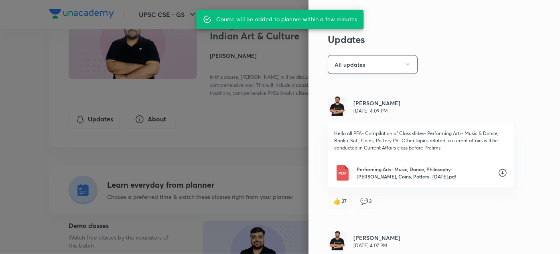
click at [352, 65] on button "All updates" at bounding box center [373, 64] width 90 height 19
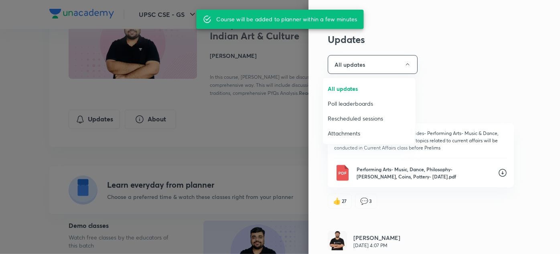
click at [340, 133] on span "Attachments" at bounding box center [369, 133] width 83 height 8
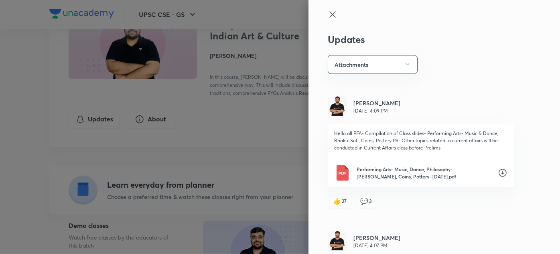
scroll to position [83, 0]
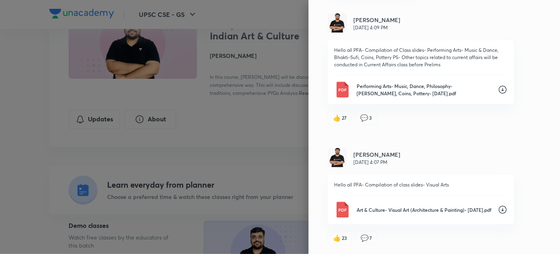
click at [498, 206] on icon at bounding box center [503, 210] width 10 height 10
click at [500, 88] on icon at bounding box center [503, 90] width 10 height 10
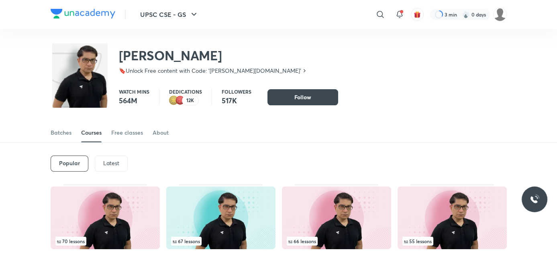
click at [96, 17] on img at bounding box center [83, 14] width 65 height 10
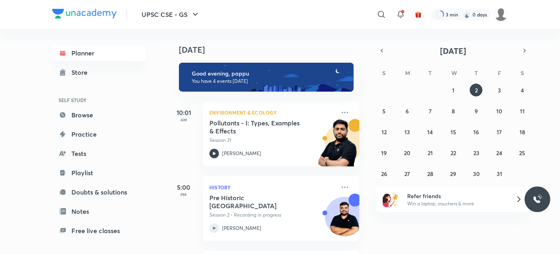
click at [75, 138] on link "Practice" at bounding box center [98, 134] width 93 height 16
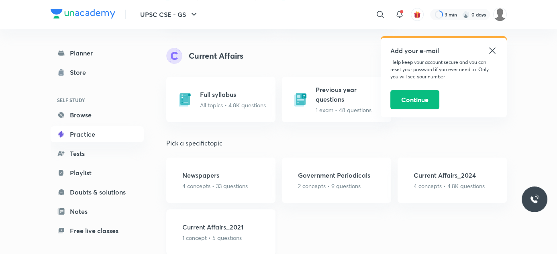
scroll to position [556, 0]
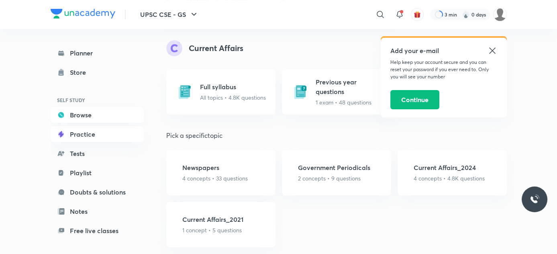
click at [103, 107] on link "Browse" at bounding box center [97, 115] width 93 height 16
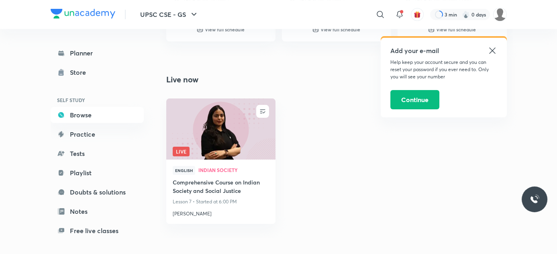
scroll to position [673, 0]
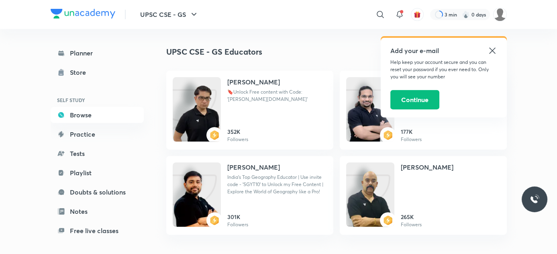
click at [495, 48] on icon at bounding box center [492, 51] width 10 height 10
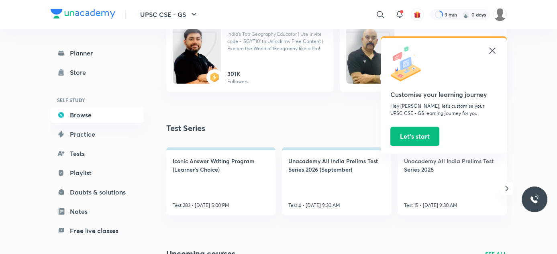
scroll to position [817, 0]
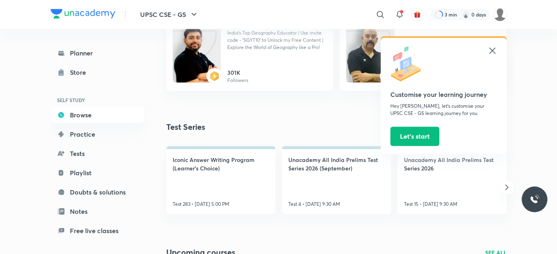
click at [495, 45] on div "Customise your learning journey Hey [PERSON_NAME], let’s customise your UPSC CS…" at bounding box center [444, 96] width 126 height 116
click at [492, 52] on icon at bounding box center [492, 51] width 10 height 10
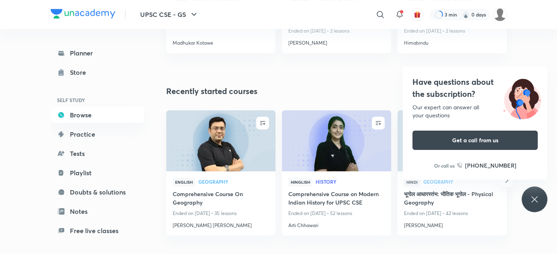
scroll to position [1174, 0]
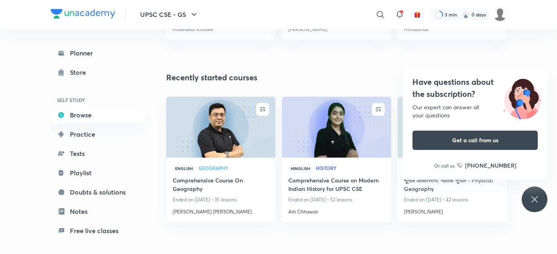
click at [531, 187] on div "Have questions about the subscription? Our expert can answer all your questions…" at bounding box center [534, 199] width 26 height 26
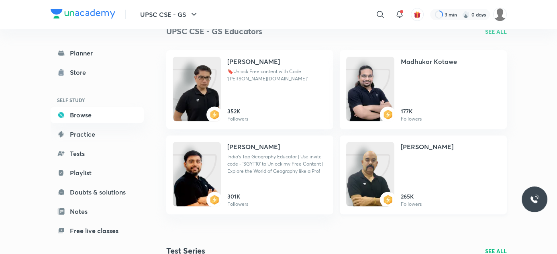
scroll to position [693, 0]
click at [492, 29] on p "SEE ALL" at bounding box center [496, 32] width 22 height 8
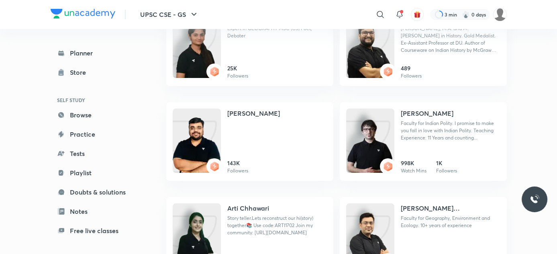
scroll to position [432, 0]
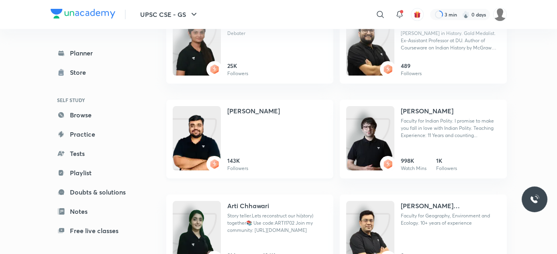
click at [272, 146] on div "[PERSON_NAME] 143K Followers" at bounding box center [277, 139] width 100 height 66
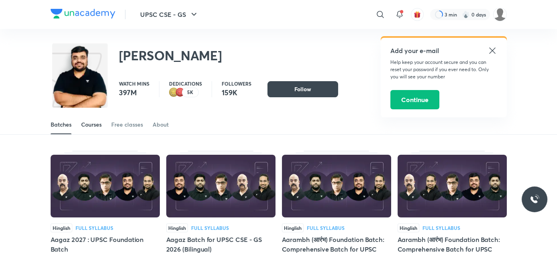
click at [84, 124] on div "Courses" at bounding box center [91, 124] width 20 height 8
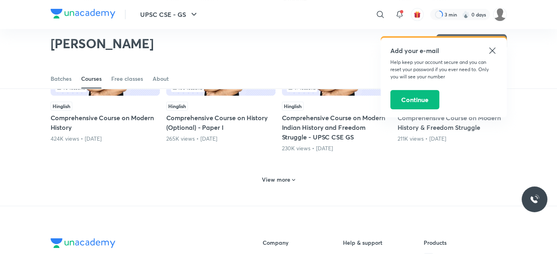
scroll to position [397, 0]
click at [271, 173] on div "View more" at bounding box center [279, 179] width 40 height 13
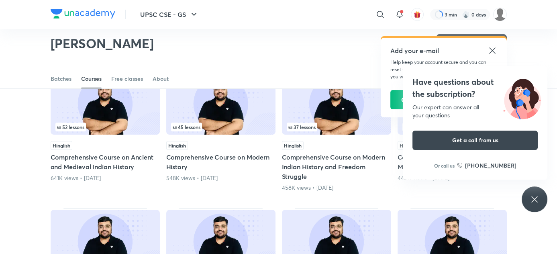
scroll to position [0, 0]
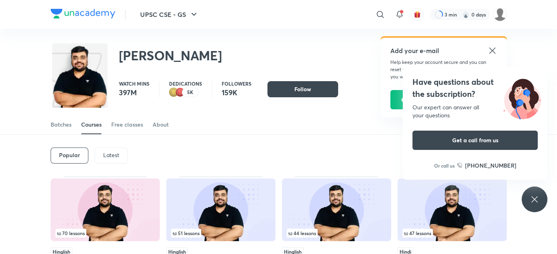
click at [112, 147] on div "Latest" at bounding box center [111, 155] width 33 height 16
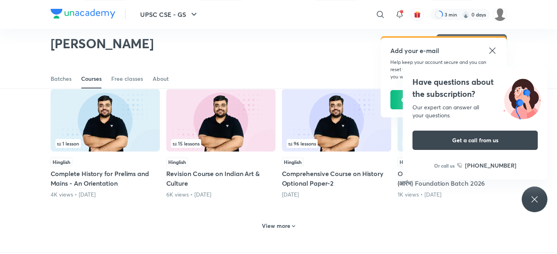
scroll to position [323, 0]
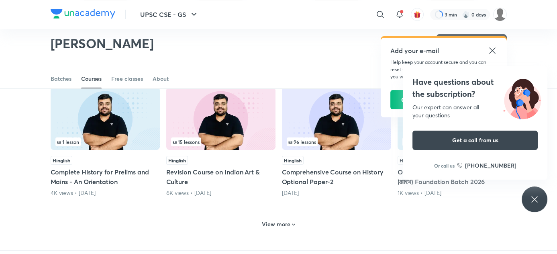
click at [279, 221] on h6 "View more" at bounding box center [276, 224] width 29 height 8
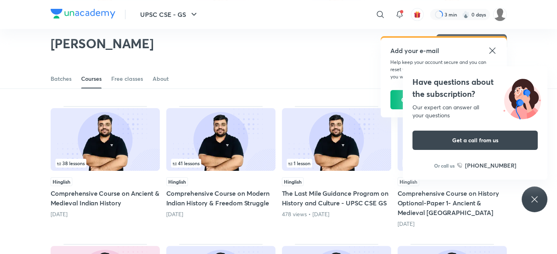
scroll to position [580, 0]
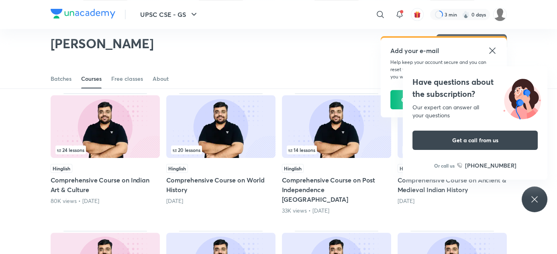
click at [115, 185] on h5 "Comprehensive Course on Indian Art & Culture" at bounding box center [105, 184] width 109 height 19
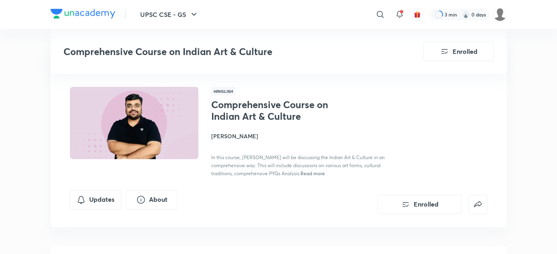
scroll to position [580, 0]
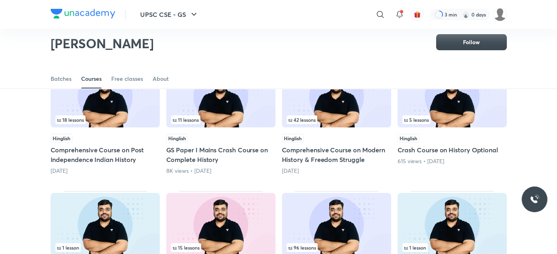
scroll to position [381, 0]
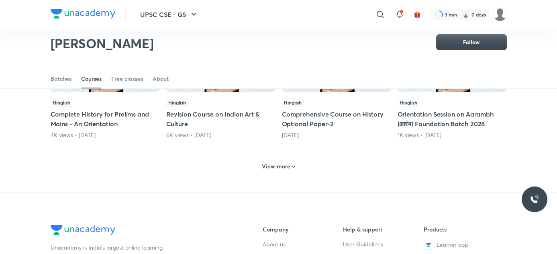
click at [292, 160] on div "View more" at bounding box center [279, 166] width 40 height 13
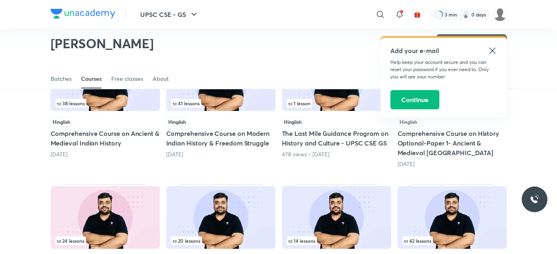
scroll to position [497, 0]
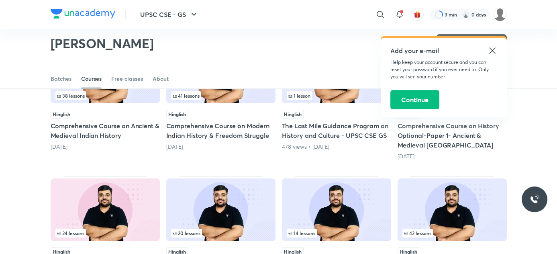
click at [491, 53] on icon at bounding box center [492, 51] width 10 height 10
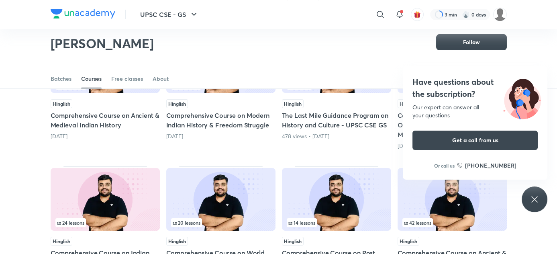
scroll to position [556, 0]
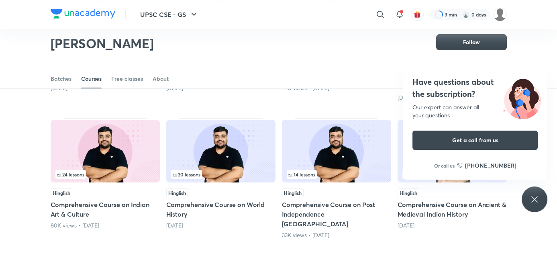
click at [113, 155] on img at bounding box center [105, 151] width 109 height 63
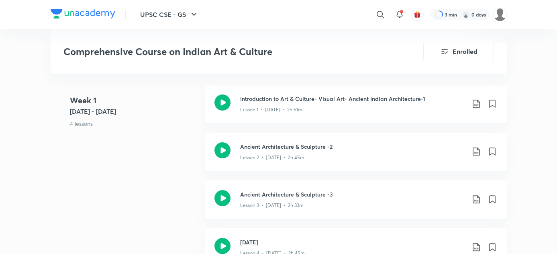
scroll to position [385, 0]
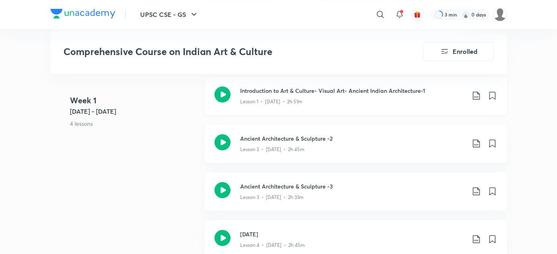
click at [477, 92] on icon at bounding box center [475, 96] width 7 height 8
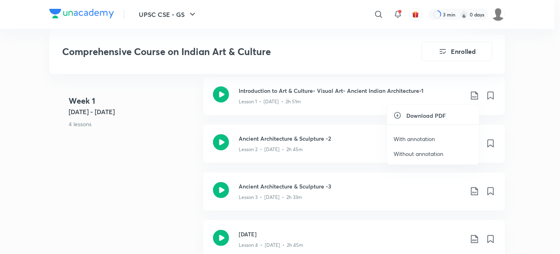
click at [454, 111] on li "Download PDF" at bounding box center [433, 115] width 92 height 8
click at [432, 111] on ul "Download PDF With annotation Without annotation" at bounding box center [433, 134] width 92 height 59
click at [432, 111] on h6 "Download PDF" at bounding box center [426, 115] width 39 height 8
click at [421, 116] on h6 "Download PDF" at bounding box center [426, 115] width 39 height 8
drag, startPoint x: 404, startPoint y: 145, endPoint x: 409, endPoint y: 142, distance: 6.5
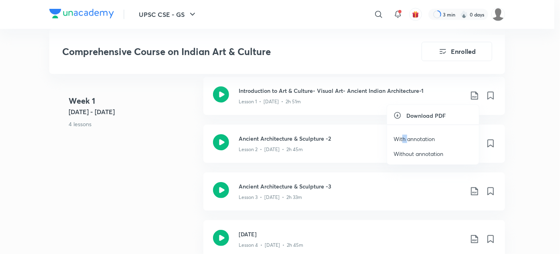
click at [409, 142] on li "With annotation" at bounding box center [433, 138] width 92 height 15
click at [409, 142] on p "With annotation" at bounding box center [414, 138] width 41 height 8
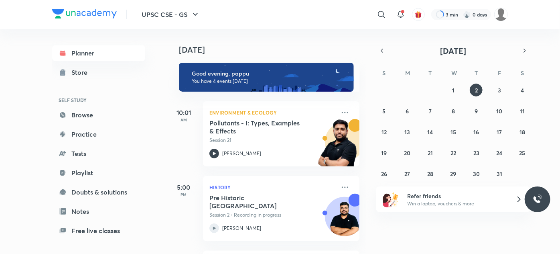
click at [90, 118] on link "Browse" at bounding box center [98, 115] width 93 height 16
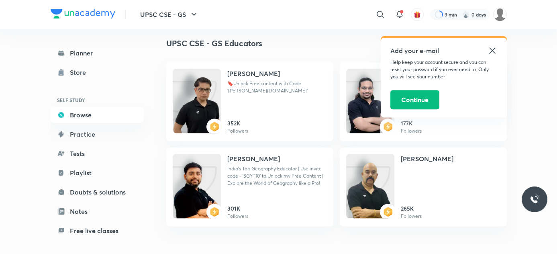
scroll to position [710, 0]
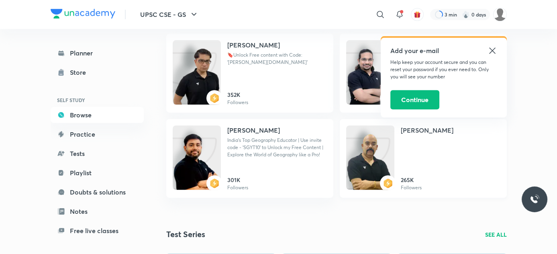
click at [445, 171] on div "[PERSON_NAME] 265K Followers" at bounding box center [451, 158] width 100 height 66
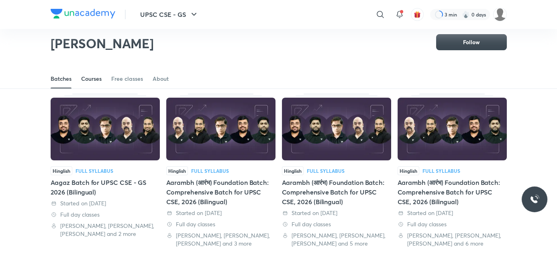
scroll to position [35, 0]
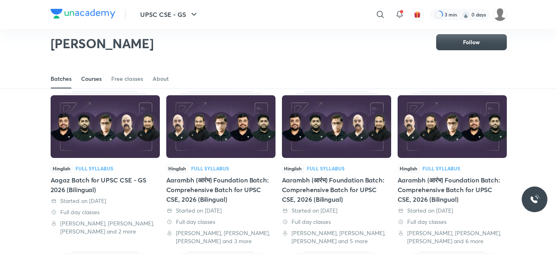
click at [98, 86] on link "Courses" at bounding box center [91, 78] width 20 height 19
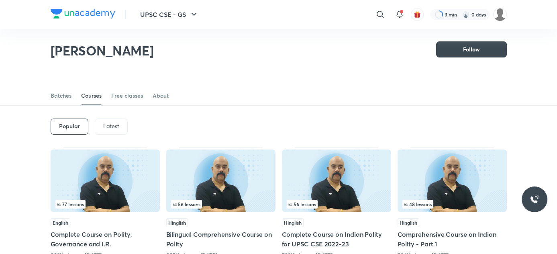
scroll to position [4, 0]
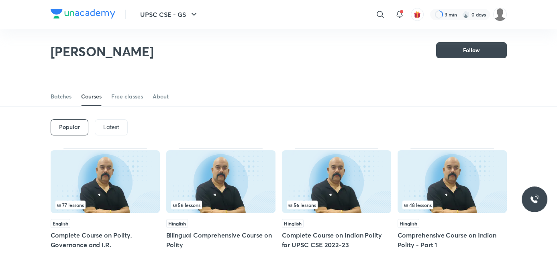
click at [118, 124] on div "Latest" at bounding box center [111, 127] width 33 height 16
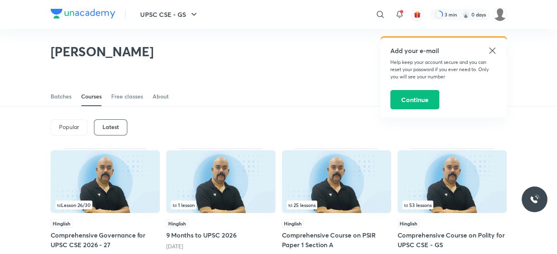
scroll to position [68, 0]
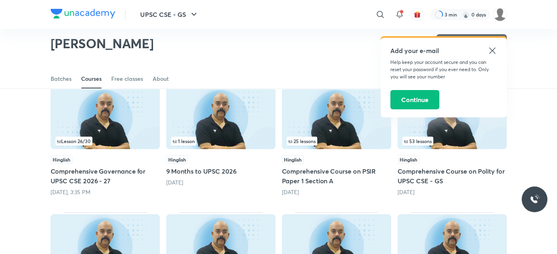
click at [493, 47] on icon at bounding box center [492, 51] width 10 height 10
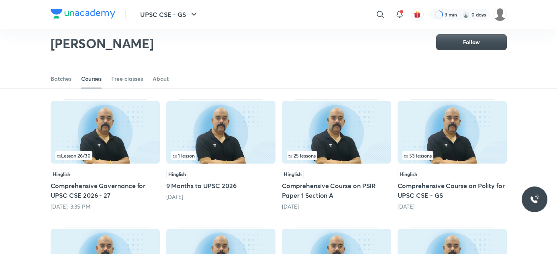
scroll to position [54, 0]
click at [314, 141] on img at bounding box center [336, 131] width 109 height 63
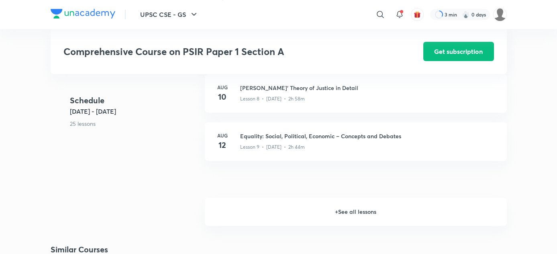
scroll to position [734, 0]
click at [336, 210] on h6 "+ See all lessons" at bounding box center [356, 210] width 302 height 28
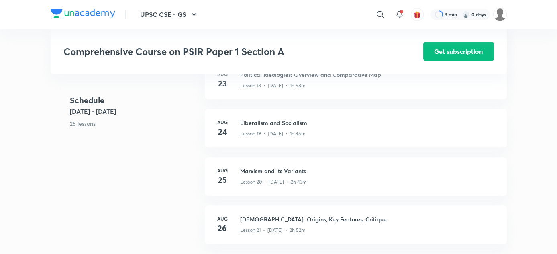
scroll to position [1209, 0]
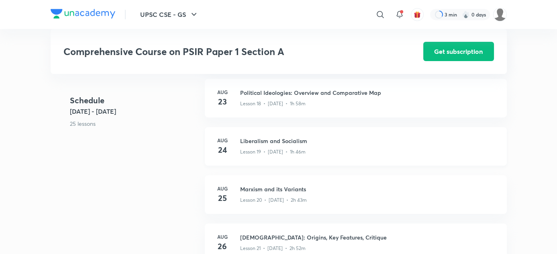
click at [282, 136] on h3 "Liberalism and Socialism" at bounding box center [368, 140] width 257 height 8
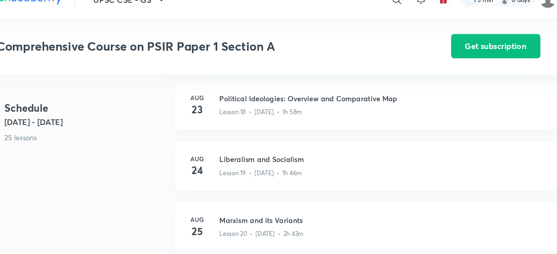
scroll to position [1209, 0]
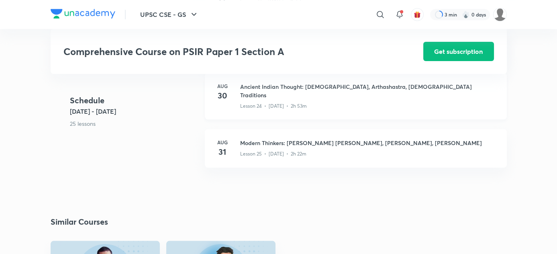
scroll to position [1508, 0]
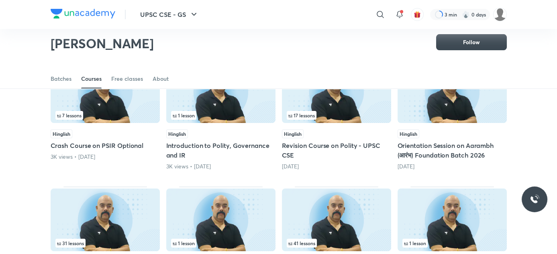
scroll to position [322, 0]
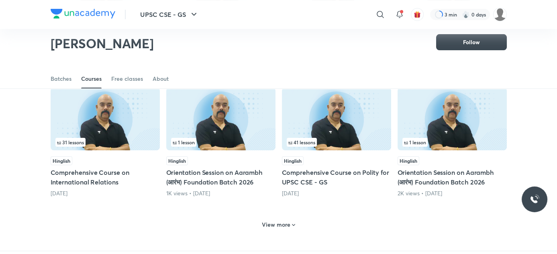
click at [278, 218] on div "View more" at bounding box center [279, 224] width 40 height 13
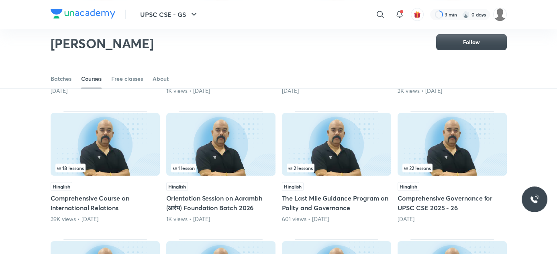
scroll to position [424, 0]
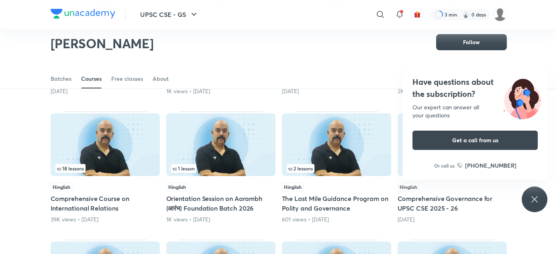
click at [541, 202] on div "Have questions about the subscription? Our expert can answer all your questions…" at bounding box center [534, 199] width 26 height 26
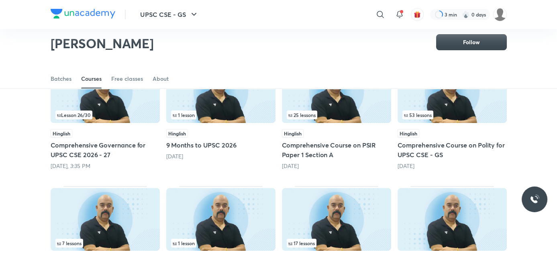
scroll to position [0, 0]
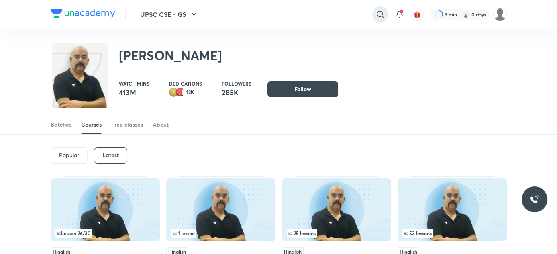
click at [381, 13] on icon at bounding box center [380, 15] width 10 height 10
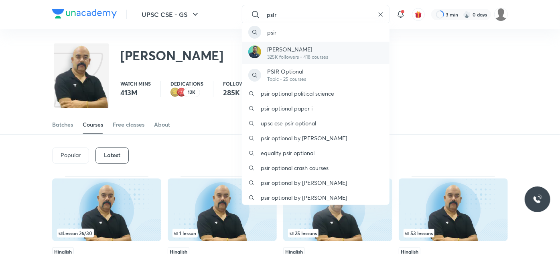
type input "psir"
click at [316, 49] on p "[PERSON_NAME]" at bounding box center [298, 49] width 61 height 8
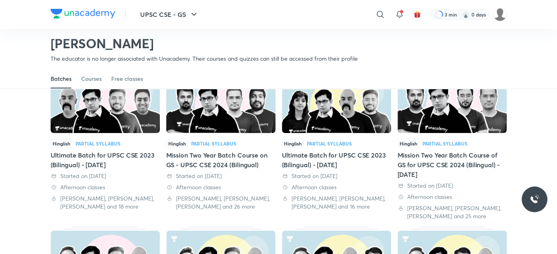
scroll to position [67, 0]
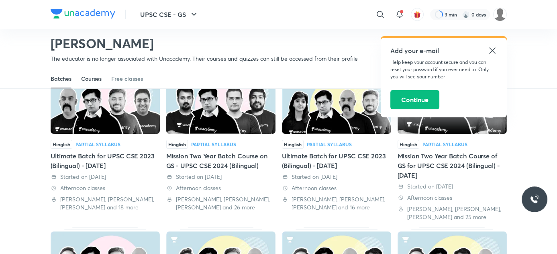
click at [91, 75] on div "Courses" at bounding box center [91, 79] width 20 height 8
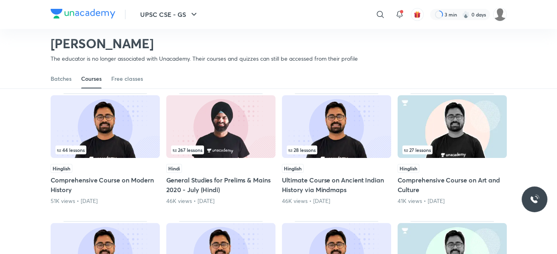
scroll to position [67, 0]
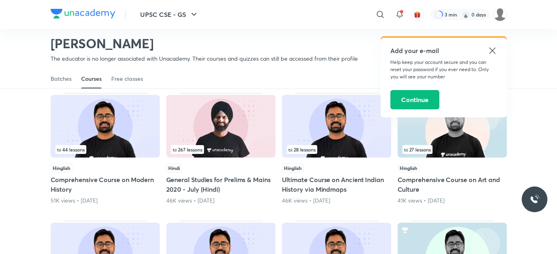
click at [488, 47] on icon at bounding box center [492, 51] width 10 height 10
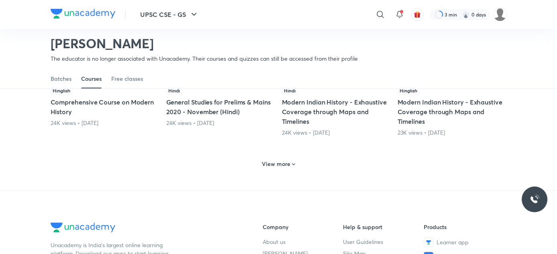
scroll to position [0, 0]
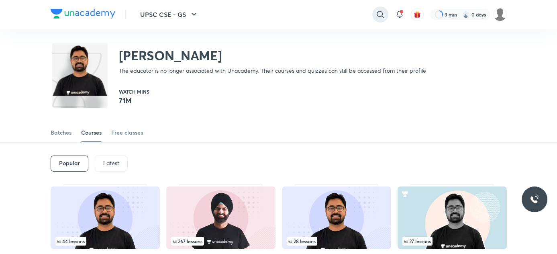
click at [379, 20] on div at bounding box center [380, 14] width 16 height 16
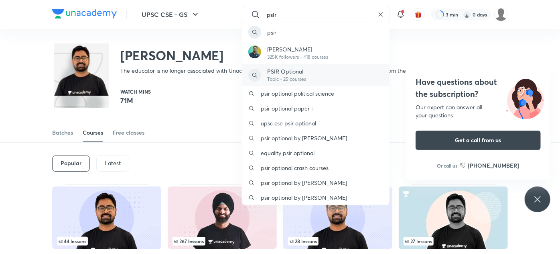
type input "psir"
click at [289, 67] on p "PSIR Optional" at bounding box center [287, 71] width 39 height 8
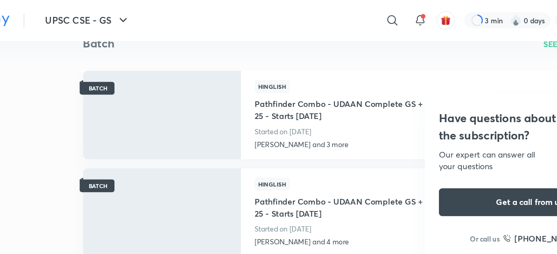
scroll to position [50, 0]
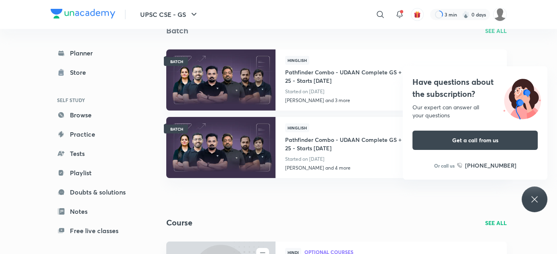
click at [536, 193] on div "Have questions about the subscription? Our expert can answer all your questions…" at bounding box center [534, 199] width 26 height 26
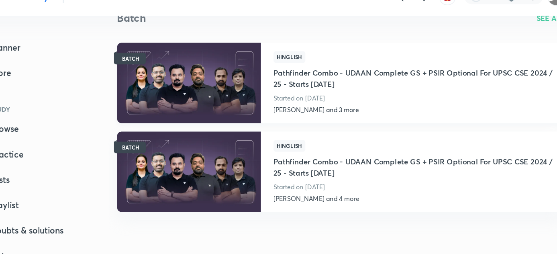
click at [321, 71] on h4 "Pathfinder Combo - UDAAN Complete GS + PSIR Optional For UPSC CSE 2024 / 25 - S…" at bounding box center [391, 76] width 212 height 22
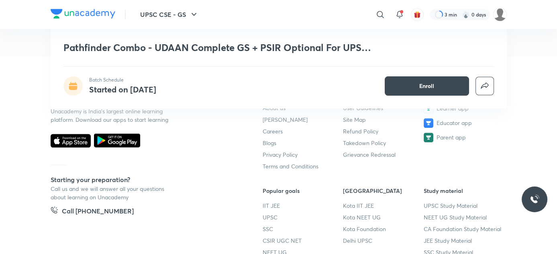
scroll to position [1546, 0]
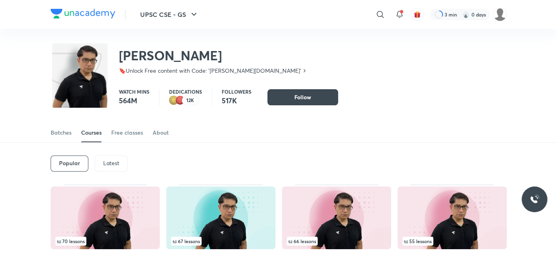
click at [69, 13] on img at bounding box center [83, 14] width 65 height 10
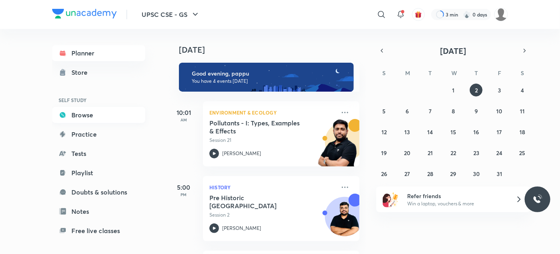
click at [100, 118] on link "Browse" at bounding box center [98, 115] width 93 height 16
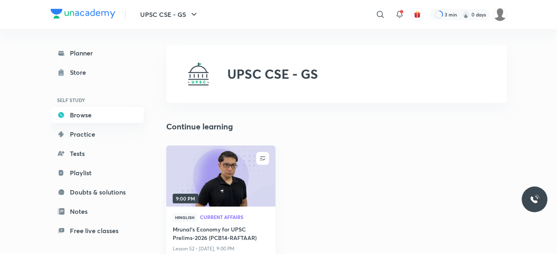
click at [99, 116] on link "Browse" at bounding box center [97, 115] width 93 height 16
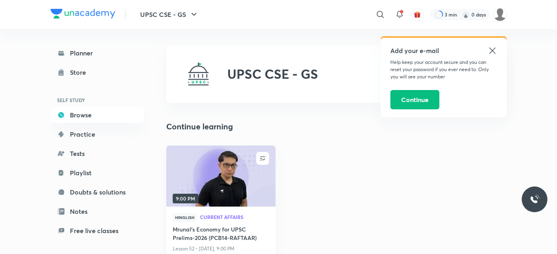
click at [90, 126] on div "Planner Store SELF STUDY Browse Practice Tests Playlist Doubts & solutions Note…" at bounding box center [97, 172] width 93 height 255
click at [84, 133] on link "Practice" at bounding box center [97, 134] width 93 height 16
click at [102, 116] on link "Browse" at bounding box center [97, 115] width 93 height 16
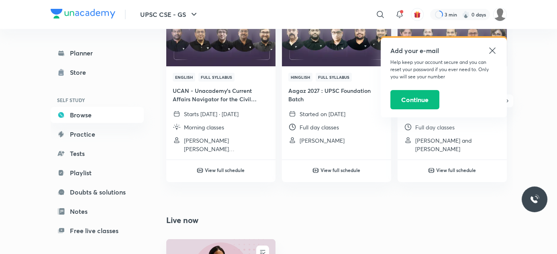
scroll to position [324, 0]
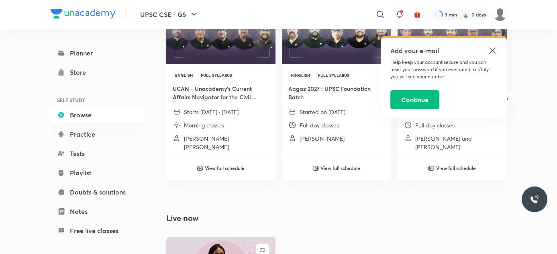
click at [493, 47] on icon at bounding box center [492, 51] width 10 height 10
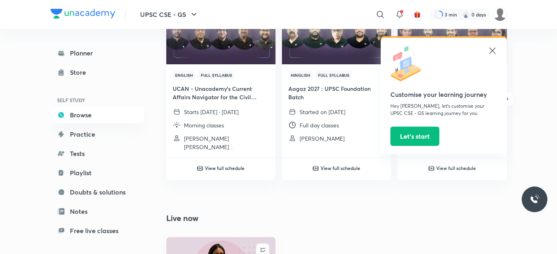
click at [487, 50] on div at bounding box center [443, 64] width 107 height 37
click at [490, 49] on icon at bounding box center [492, 51] width 10 height 10
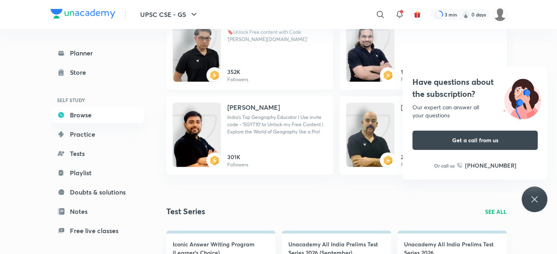
scroll to position [734, 0]
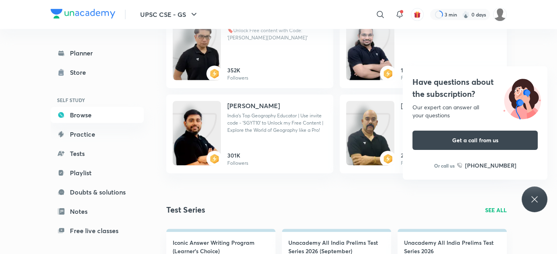
click at [544, 199] on div "Have questions about the subscription? Our expert can answer all your questions…" at bounding box center [534, 199] width 26 height 26
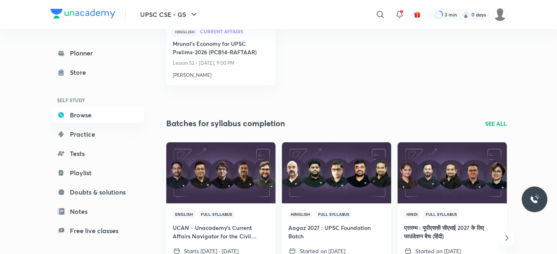
scroll to position [182, 0]
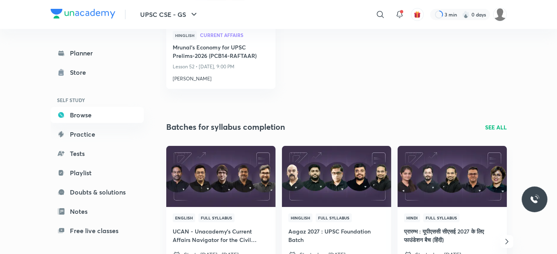
click at [493, 130] on p "SEE ALL" at bounding box center [496, 127] width 22 height 8
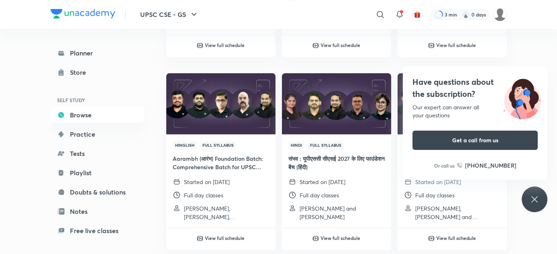
scroll to position [1261, 0]
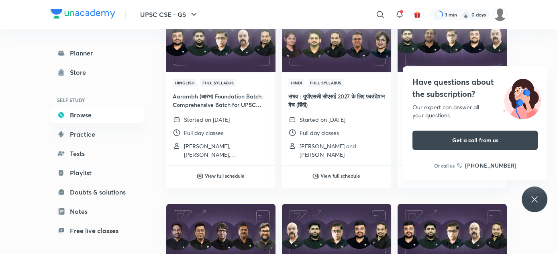
click at [530, 194] on icon at bounding box center [534, 199] width 10 height 10
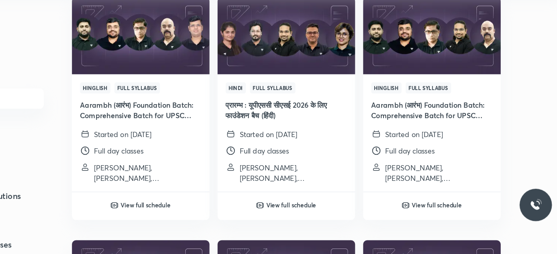
scroll to position [4513, 0]
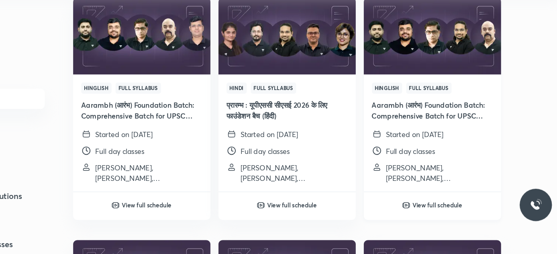
click at [468, 196] on h6 "View full schedule" at bounding box center [456, 198] width 40 height 7
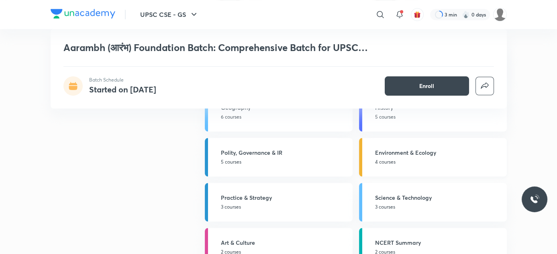
scroll to position [1796, 0]
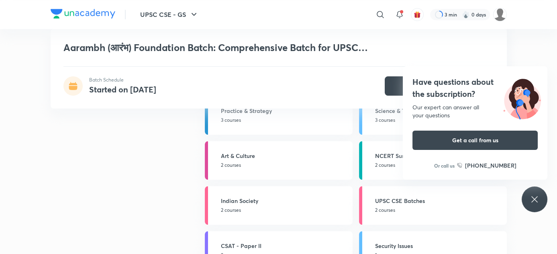
click at [542, 15] on header "UPSC CSE - GS ​ 3 min 0 days" at bounding box center [278, 14] width 557 height 29
click at [252, 193] on link "Indian Society 2 courses" at bounding box center [279, 205] width 148 height 39
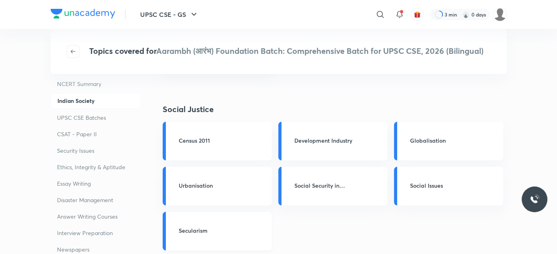
scroll to position [210, 0]
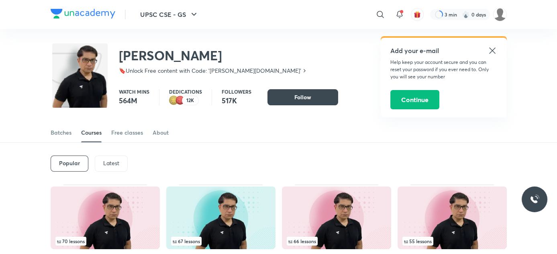
click at [104, 12] on img at bounding box center [83, 14] width 65 height 10
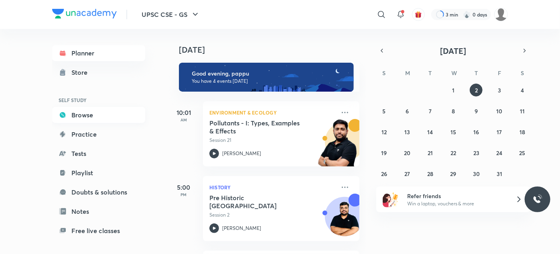
click at [92, 109] on link "Browse" at bounding box center [98, 115] width 93 height 16
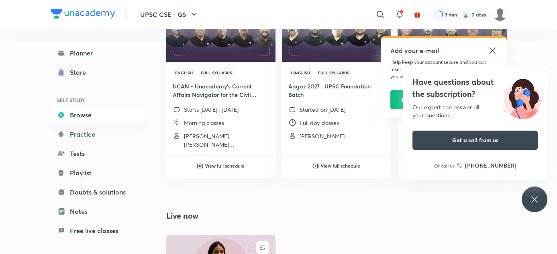
scroll to position [440, 0]
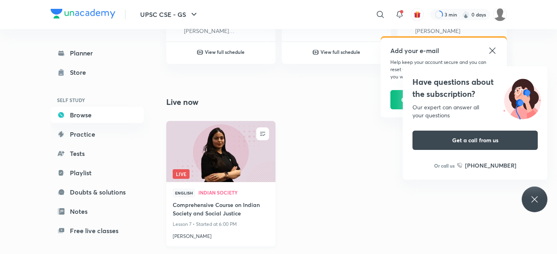
click at [231, 124] on img at bounding box center [220, 151] width 111 height 62
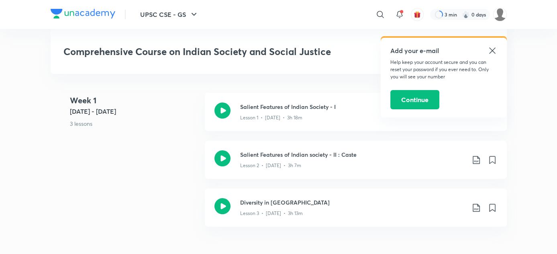
scroll to position [422, 0]
click at [257, 116] on p "Lesson 1 • [DATE] • 3h 18m" at bounding box center [271, 118] width 62 height 7
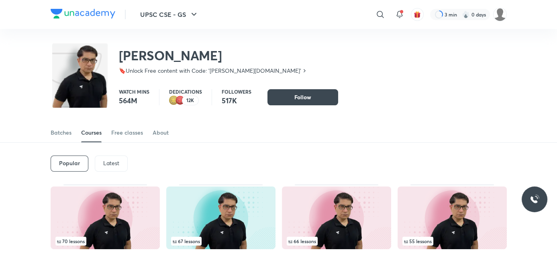
click at [109, 161] on p "Latest" at bounding box center [111, 163] width 16 height 6
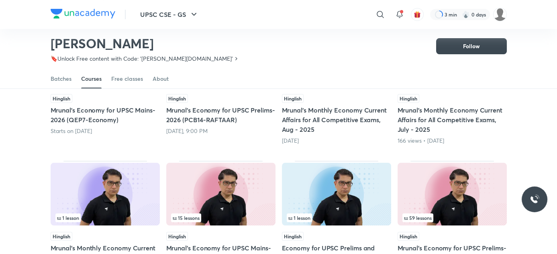
scroll to position [69, 0]
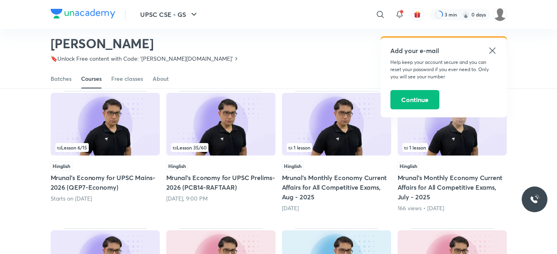
click at [212, 122] on img at bounding box center [220, 124] width 109 height 63
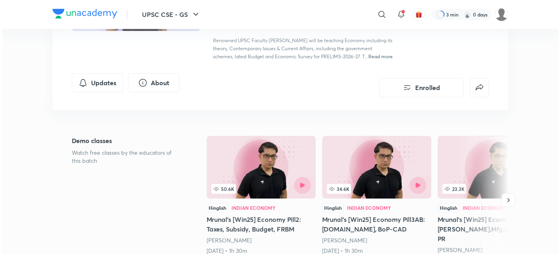
scroll to position [126, 0]
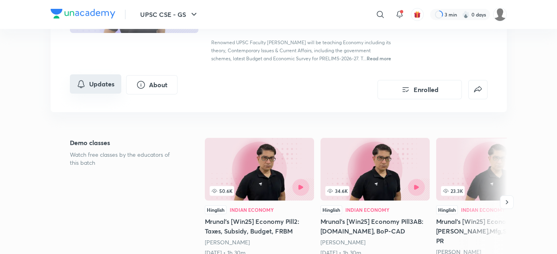
click at [91, 90] on button "Updates" at bounding box center [95, 83] width 51 height 19
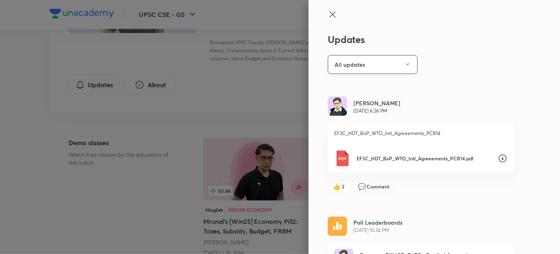
click at [389, 61] on button "All updates" at bounding box center [373, 64] width 90 height 19
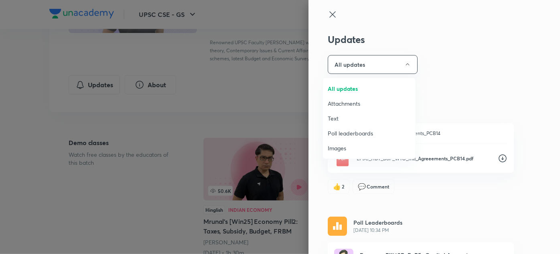
click at [362, 107] on span "Attachments" at bounding box center [369, 103] width 83 height 8
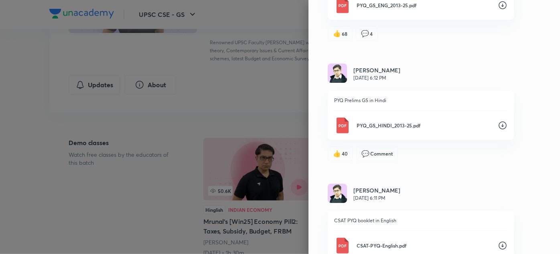
scroll to position [2939, 0]
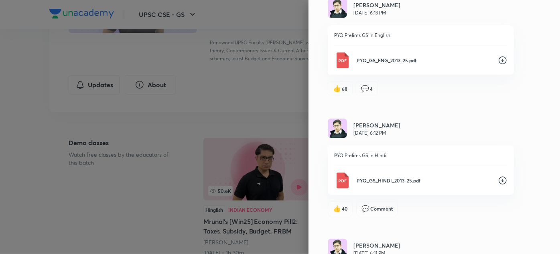
click at [498, 65] on icon at bounding box center [503, 60] width 10 height 10
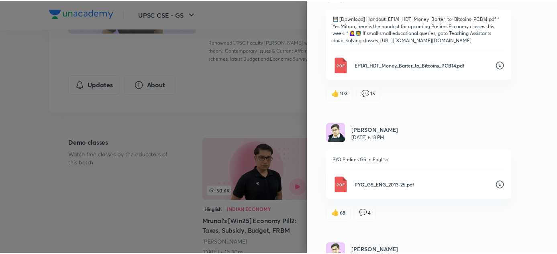
scroll to position [2814, 0]
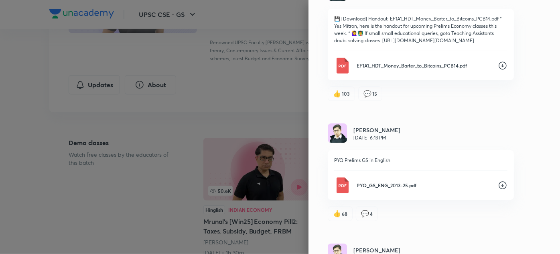
click at [269, 64] on div at bounding box center [280, 127] width 560 height 254
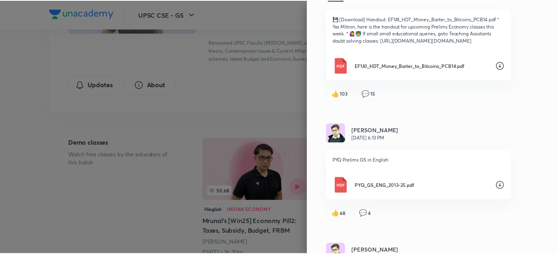
scroll to position [0, 0]
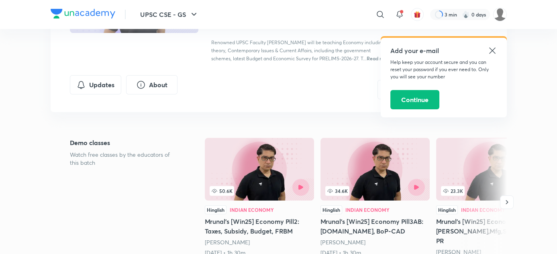
scroll to position [69, 0]
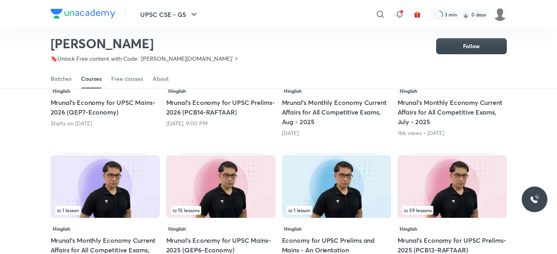
scroll to position [21, 0]
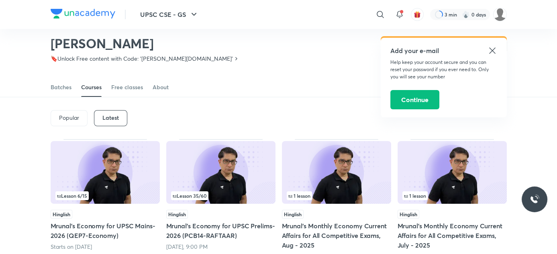
click at [112, 185] on img at bounding box center [105, 172] width 109 height 63
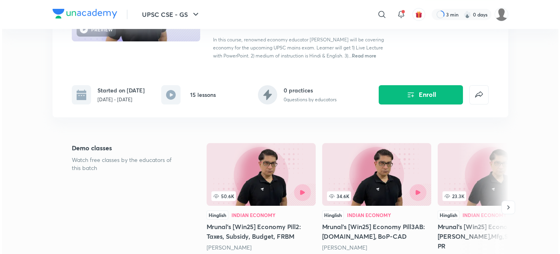
scroll to position [77, 0]
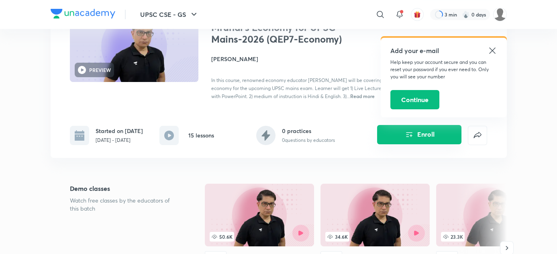
click at [393, 141] on button "Enroll" at bounding box center [419, 134] width 84 height 19
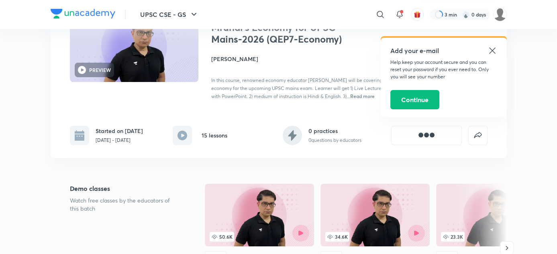
click at [494, 48] on icon at bounding box center [492, 51] width 10 height 10
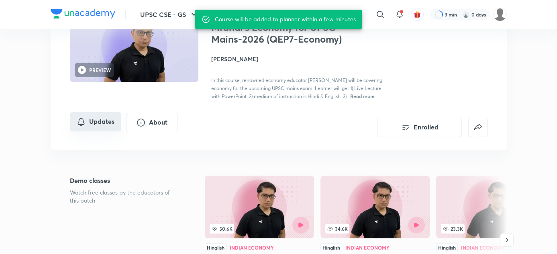
click at [100, 115] on button "Updates" at bounding box center [95, 121] width 51 height 19
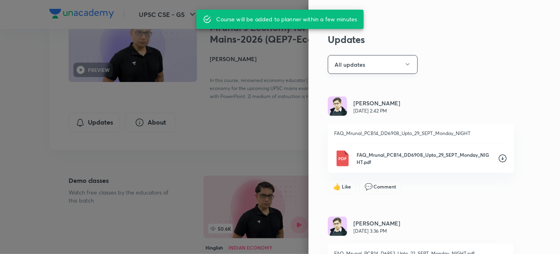
click at [391, 64] on button "All updates" at bounding box center [373, 64] width 90 height 19
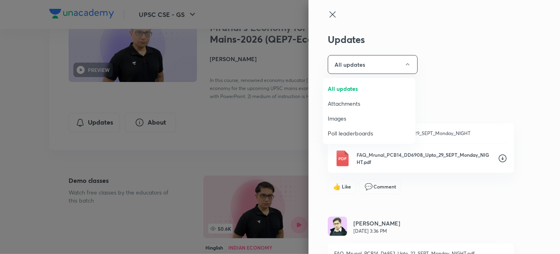
click at [345, 100] on span "Attachments" at bounding box center [369, 103] width 83 height 8
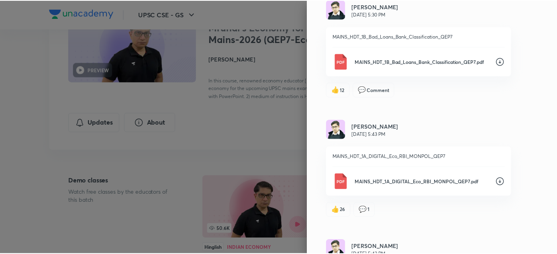
scroll to position [1167, 0]
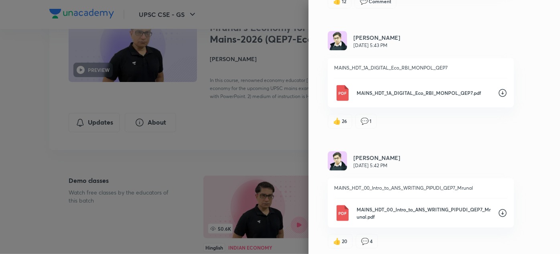
click at [0, 77] on div at bounding box center [280, 127] width 560 height 254
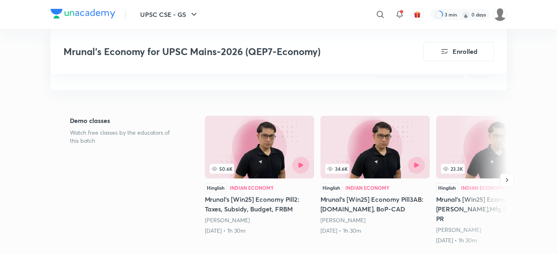
scroll to position [0, 0]
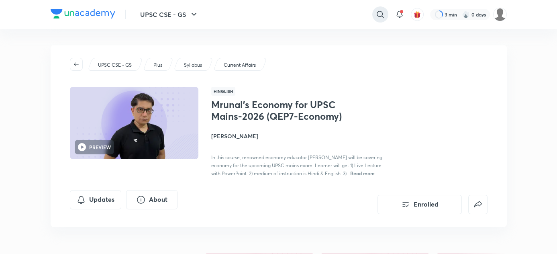
click at [378, 14] on icon at bounding box center [380, 15] width 10 height 10
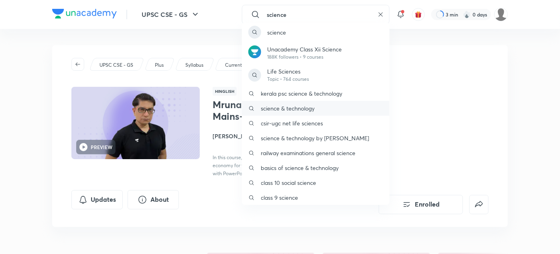
type input "science"
click at [266, 108] on p "science & technology" at bounding box center [288, 108] width 54 height 8
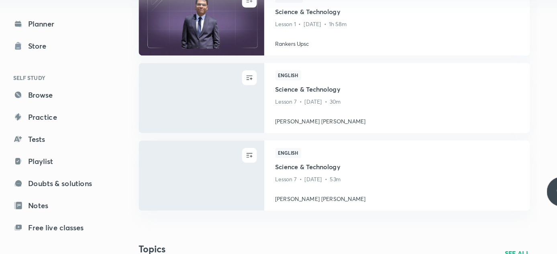
scroll to position [472, 0]
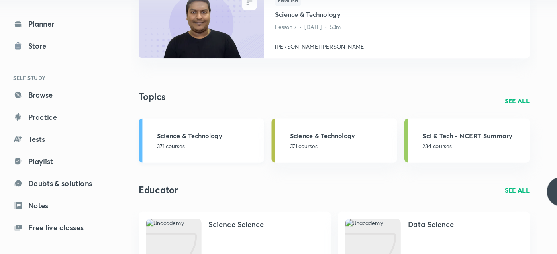
click at [234, 151] on h3 "Science & Technology" at bounding box center [226, 150] width 88 height 8
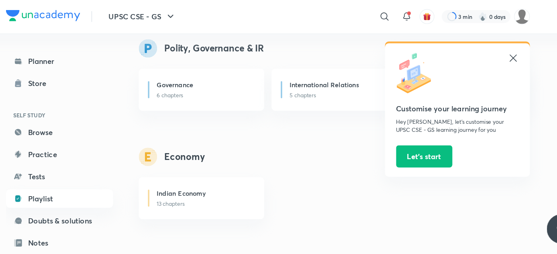
scroll to position [572, 0]
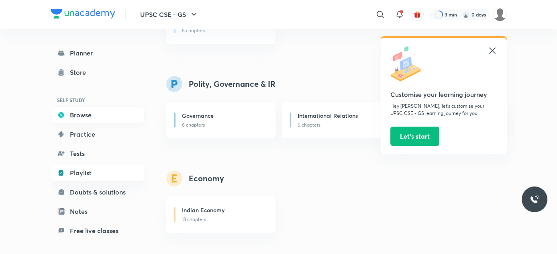
click at [61, 113] on icon at bounding box center [61, 115] width 6 height 6
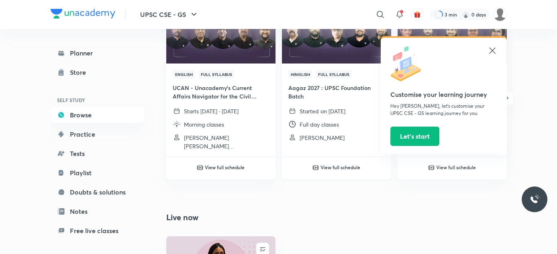
scroll to position [325, 0]
click at [489, 51] on icon at bounding box center [492, 51] width 10 height 10
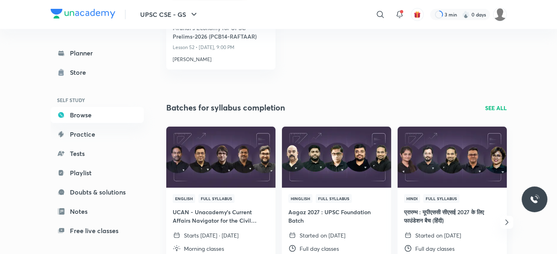
scroll to position [196, 0]
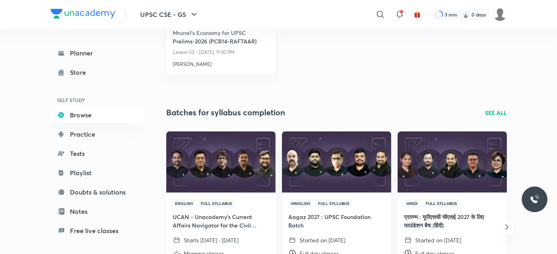
click at [491, 117] on div "Batches for syllabus completion SEE ALL" at bounding box center [336, 112] width 340 height 12
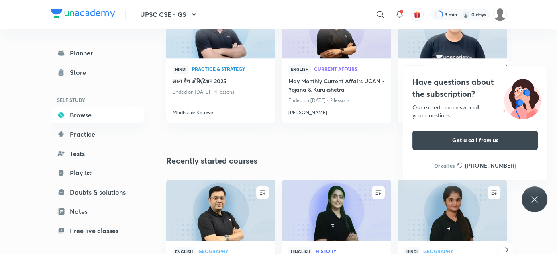
scroll to position [1141, 0]
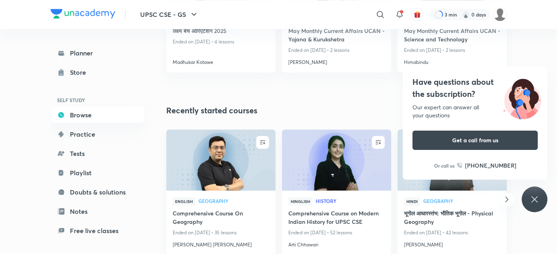
click at [531, 200] on icon at bounding box center [534, 199] width 10 height 10
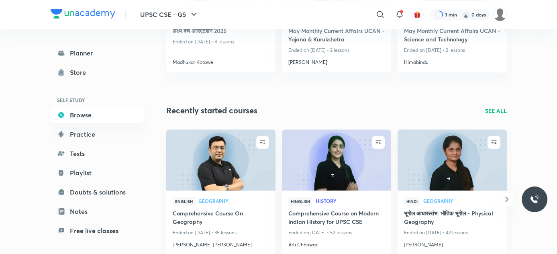
scroll to position [1342, 0]
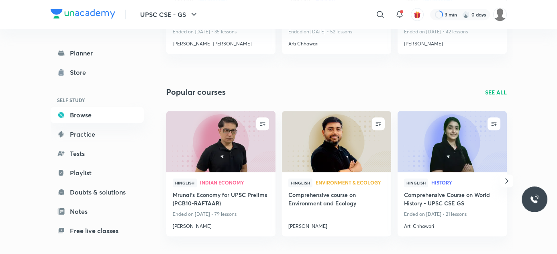
click at [509, 179] on icon "button" at bounding box center [507, 181] width 10 height 10
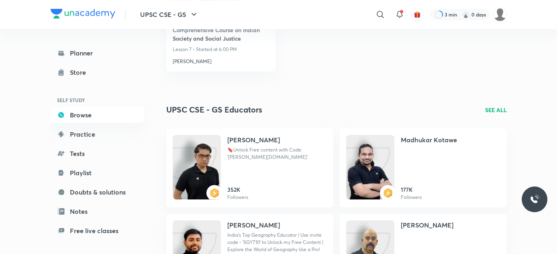
scroll to position [597, 0]
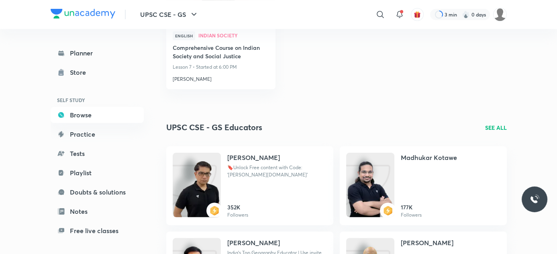
click at [498, 128] on p "SEE ALL" at bounding box center [496, 127] width 22 height 8
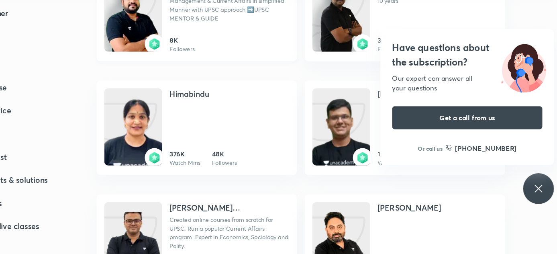
scroll to position [802, 0]
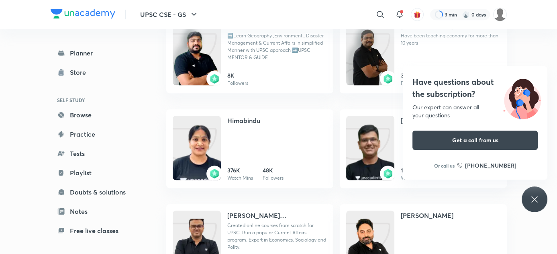
click at [537, 200] on icon at bounding box center [534, 199] width 10 height 10
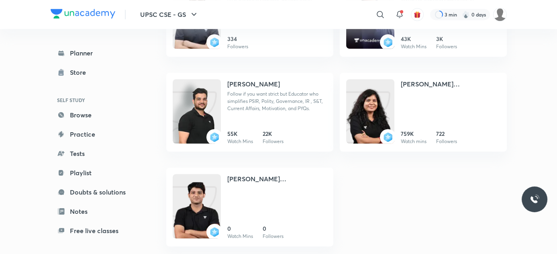
scroll to position [1224, 0]
